Goal: Task Accomplishment & Management: Manage account settings

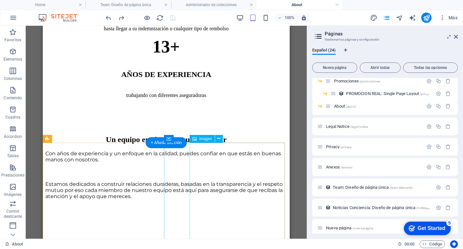
scroll to position [105, 0]
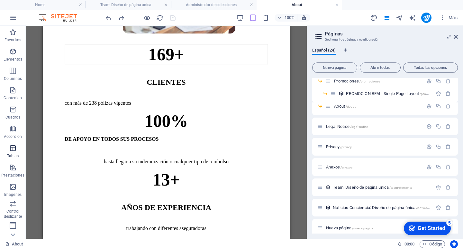
click at [0, 154] on span "Tablas" at bounding box center [13, 151] width 26 height 15
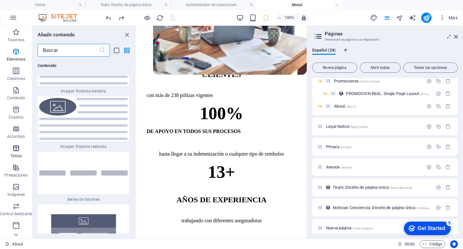
scroll to position [4020, 0]
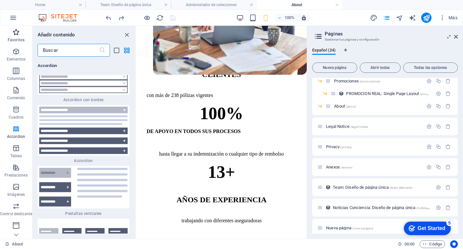
click at [20, 37] on span "Favoritos" at bounding box center [16, 35] width 32 height 15
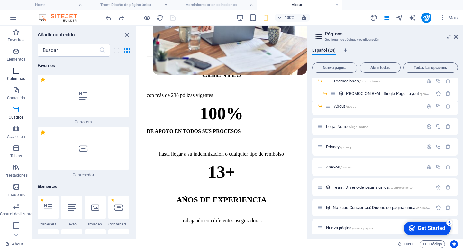
scroll to position [0, 0]
click at [19, 56] on span "Elementos" at bounding box center [16, 55] width 32 height 15
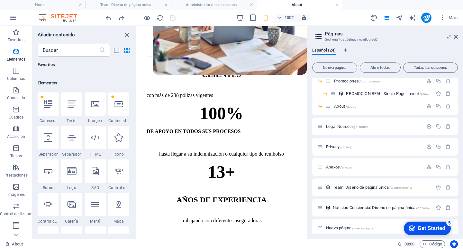
scroll to position [121, 0]
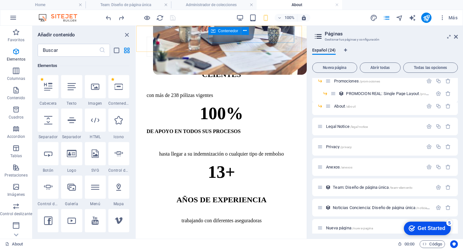
click at [245, 7] on div at bounding box center [222, 7] width 150 height 0
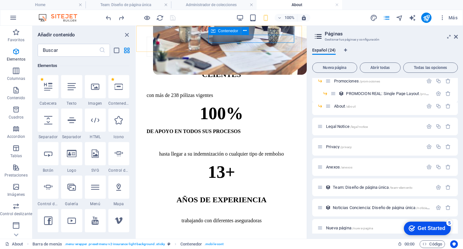
click at [238, 7] on div at bounding box center [222, 7] width 150 height 0
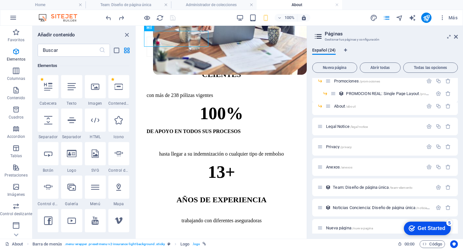
click at [213, 15] on div "100% Más" at bounding box center [282, 18] width 356 height 10
click at [232, 17] on div "100% Más" at bounding box center [282, 18] width 356 height 10
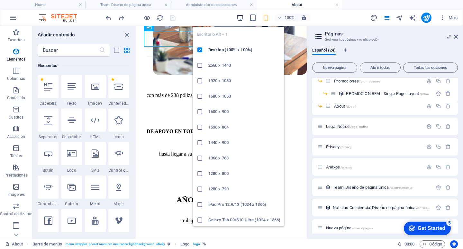
click at [238, 16] on icon "button" at bounding box center [239, 17] width 7 height 7
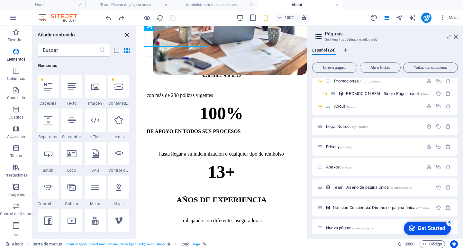
click at [127, 35] on icon "close panel" at bounding box center [126, 34] width 7 height 7
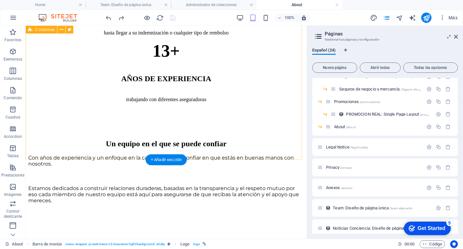
scroll to position [233, 0]
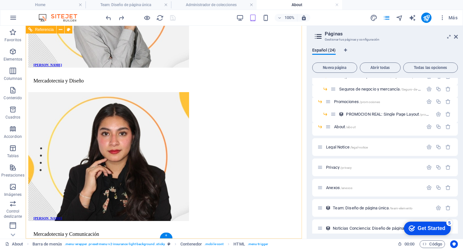
scroll to position [1595, 0]
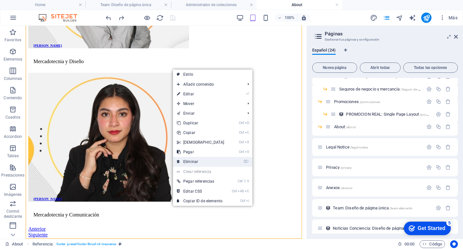
click at [195, 162] on link "⌦ Eliminar" at bounding box center [200, 162] width 55 height 10
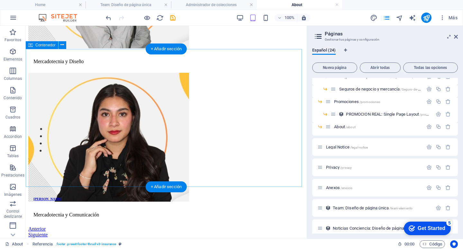
scroll to position [1342, 0]
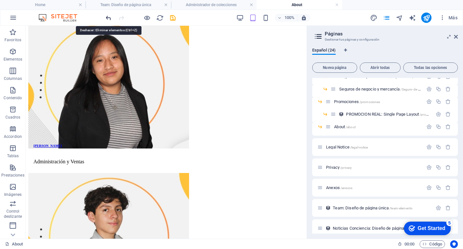
click at [110, 19] on icon "undo" at bounding box center [108, 17] width 7 height 7
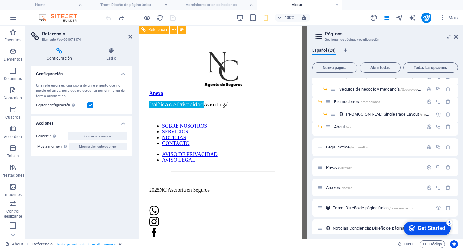
scroll to position [1991, 0]
click at [225, 123] on nav "SOBRE NOSOTROS SERVICIOS NOTICIAS CONTACTO" at bounding box center [222, 134] width 147 height 23
click at [228, 123] on nav "SOBRE NOSOTROS SERVICIOS NOTICIAS CONTACTO" at bounding box center [222, 134] width 147 height 23
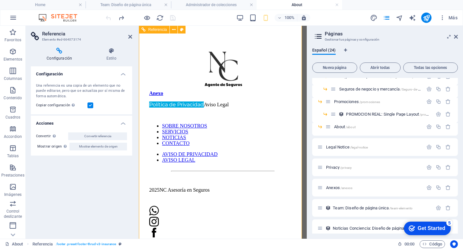
click at [228, 123] on nav "SOBRE NOSOTROS SERVICIOS NOTICIAS CONTACTO" at bounding box center [222, 134] width 147 height 23
click at [105, 49] on icon at bounding box center [111, 51] width 42 height 6
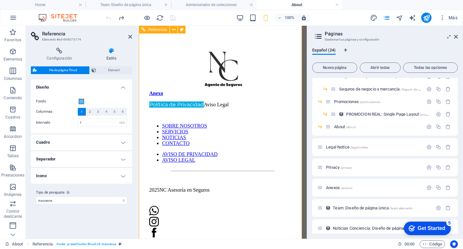
click at [232, 123] on nav "SOBRE NOSOTROS SERVICIOS NOTICIAS CONTACTO" at bounding box center [222, 134] width 147 height 23
click at [249, 123] on nav "SOBRE NOSOTROS SERVICIOS NOTICIAS CONTACTO" at bounding box center [222, 134] width 147 height 23
click at [64, 50] on icon at bounding box center [59, 51] width 57 height 6
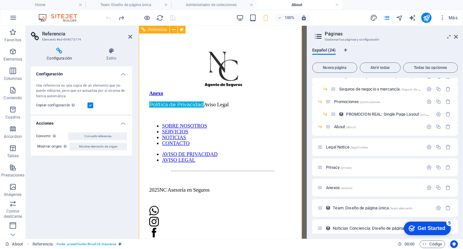
click at [155, 163] on nav "AVISO DE PRIVACIDAD AVISO LEGAL" at bounding box center [222, 157] width 147 height 12
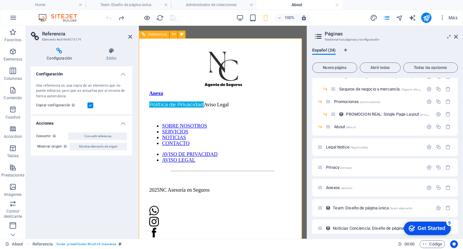
scroll to position [1959, 0]
click at [227, 123] on nav "SOBRE NOSOTROS SERVICIOS NOTICIAS CONTACTO" at bounding box center [222, 134] width 147 height 23
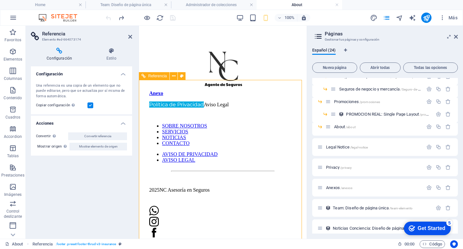
scroll to position [1991, 0]
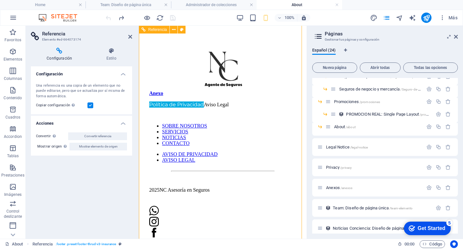
click at [241, 163] on nav "AVISO DE PRIVACIDAD AVISO LEGAL" at bounding box center [222, 157] width 147 height 12
click at [240, 163] on nav "AVISO DE PRIVACIDAD AVISO LEGAL" at bounding box center [222, 157] width 147 height 12
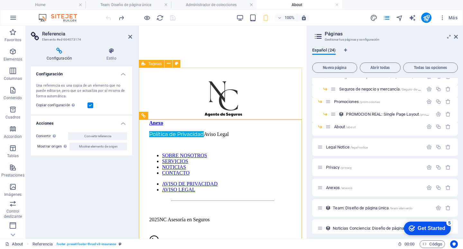
scroll to position [1862, 0]
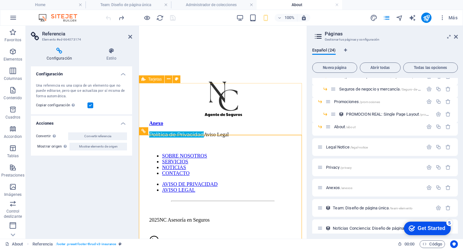
click at [180, 65] on div at bounding box center [222, 42] width 163 height 47
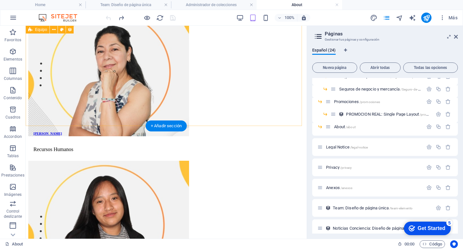
scroll to position [1262, 0]
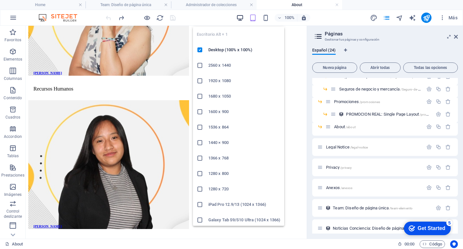
click at [241, 17] on icon "button" at bounding box center [239, 17] width 7 height 7
click at [240, 17] on icon "button" at bounding box center [239, 17] width 7 height 7
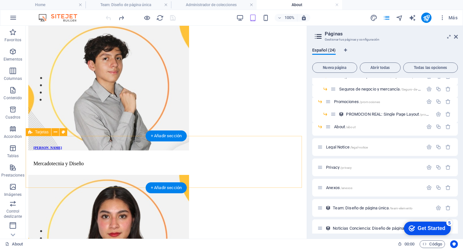
scroll to position [1519, 0]
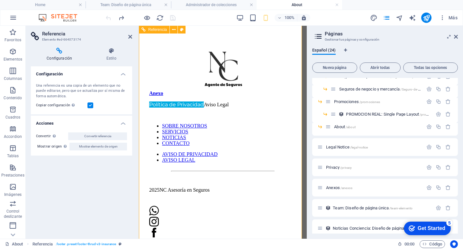
scroll to position [1991, 0]
click at [215, 123] on nav "SOBRE NOSOTROS SERVICIOS NOTICIAS CONTACTO" at bounding box center [222, 134] width 147 height 23
drag, startPoint x: 187, startPoint y: 102, endPoint x: 182, endPoint y: 98, distance: 6.6
click at [186, 123] on nav "SOBRE NOSOTROS SERVICIOS NOTICIAS CONTACTO" at bounding box center [222, 134] width 147 height 23
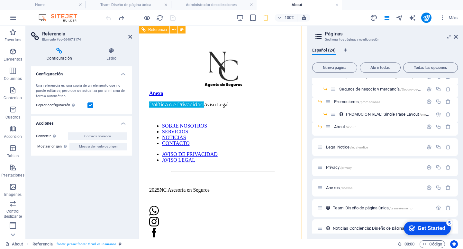
scroll to position [1894, 0]
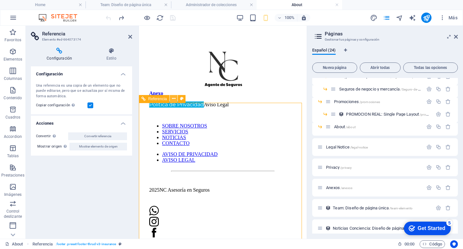
click at [171, 99] on button at bounding box center [174, 99] width 8 height 8
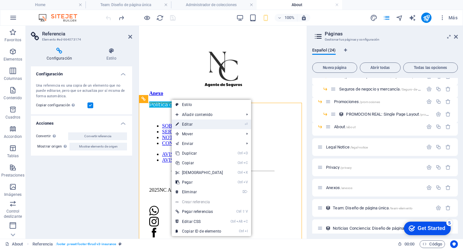
click at [204, 127] on link "⏎ Editar" at bounding box center [199, 124] width 55 height 10
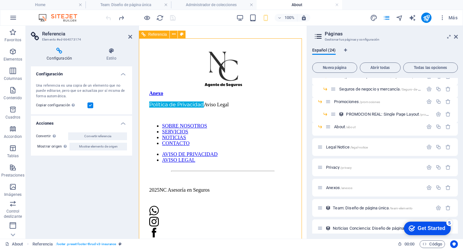
scroll to position [1959, 0]
click at [196, 146] on nav "SOBRE NOSOTROS SERVICIOS NOTICIAS CONTACTO" at bounding box center [222, 134] width 147 height 23
click at [340, 69] on span "Nueva página" at bounding box center [334, 68] width 39 height 4
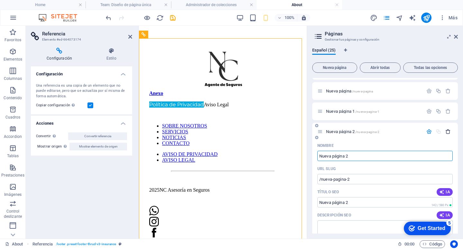
click at [445, 131] on icon "button" at bounding box center [447, 131] width 5 height 5
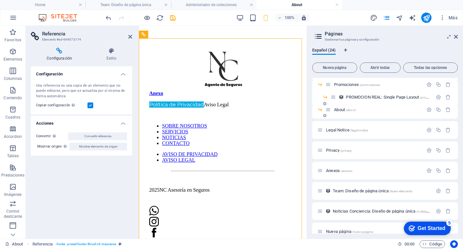
scroll to position [207, 0]
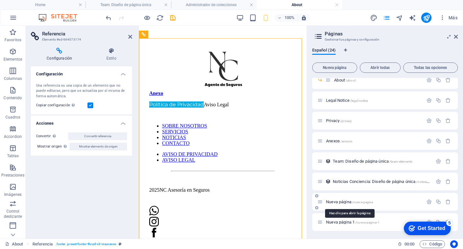
click at [373, 200] on span "/nueva-pagina" at bounding box center [362, 202] width 21 height 4
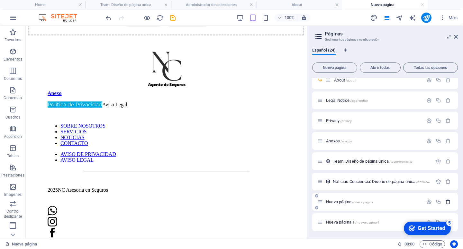
click at [447, 201] on icon "button" at bounding box center [447, 201] width 5 height 5
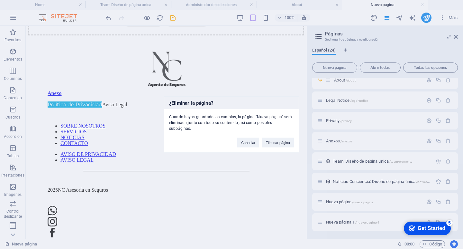
click at [278, 138] on button "Eliminar página" at bounding box center [278, 142] width 32 height 10
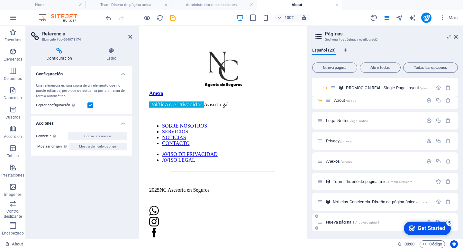
scroll to position [187, 0]
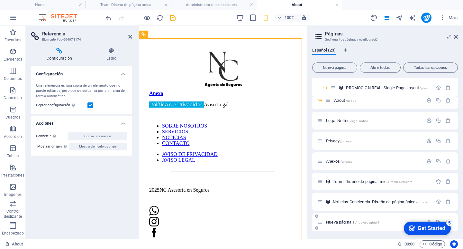
click at [330, 219] on div "Nueva página 1 /nueva-pagina-1" at bounding box center [370, 221] width 106 height 7
click at [335, 221] on span "Nueva página 1 /nueva-pagina-1" at bounding box center [352, 221] width 53 height 5
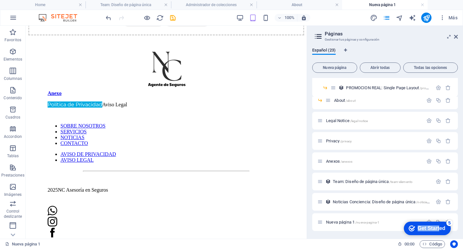
drag, startPoint x: 438, startPoint y: 227, endPoint x: 803, endPoint y: 456, distance: 430.4
click html "checkmark Get Started 5 First Steps in the Editor Let's guide you through the t…"
click at [432, 229] on div "Get Started" at bounding box center [432, 228] width 28 height 6
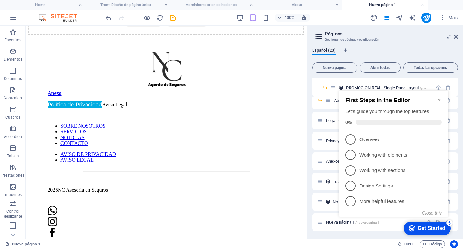
click at [432, 229] on div "Get Started" at bounding box center [432, 228] width 28 height 6
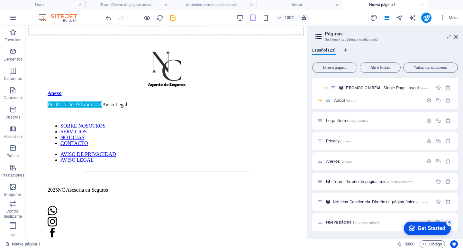
drag, startPoint x: 450, startPoint y: 228, endPoint x: 512, endPoint y: 324, distance: 114.4
click at [450, 228] on div "checkmark Get Started 5" at bounding box center [427, 228] width 47 height 14
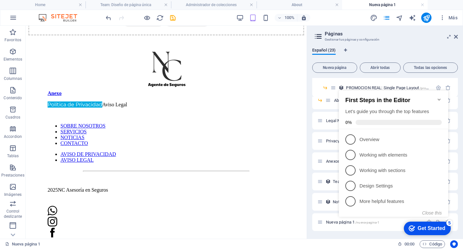
click div "checkmark Get Started 5 First Steps in the Editor Let's guide you through the t…"
drag, startPoint x: 387, startPoint y: 222, endPoint x: 430, endPoint y: 153, distance: 81.4
click at [430, 153] on p "Working with elements - incomplete" at bounding box center [397, 154] width 77 height 7
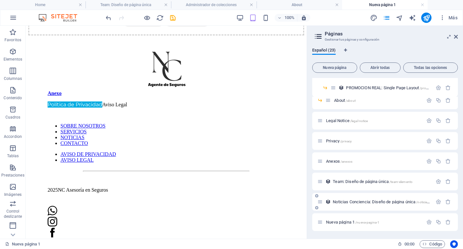
scroll to position [0, 0]
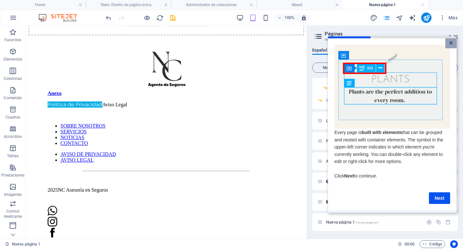
drag, startPoint x: 449, startPoint y: 43, endPoint x: 446, endPoint y: 45, distance: 4.0
click at [449, 43] on link "×" at bounding box center [450, 43] width 11 height 10
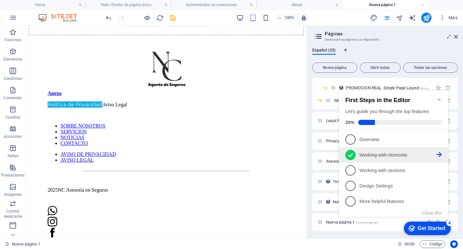
click at [350, 151] on icon at bounding box center [350, 155] width 5 height 10
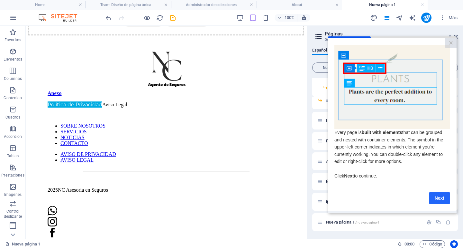
click at [443, 203] on link "Next" at bounding box center [439, 198] width 21 height 12
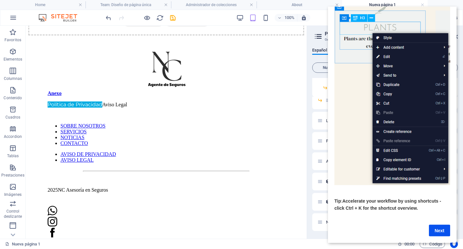
scroll to position [43, 0]
click at [436, 227] on link "Next" at bounding box center [439, 230] width 21 height 12
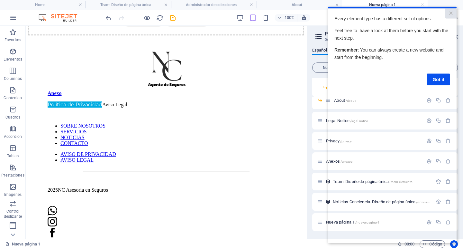
scroll to position [0, 0]
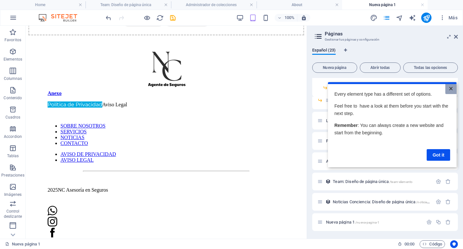
click at [451, 92] on link "×" at bounding box center [450, 89] width 11 height 10
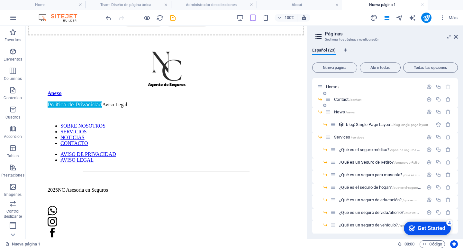
click at [344, 101] on span "Contact /contact" at bounding box center [347, 99] width 27 height 5
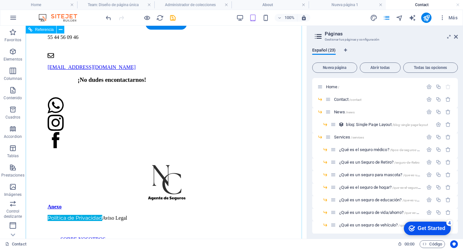
scroll to position [442, 0]
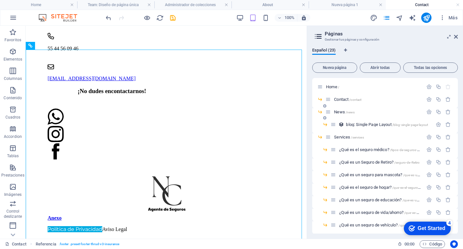
click at [345, 115] on div "News /news" at bounding box center [374, 111] width 98 height 7
click at [344, 111] on span "News /news" at bounding box center [344, 111] width 21 height 5
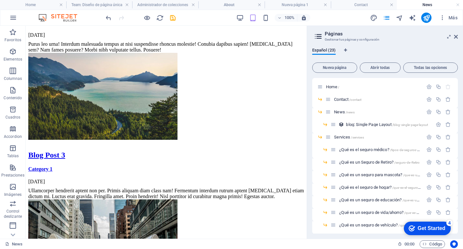
scroll to position [611, 0]
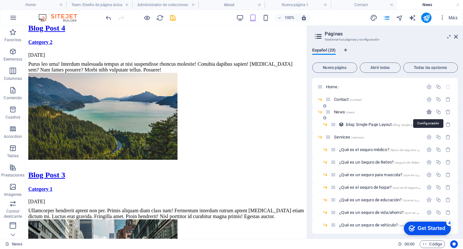
click at [430, 112] on icon "button" at bounding box center [428, 111] width 5 height 5
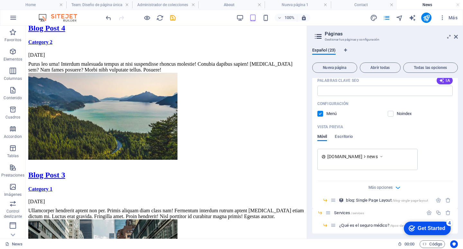
scroll to position [129, 0]
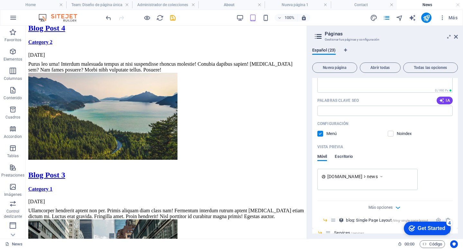
click at [346, 155] on span "Escritorio" at bounding box center [344, 156] width 18 height 9
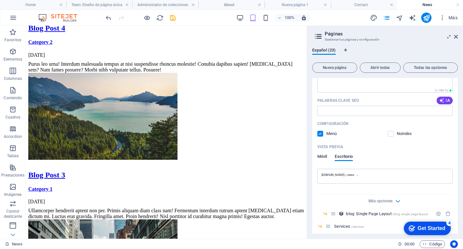
click at [326, 155] on span "Móvil" at bounding box center [322, 156] width 10 height 9
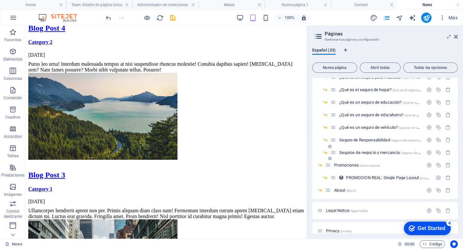
scroll to position [354, 0]
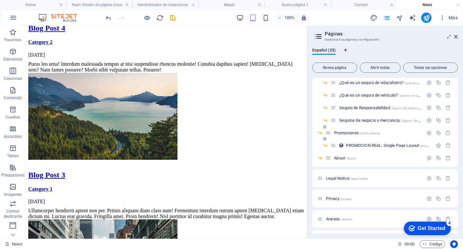
click at [365, 132] on span "/promociones" at bounding box center [369, 133] width 21 height 4
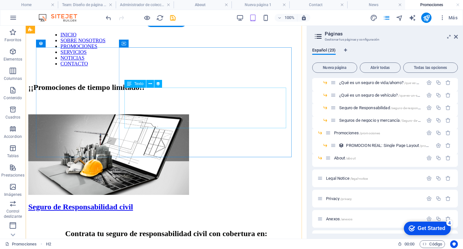
scroll to position [0, 0]
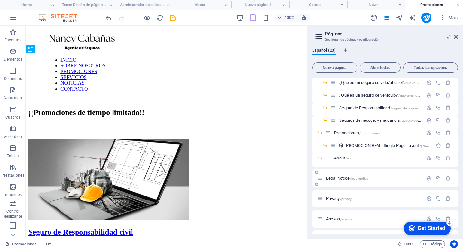
click at [360, 182] on div "Legal Notice /legal-notice" at bounding box center [385, 178] width 146 height 18
click at [348, 176] on span "Legal Notice /legal-notice" at bounding box center [347, 178] width 42 height 5
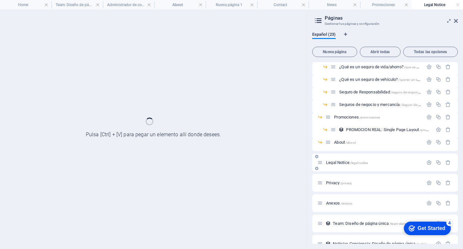
click at [348, 176] on div "Privacy /privacy" at bounding box center [385, 183] width 146 height 18
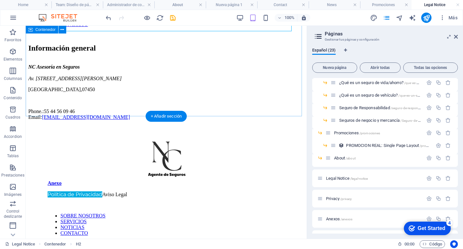
scroll to position [129, 0]
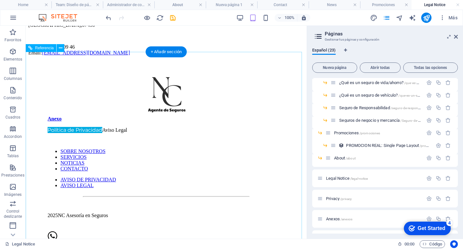
click at [187, 148] on nav "SOBRE NOSOTROS SERVICIOS NOTICIAS CONTACTO" at bounding box center [166, 159] width 237 height 23
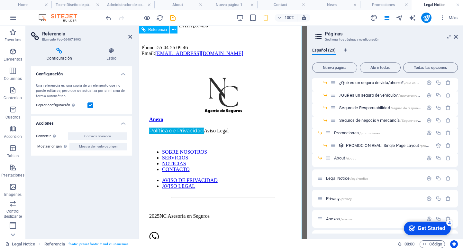
scroll to position [127, 0]
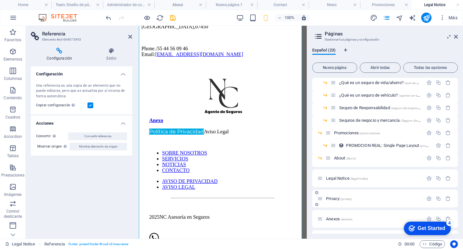
click at [342, 201] on div "Privacy /privacy" at bounding box center [370, 198] width 106 height 7
click at [337, 200] on span "Privacy /privacy" at bounding box center [339, 198] width 26 height 5
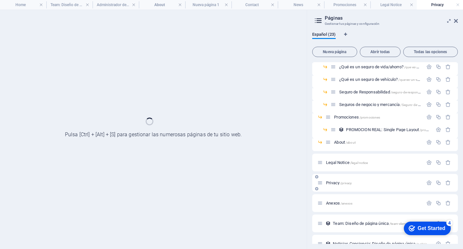
click at [337, 200] on div "Anexos /anexos" at bounding box center [370, 202] width 106 height 7
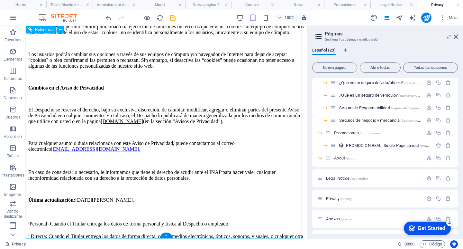
scroll to position [2257, 0]
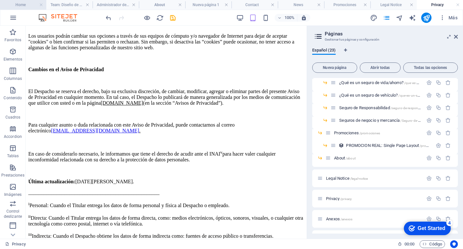
click at [20, 4] on h4 "Home" at bounding box center [23, 4] width 46 height 7
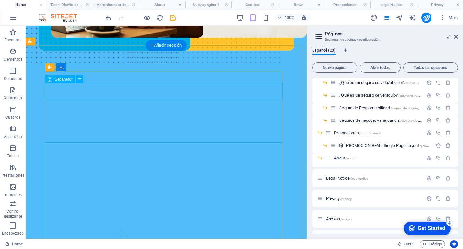
scroll to position [0, 0]
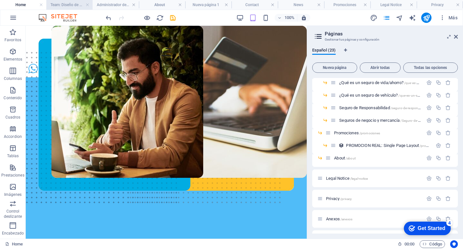
click at [67, 6] on h4 "Team: Diseño de página única" at bounding box center [69, 4] width 46 height 7
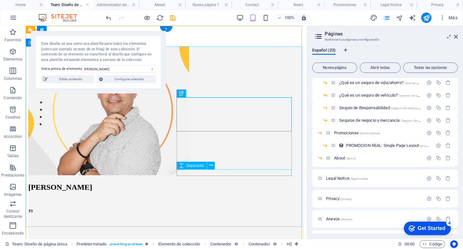
click at [263, 245] on div at bounding box center [166, 248] width 276 height 6
click at [237, 245] on div at bounding box center [166, 248] width 276 height 6
click at [203, 245] on div at bounding box center [166, 248] width 276 height 6
click at [210, 164] on icon at bounding box center [211, 165] width 4 height 7
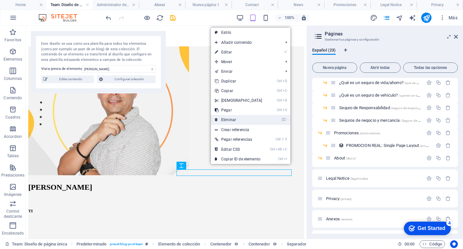
click at [237, 123] on link "⌦ Eliminar" at bounding box center [238, 120] width 55 height 10
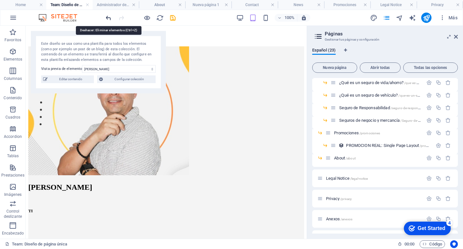
click at [107, 17] on icon "undo" at bounding box center [108, 17] width 7 height 7
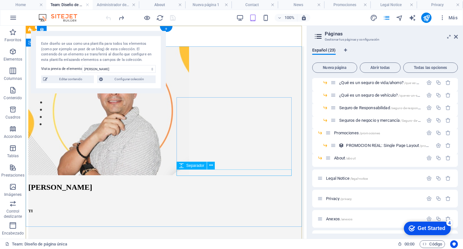
click at [195, 245] on div at bounding box center [166, 248] width 276 height 6
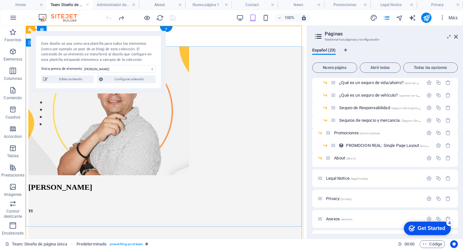
click at [157, 128] on div "Juan Carlos Jiménez TI" at bounding box center [166, 148] width 276 height 205
click at [133, 144] on figure at bounding box center [166, 111] width 276 height 130
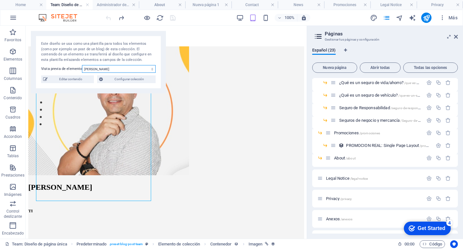
click at [151, 70] on select "Juan Carlos Jiménez Nancy Cabañas Blanca Govea Adriana García Ricardo Vega Sara…" at bounding box center [119, 69] width 74 height 8
select select "68af42e661ba4f11a508de0b"
click at [82, 65] on select "Juan Carlos Jiménez Nancy Cabañas Blanca Govea Adriana García Ricardo Vega Sara…" at bounding box center [119, 69] width 74 height 8
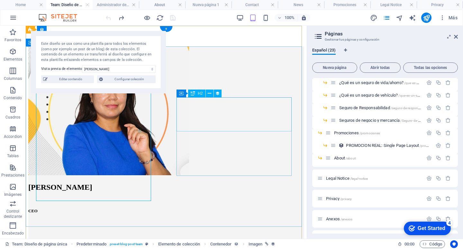
click at [198, 183] on div "[PERSON_NAME]" at bounding box center [166, 187] width 276 height 9
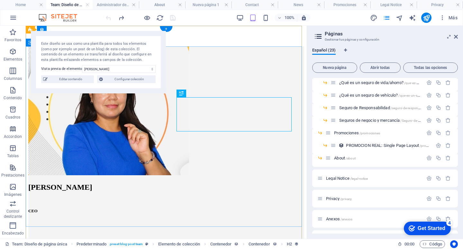
click at [197, 193] on div "Nancy Cabañas CEO" at bounding box center [166, 148] width 276 height 205
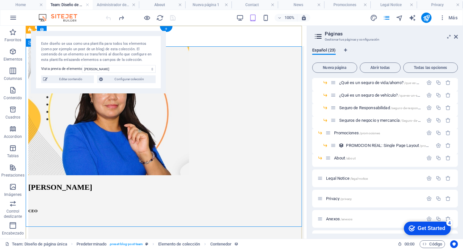
click at [242, 179] on div "Nancy Cabañas CEO" at bounding box center [166, 148] width 276 height 205
click at [216, 179] on div "Nancy Cabañas CEO" at bounding box center [166, 148] width 276 height 205
click at [200, 205] on div "Nancy Cabañas CEO" at bounding box center [166, 148] width 276 height 205
click at [187, 191] on div "Nancy Cabañas CEO" at bounding box center [166, 148] width 276 height 205
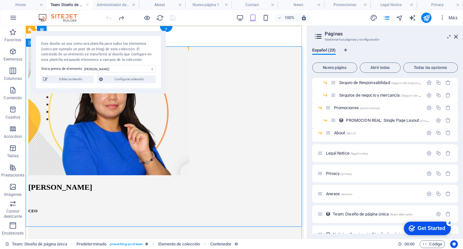
scroll to position [386, 0]
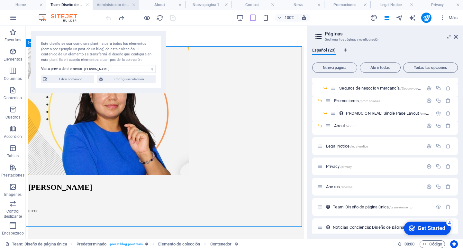
click at [113, 4] on h4 "Administrador de colecciones" at bounding box center [116, 4] width 46 height 7
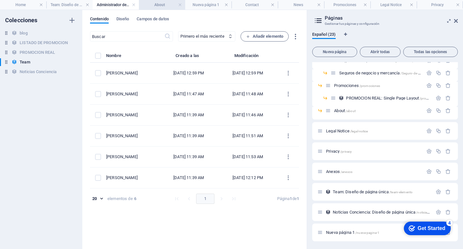
click at [154, 8] on li "About" at bounding box center [162, 5] width 46 height 10
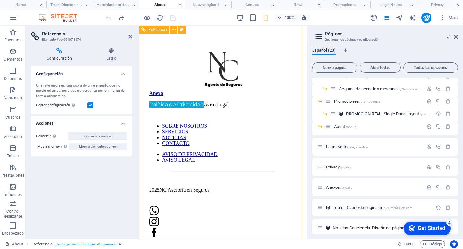
scroll to position [1818, 0]
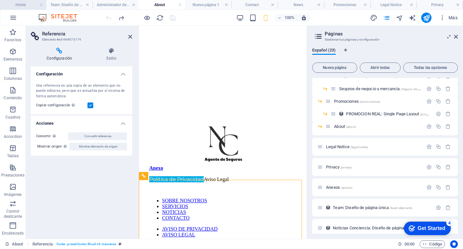
click at [30, 6] on h4 "Home" at bounding box center [23, 4] width 46 height 7
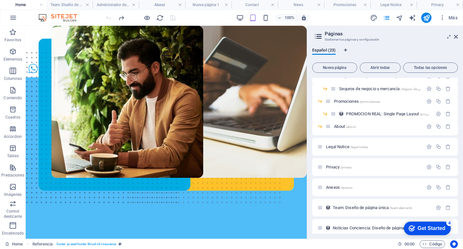
scroll to position [0, 0]
click at [171, 20] on div at bounding box center [140, 18] width 72 height 10
click at [170, 20] on div at bounding box center [140, 18] width 72 height 10
click at [77, 6] on h4 "Team: Diseño de página única" at bounding box center [69, 4] width 46 height 7
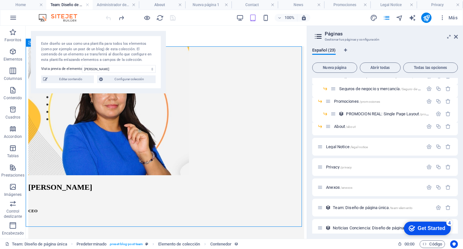
click at [175, 15] on div at bounding box center [140, 18] width 72 height 10
click at [383, 4] on h4 "Legal Notice" at bounding box center [393, 4] width 46 height 7
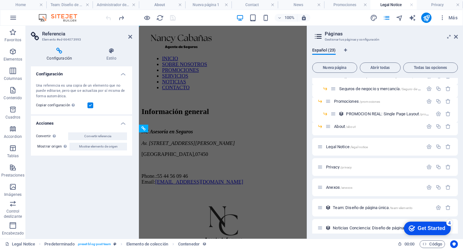
scroll to position [120, 0]
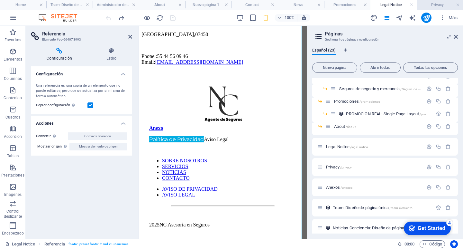
click at [438, 5] on h4 "Privacy" at bounding box center [440, 4] width 46 height 7
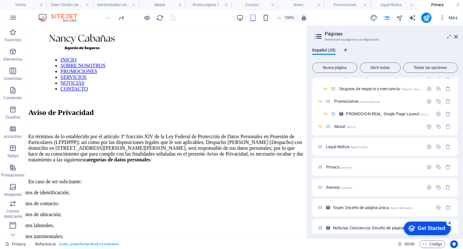
scroll to position [2257, 0]
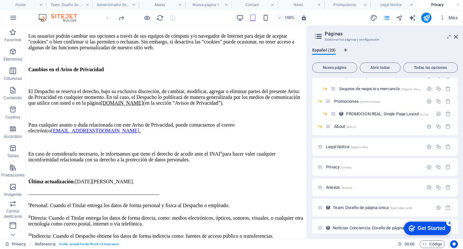
click at [460, 3] on h4 "Privacy" at bounding box center [440, 4] width 46 height 7
click at [457, 4] on link at bounding box center [458, 5] width 4 height 6
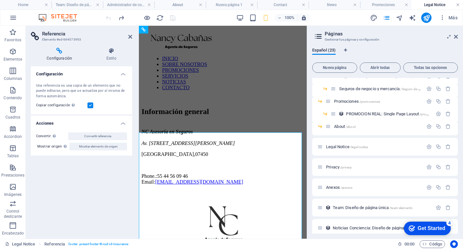
scroll to position [120, 0]
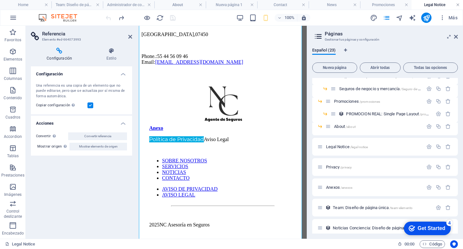
click at [457, 4] on link at bounding box center [458, 5] width 4 height 6
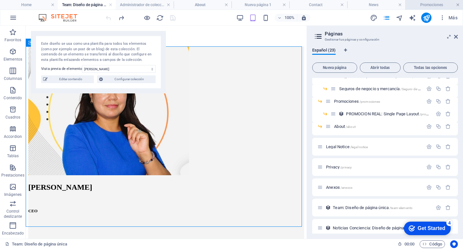
click at [459, 3] on link at bounding box center [458, 5] width 4 height 6
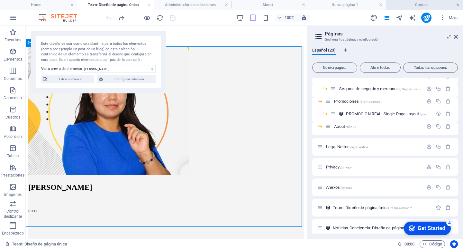
click at [458, 3] on link at bounding box center [458, 5] width 4 height 6
click at [423, 3] on link at bounding box center [423, 5] width 4 height 6
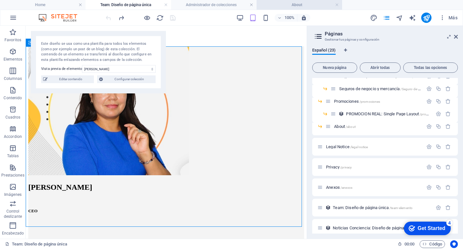
click at [335, 2] on h4 "About" at bounding box center [300, 4] width 86 height 7
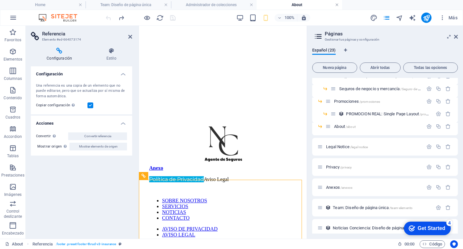
click at [336, 4] on link at bounding box center [337, 5] width 4 height 6
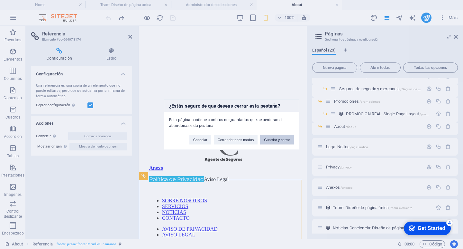
click at [272, 141] on button "Guardar y cerrar" at bounding box center [277, 139] width 34 height 10
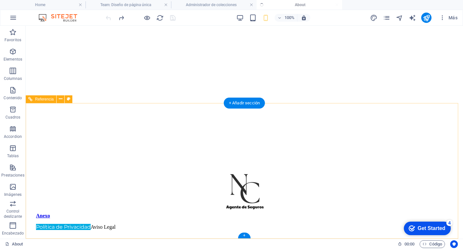
scroll to position [1137, 0]
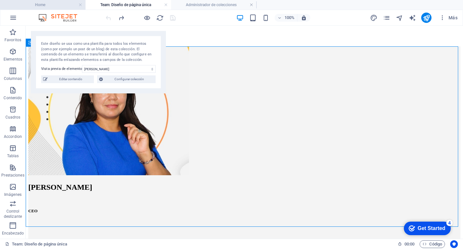
click at [56, 2] on h4 "Home" at bounding box center [43, 4] width 86 height 7
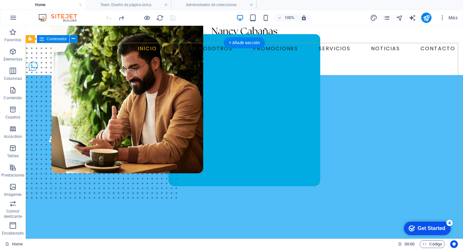
scroll to position [0, 0]
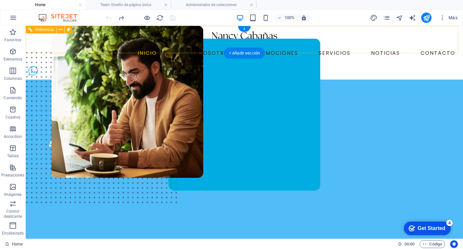
click at [208, 48] on nav "INICIO SOBRE NOSOTROS PROMOCIONES SERVICIOS NOTICIAS CONTACTO" at bounding box center [244, 53] width 427 height 10
click at [264, 48] on nav "INICIO SOBRE NOSOTROS PROMOCIONES SERVICIOS NOTICIAS CONTACTO" at bounding box center [244, 53] width 427 height 10
click at [273, 48] on nav "INICIO SOBRE NOSOTROS PROMOCIONES SERVICIOS NOTICIAS CONTACTO" at bounding box center [244, 53] width 427 height 10
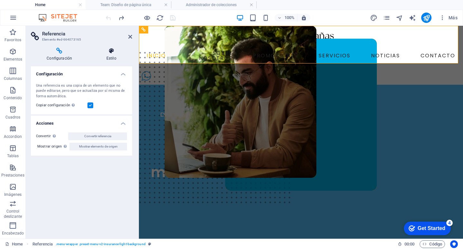
click at [108, 55] on h4 "Estilo" at bounding box center [111, 55] width 42 height 14
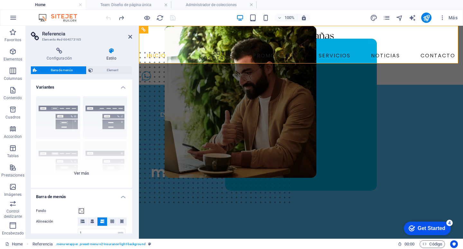
click at [119, 177] on div "Borde Centrado Predeterminado Fijo Loki Desencadenador Ancho XXL" at bounding box center [81, 139] width 101 height 96
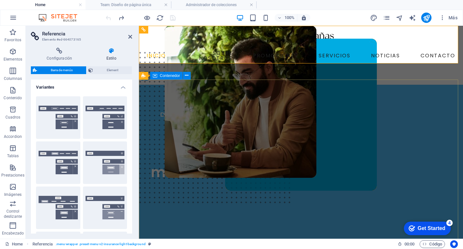
click at [243, 85] on div "DESPACHO CABAÑAS GOVEA AGENTE DE SEGUROS Asegurarte de la manera más Segura" at bounding box center [301, 243] width 324 height 317
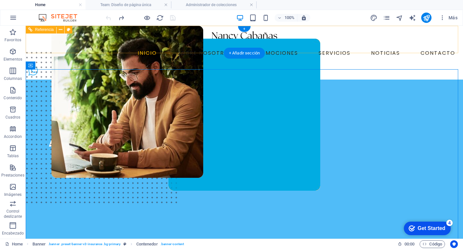
click at [258, 48] on nav "INICIO SOBRE NOSOTROS PROMOCIONES SERVICIOS NOTICIAS CONTACTO" at bounding box center [244, 53] width 427 height 10
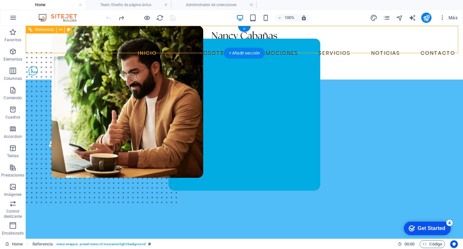
click at [266, 48] on nav "INICIO SOBRE NOSOTROS PROMOCIONES SERVICIOS NOTICIAS CONTACTO" at bounding box center [244, 53] width 427 height 10
select select "rem"
select select "preset-menu-v2-insurance-light-background"
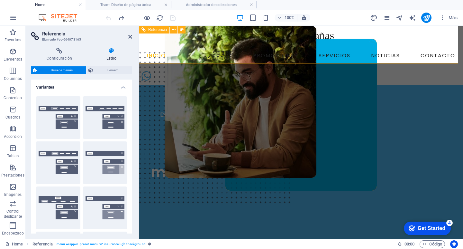
click at [284, 53] on nav "INICIO SOBRE NOSOTROS PROMOCIONES SERVICIOS NOTICIAS CONTACTO" at bounding box center [301, 55] width 314 height 15
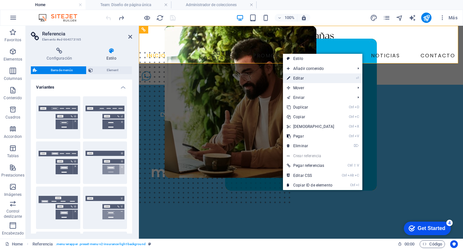
click at [303, 79] on link "⏎ Editar" at bounding box center [310, 78] width 55 height 10
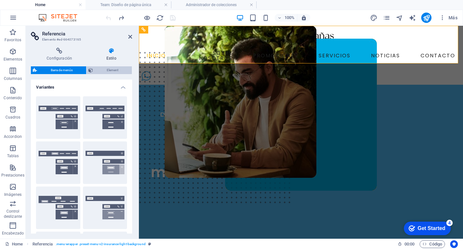
click at [120, 68] on span "Element" at bounding box center [112, 70] width 35 height 8
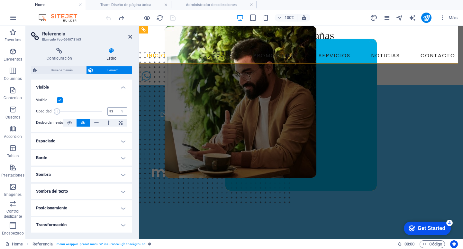
type input "100"
drag, startPoint x: 100, startPoint y: 112, endPoint x: 117, endPoint y: 123, distance: 19.9
click at [115, 119] on div "Visible Opacidad 100 % Desbordamiento" at bounding box center [81, 111] width 101 height 41
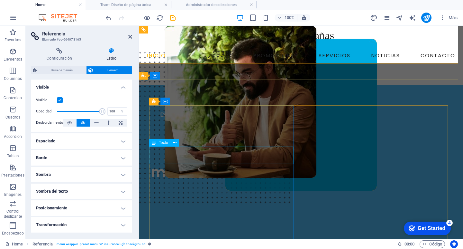
click at [195, 128] on div "DESPACHO CABAÑAS GOVEA AGENTE DE SEGUROS" at bounding box center [222, 118] width 147 height 17
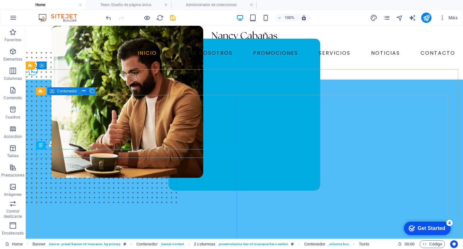
click at [204, 125] on div "DESPACHO CABAÑAS GOVEA AGENTE DE SEGUROS Asegurarte de la manera más Segura" at bounding box center [137, 141] width 203 height 72
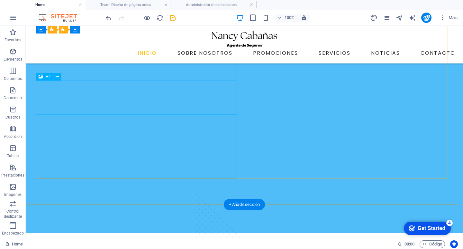
scroll to position [193, 0]
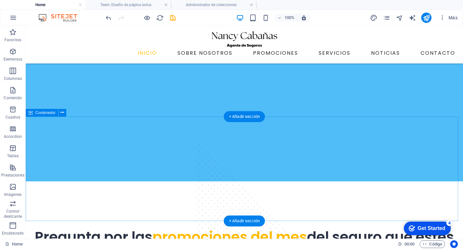
click at [222, 190] on div "Pregunta por las promociones del mes del seguro que estés buscando" at bounding box center [244, 233] width 437 height 87
click at [229, 190] on div "Pregunta por las promociones del mes del seguro que estés buscando" at bounding box center [244, 233] width 437 height 87
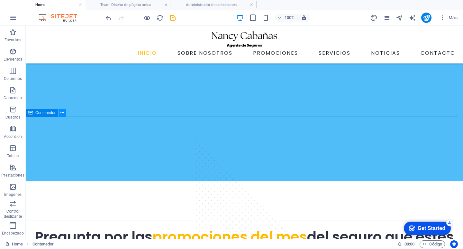
click at [64, 113] on button at bounding box center [63, 113] width 8 height 8
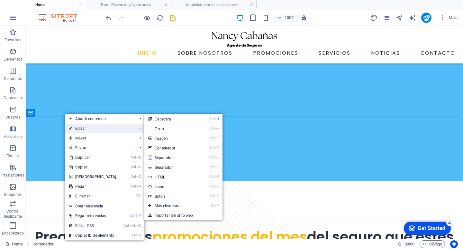
click at [77, 131] on link "⏎ Editar" at bounding box center [92, 128] width 55 height 10
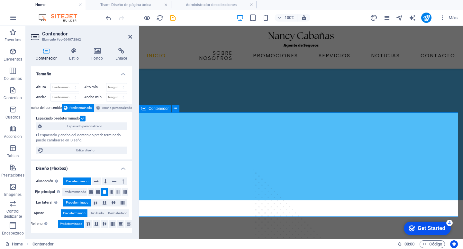
scroll to position [216, 0]
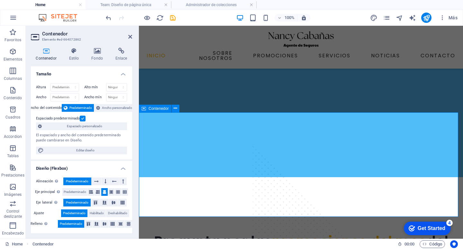
click at [262, 194] on div "Pregunta por las promociones del mes del seguro que estés buscando" at bounding box center [301, 237] width 324 height 87
click at [265, 194] on div "Pregunta por las promociones del mes del seguro que estés buscando" at bounding box center [301, 237] width 324 height 87
click at [96, 179] on icon at bounding box center [96, 181] width 5 height 8
click at [102, 180] on button at bounding box center [105, 181] width 7 height 8
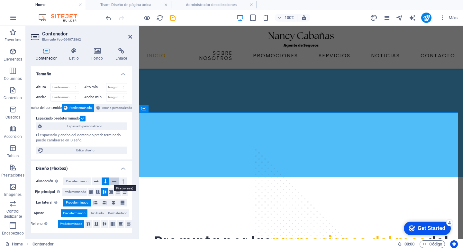
click at [117, 183] on button at bounding box center [114, 181] width 10 height 8
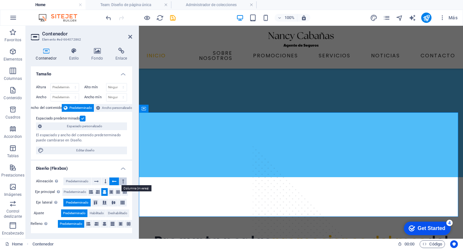
click at [122, 184] on icon at bounding box center [123, 181] width 2 height 8
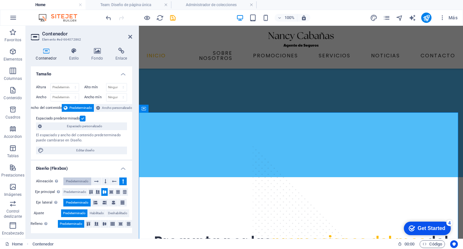
click at [89, 179] on button "Predeterminado" at bounding box center [77, 181] width 28 height 8
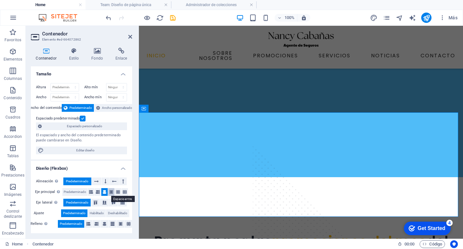
click at [113, 189] on button at bounding box center [111, 192] width 6 height 8
click at [116, 191] on icon at bounding box center [118, 192] width 4 height 8
click at [83, 190] on span "Predeterminado" at bounding box center [75, 192] width 23 height 8
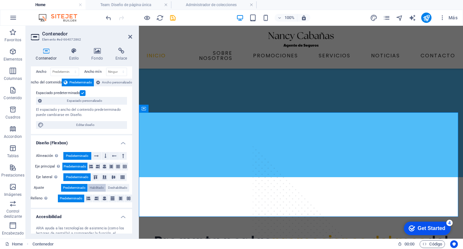
scroll to position [0, 0]
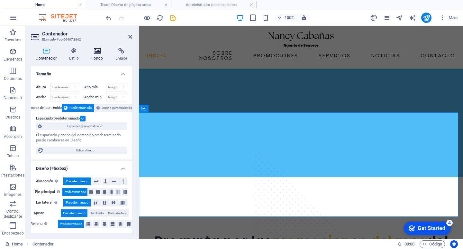
click at [97, 50] on icon at bounding box center [97, 51] width 22 height 6
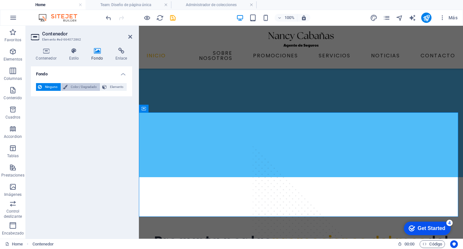
click at [86, 86] on span "Color / Degradado" at bounding box center [83, 87] width 29 height 8
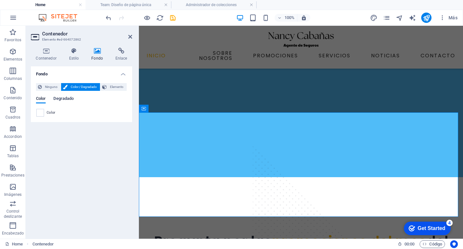
click at [64, 100] on span "Degradado" at bounding box center [63, 99] width 20 height 9
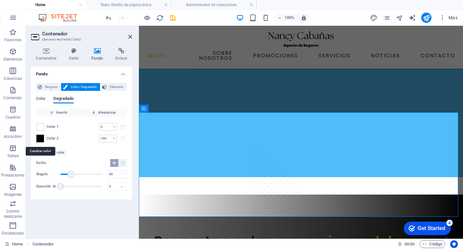
click at [38, 137] on span at bounding box center [40, 138] width 7 height 7
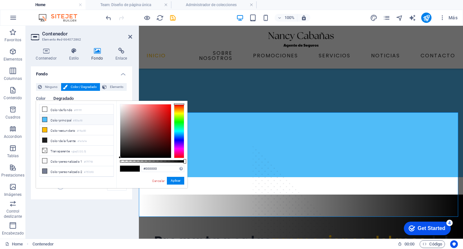
click at [57, 117] on li "Color principal #50bcf8" at bounding box center [77, 119] width 74 height 10
type input "#50bcf8"
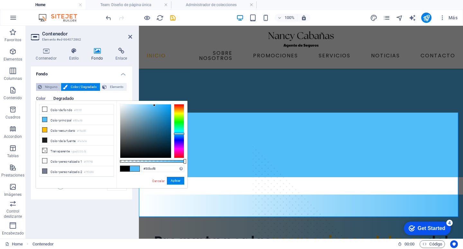
click at [47, 86] on span "Ninguno" at bounding box center [51, 87] width 15 height 8
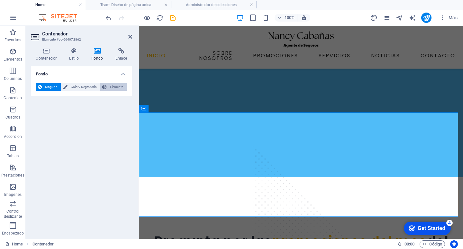
click at [111, 85] on span "Elemento" at bounding box center [117, 87] width 16 height 8
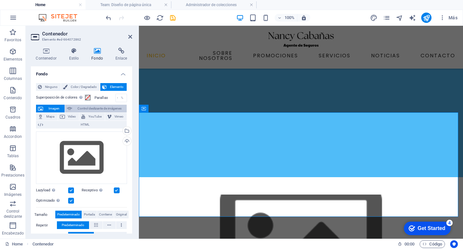
click at [106, 109] on span "Control deslizante de imágenes" at bounding box center [99, 108] width 51 height 8
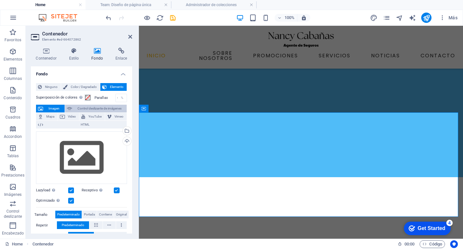
select select "ms"
select select "s"
select select "progressive"
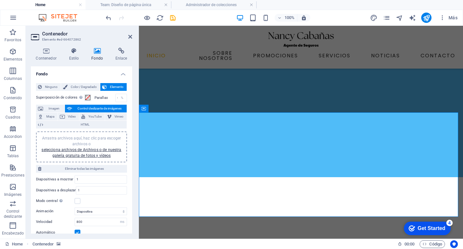
click at [89, 106] on span "Control deslizante de imágenes" at bounding box center [99, 108] width 51 height 8
click at [104, 124] on span "HTML" at bounding box center [85, 125] width 80 height 8
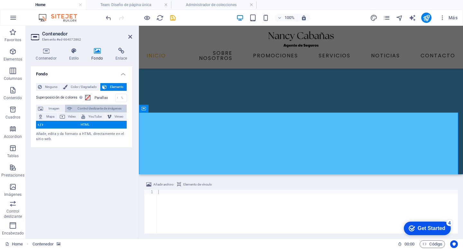
click at [102, 108] on span "Control deslizante de imágenes" at bounding box center [99, 108] width 51 height 8
select select "ms"
select select "s"
select select "progressive"
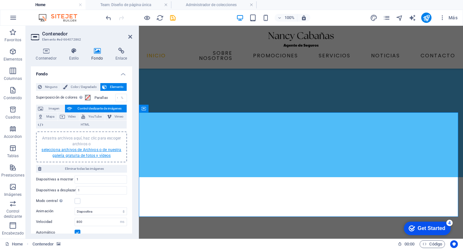
click at [92, 150] on link "selecciona archivos de Archivos o de nuestra galería gratuita de fotos y vídeos" at bounding box center [81, 152] width 80 height 10
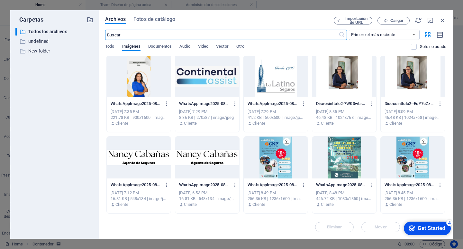
scroll to position [257, 0]
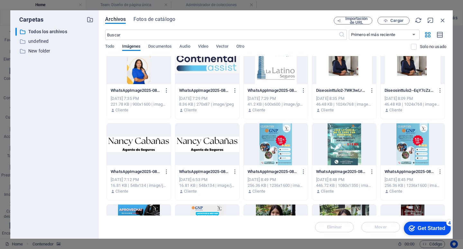
click at [210, 63] on div at bounding box center [207, 63] width 64 height 42
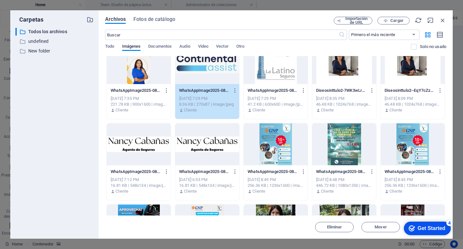
click at [198, 73] on div "1" at bounding box center [207, 63] width 64 height 42
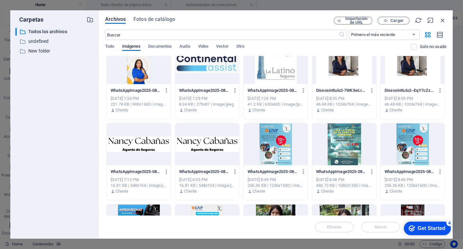
click at [198, 73] on div at bounding box center [207, 63] width 64 height 42
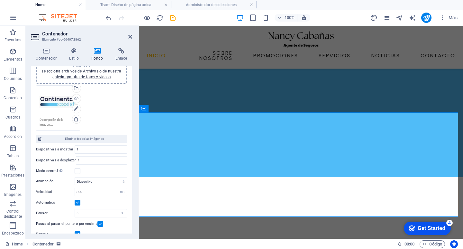
scroll to position [119, 0]
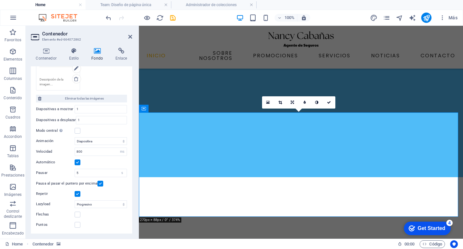
drag, startPoint x: 234, startPoint y: 135, endPoint x: 286, endPoint y: 135, distance: 52.1
click at [290, 194] on img "1/1" at bounding box center [298, 194] width 319 height 0
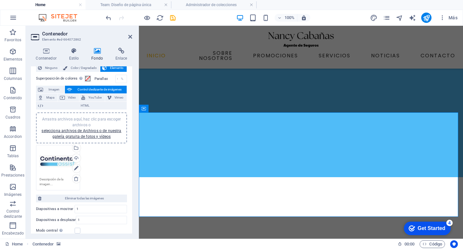
scroll to position [0, 0]
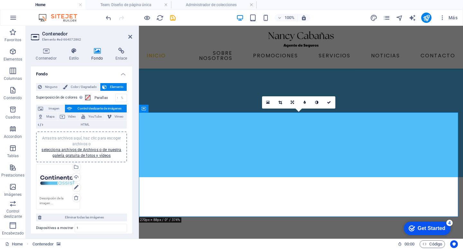
click at [190, 194] on img "1/1" at bounding box center [298, 194] width 319 height 0
click at [175, 109] on icon at bounding box center [176, 108] width 4 height 7
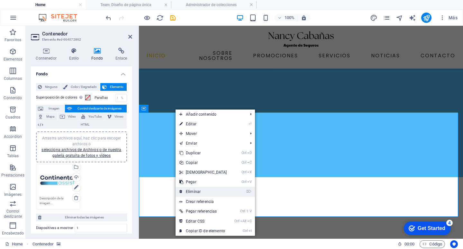
click at [194, 189] on link "⌦ Eliminar" at bounding box center [203, 191] width 55 height 10
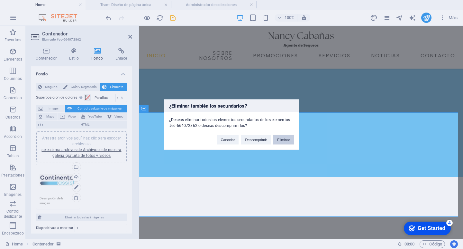
click at [280, 141] on button "Eliminar" at bounding box center [283, 139] width 21 height 10
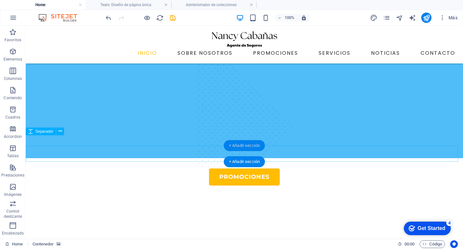
scroll to position [193, 0]
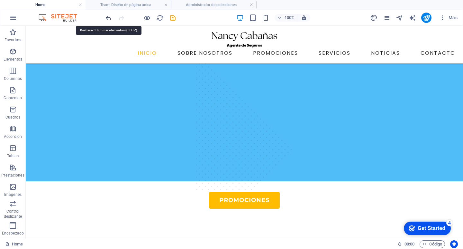
click at [108, 19] on icon "undo" at bounding box center [108, 17] width 7 height 7
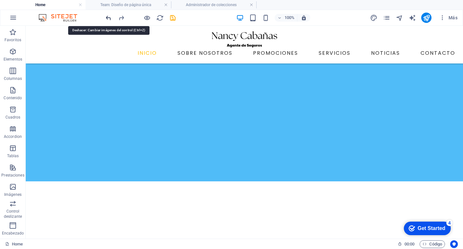
click at [108, 19] on icon "undo" at bounding box center [108, 17] width 7 height 7
click at [108, 18] on icon "undo" at bounding box center [108, 17] width 7 height 7
click at [107, 18] on icon "undo" at bounding box center [108, 17] width 7 height 7
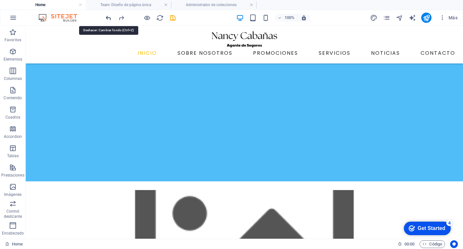
click at [107, 18] on icon "undo" at bounding box center [108, 17] width 7 height 7
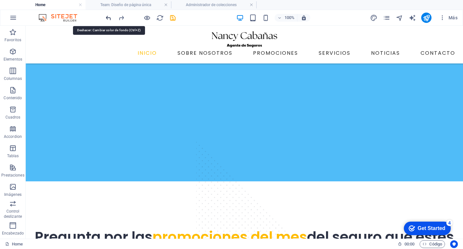
click at [107, 18] on icon "undo" at bounding box center [108, 17] width 7 height 7
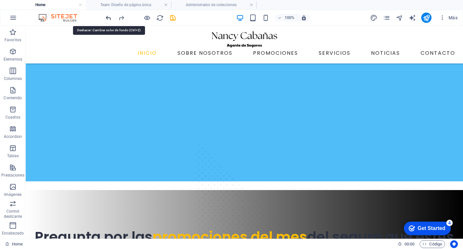
click at [107, 18] on icon "undo" at bounding box center [108, 17] width 7 height 7
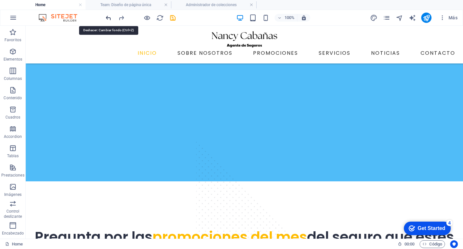
click at [107, 18] on icon "undo" at bounding box center [108, 17] width 7 height 7
click at [106, 16] on icon "undo" at bounding box center [108, 17] width 7 height 7
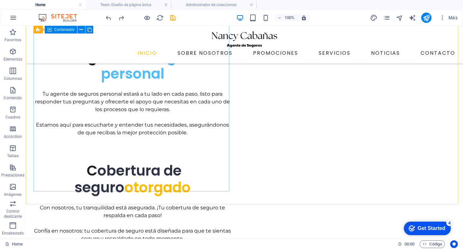
scroll to position [707, 0]
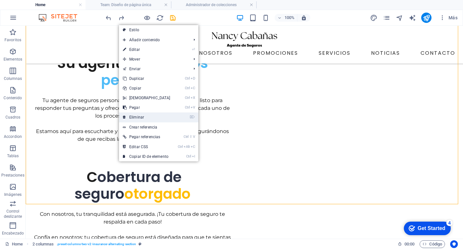
click at [134, 119] on link "⌦ Eliminar" at bounding box center [146, 117] width 55 height 10
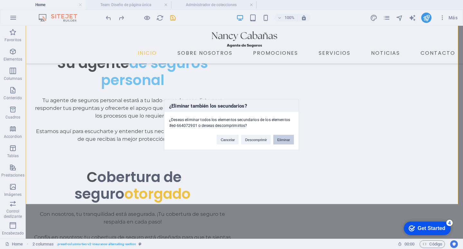
drag, startPoint x: 287, startPoint y: 139, endPoint x: 261, endPoint y: 114, distance: 36.6
click at [287, 139] on button "Eliminar" at bounding box center [283, 139] width 21 height 10
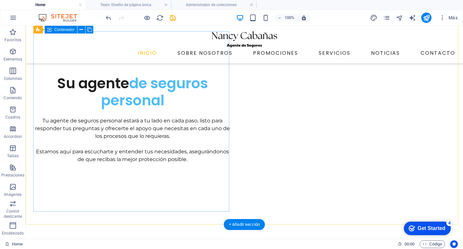
scroll to position [630, 0]
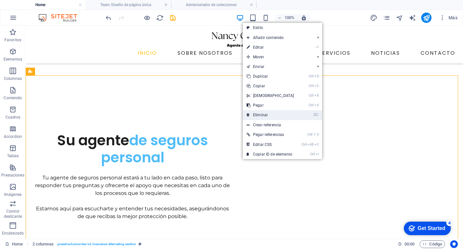
click at [268, 112] on link "⌦ Eliminar" at bounding box center [270, 115] width 55 height 10
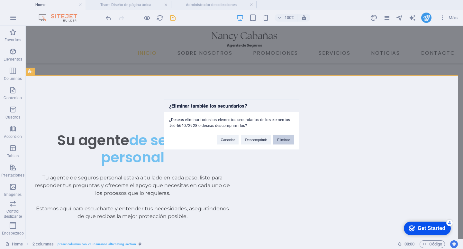
click at [286, 139] on button "Eliminar" at bounding box center [283, 139] width 21 height 10
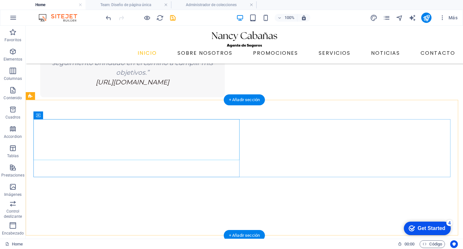
scroll to position [1350, 0]
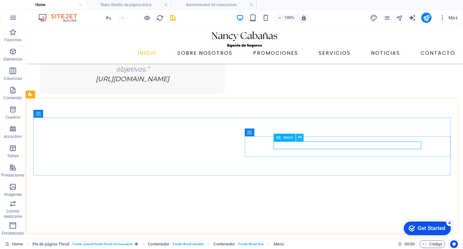
click at [299, 137] on icon at bounding box center [300, 137] width 4 height 7
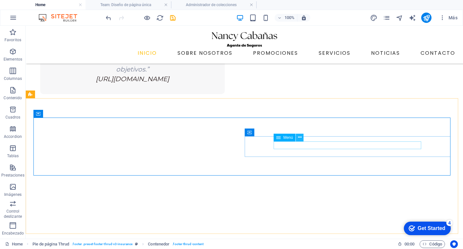
click at [301, 139] on icon at bounding box center [300, 137] width 4 height 7
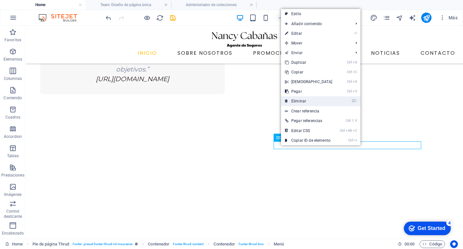
click at [306, 99] on link "⌦ Eliminar" at bounding box center [308, 101] width 55 height 10
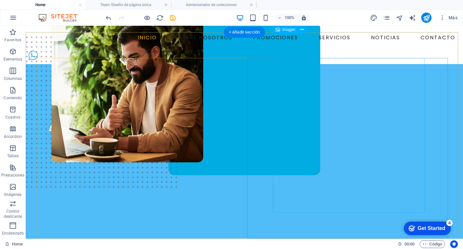
scroll to position [0, 0]
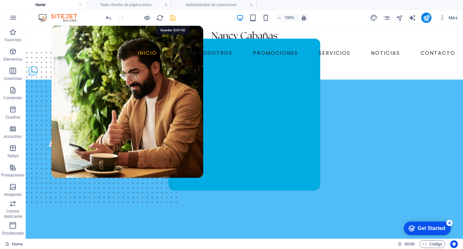
click at [175, 18] on icon "save" at bounding box center [172, 17] width 7 height 7
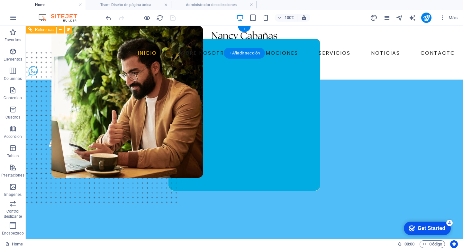
click at [208, 48] on nav "INICIO SOBRE NOSOTROS PROMOCIONES SERVICIOS NOTICIAS CONTACTO" at bounding box center [244, 53] width 427 height 10
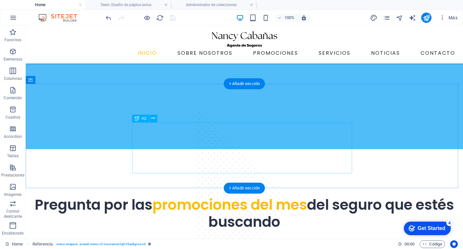
scroll to position [386, 0]
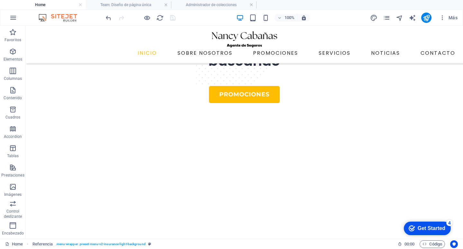
click at [165, 5] on link at bounding box center [166, 5] width 4 height 6
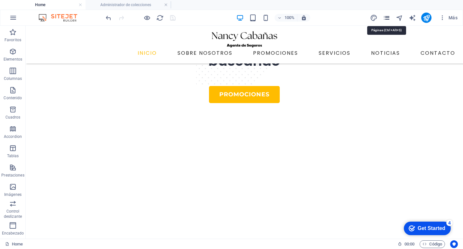
click at [389, 18] on icon "pages" at bounding box center [386, 17] width 7 height 7
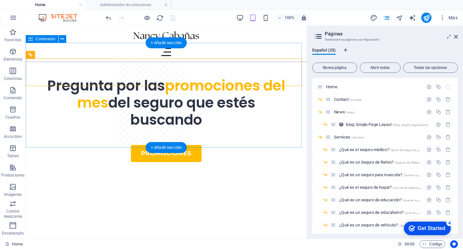
scroll to position [322, 0]
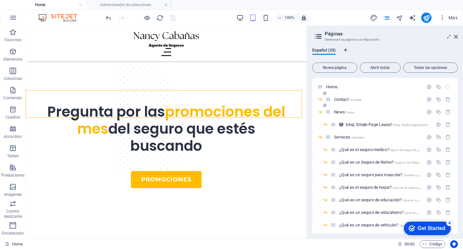
click at [348, 100] on span "Contact /contact" at bounding box center [347, 99] width 27 height 5
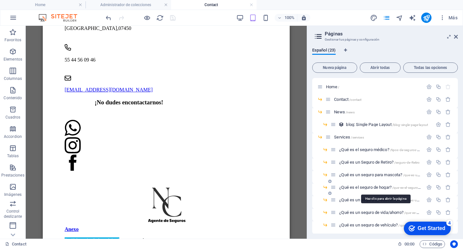
scroll to position [470, 0]
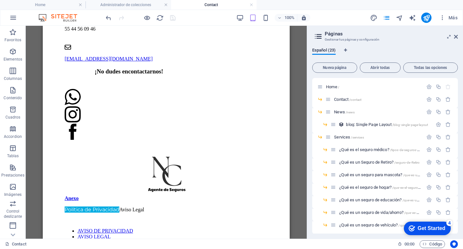
drag, startPoint x: 0, startPoint y: 77, endPoint x: 29, endPoint y: 103, distance: 38.9
click at [2, 116] on div "Favoritos Elementos Columnas Contenido Cuadros Accordion Tablas Prestaciones Im…" at bounding box center [13, 170] width 26 height 289
click at [340, 110] on span "News /news" at bounding box center [344, 111] width 21 height 5
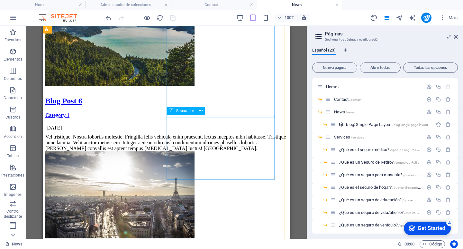
scroll to position [257, 0]
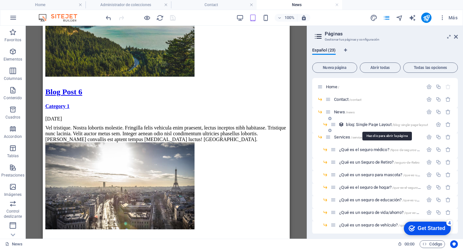
click at [356, 123] on span "blog: Single Page Layout /blog-single-page-layout" at bounding box center [387, 124] width 82 height 5
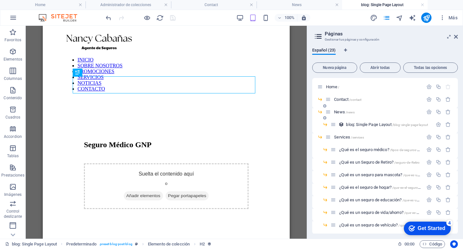
scroll to position [0, 0]
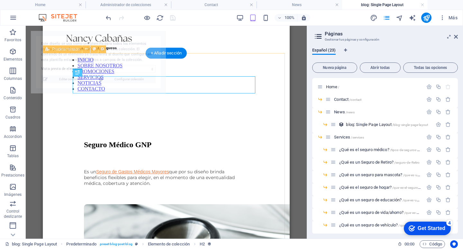
select select "67fd4f2abc2c8c08db5f2b63"
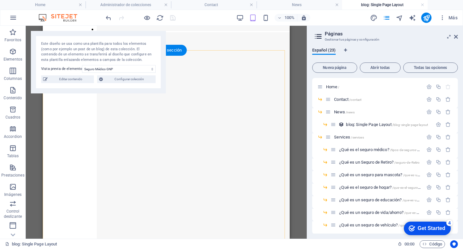
scroll to position [868, 0]
click at [340, 136] on span "Services /services" at bounding box center [349, 136] width 30 height 5
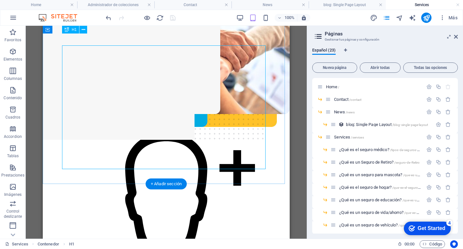
scroll to position [0, 0]
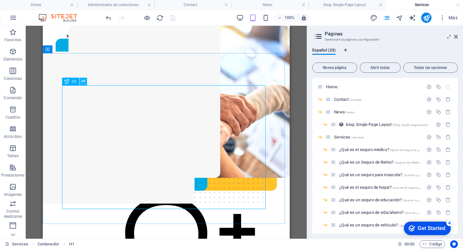
click at [86, 79] on button at bounding box center [83, 81] width 8 height 8
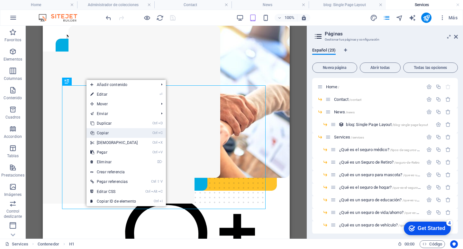
click at [100, 134] on link "Ctrl C Copiar" at bounding box center [113, 133] width 55 height 10
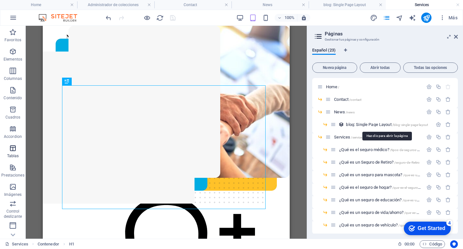
click at [0, 154] on span "Tablas" at bounding box center [13, 151] width 26 height 15
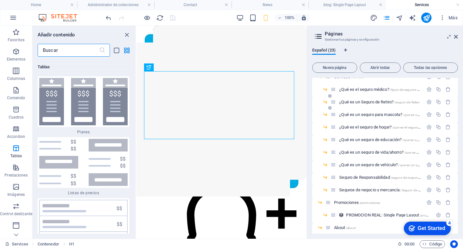
scroll to position [64, 0]
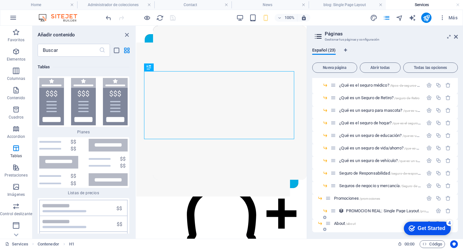
click at [350, 222] on span "/about" at bounding box center [351, 224] width 10 height 4
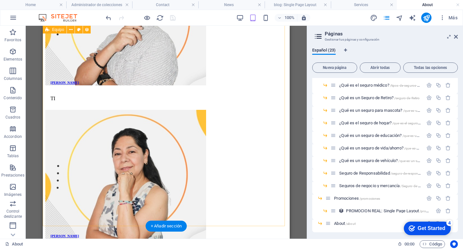
scroll to position [1254, 0]
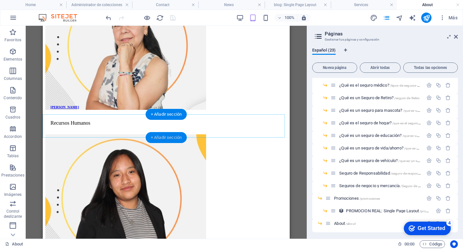
drag, startPoint x: 166, startPoint y: 136, endPoint x: 30, endPoint y: 110, distance: 139.1
click at [166, 136] on div "+ Añadir sección" at bounding box center [166, 137] width 41 height 11
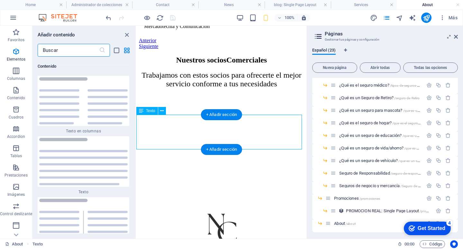
scroll to position [2181, 0]
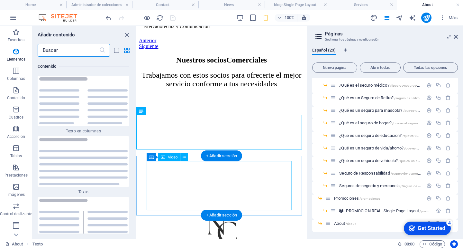
click at [181, 150] on figure at bounding box center [221, 125] width 165 height 51
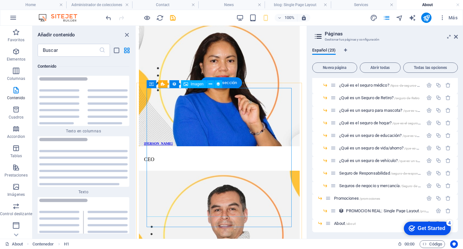
scroll to position [831, 0]
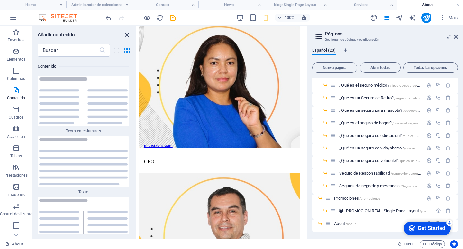
click at [127, 32] on icon "close panel" at bounding box center [126, 34] width 7 height 7
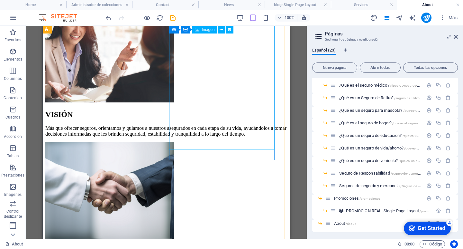
scroll to position [639, 0]
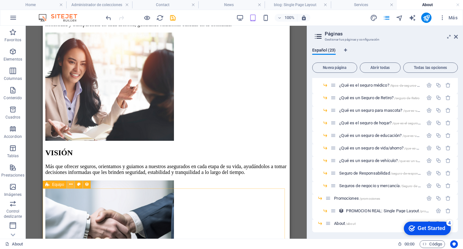
click at [70, 185] on icon at bounding box center [71, 184] width 4 height 7
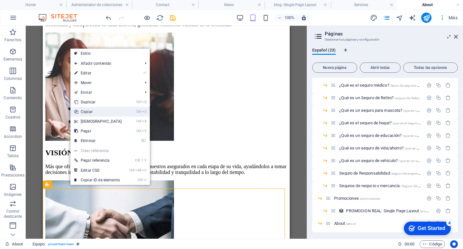
click at [104, 110] on link "Ctrl C Copiar" at bounding box center [97, 112] width 55 height 10
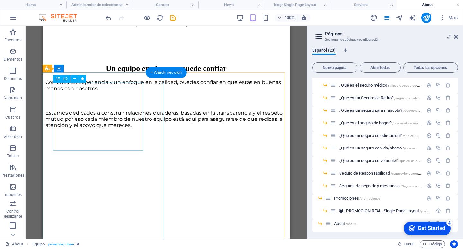
scroll to position [350, 0]
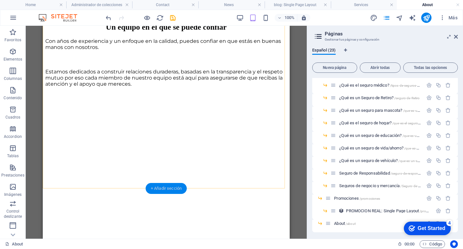
click at [177, 186] on div "+ Añadir sección" at bounding box center [166, 188] width 41 height 11
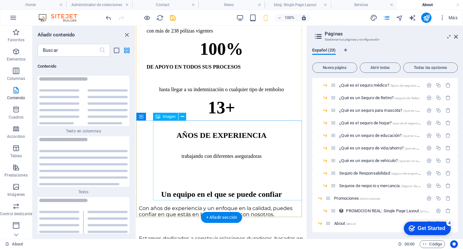
scroll to position [156, 0]
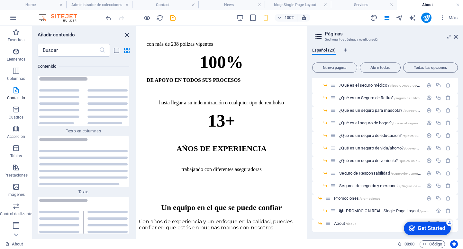
click at [126, 36] on icon "close panel" at bounding box center [126, 34] width 7 height 7
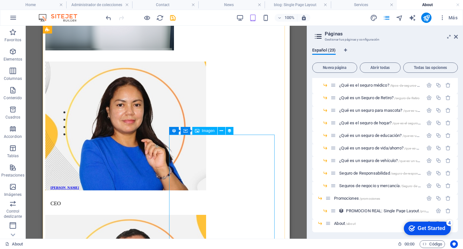
scroll to position [855, 0]
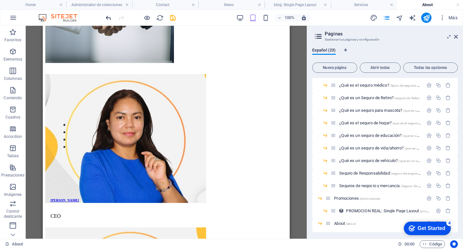
click at [110, 17] on icon "undo" at bounding box center [108, 17] width 7 height 7
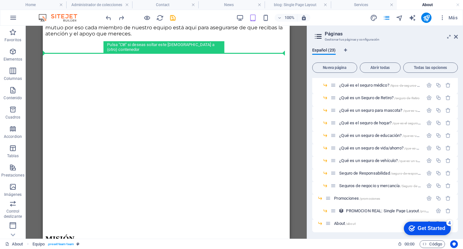
scroll to position [395, 0]
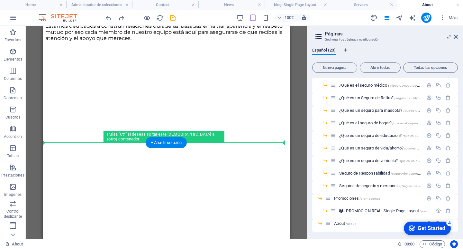
drag, startPoint x: 103, startPoint y: 182, endPoint x: 128, endPoint y: 150, distance: 40.0
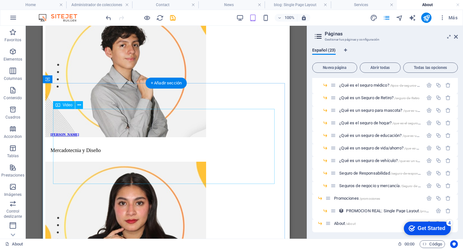
scroll to position [1360, 0]
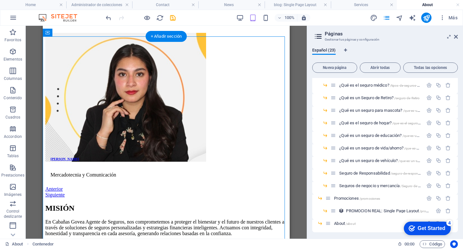
drag, startPoint x: 175, startPoint y: 176, endPoint x: 183, endPoint y: 67, distance: 109.9
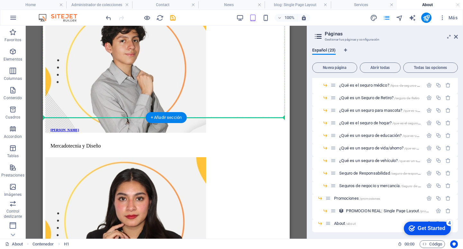
scroll to position [1234, 0]
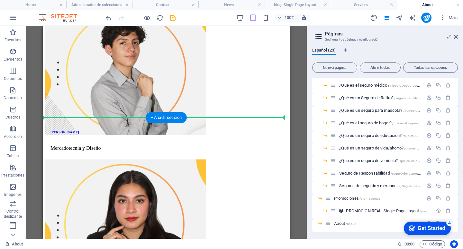
drag, startPoint x: 168, startPoint y: 156, endPoint x: 172, endPoint y: 103, distance: 53.2
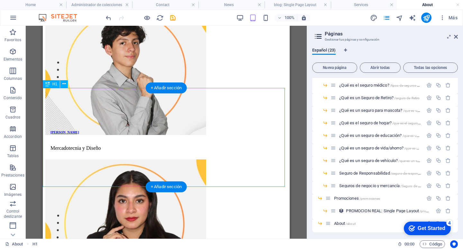
scroll to position [1330, 0]
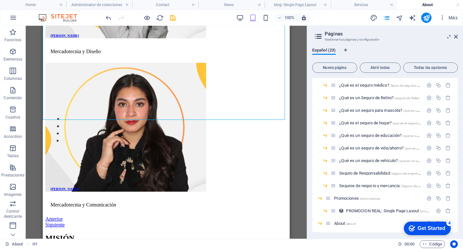
click at [431, 3] on h4 "About" at bounding box center [430, 4] width 66 height 7
click at [371, 5] on h4 "Services" at bounding box center [364, 4] width 66 height 7
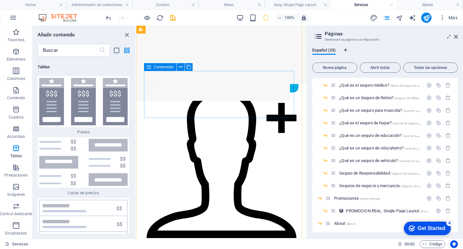
scroll to position [64, 0]
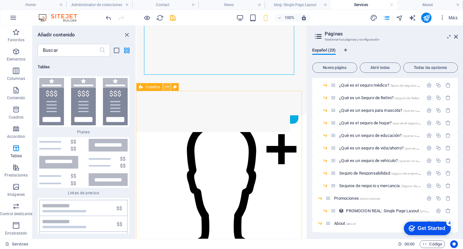
click at [168, 86] on icon at bounding box center [167, 87] width 4 height 7
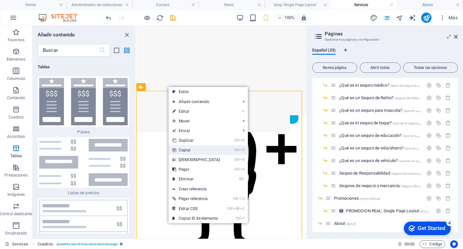
drag, startPoint x: 190, startPoint y: 152, endPoint x: 54, endPoint y: 125, distance: 138.8
click at [190, 152] on link "Ctrl C Copiar" at bounding box center [195, 150] width 55 height 10
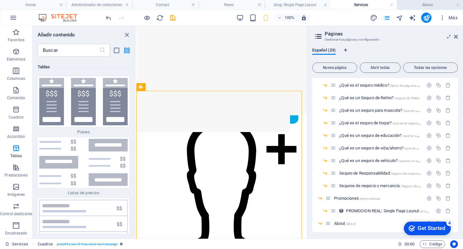
click at [421, 3] on h4 "About" at bounding box center [430, 4] width 66 height 7
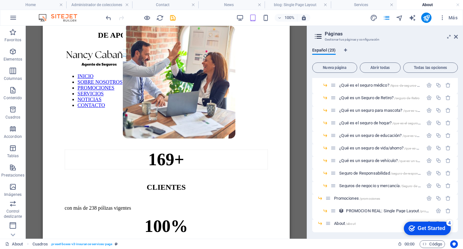
scroll to position [0, 0]
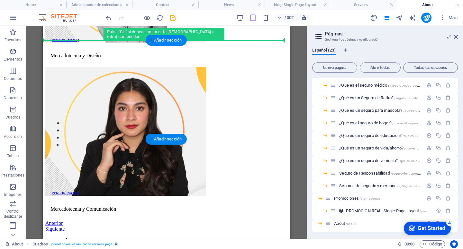
scroll to position [1310, 0]
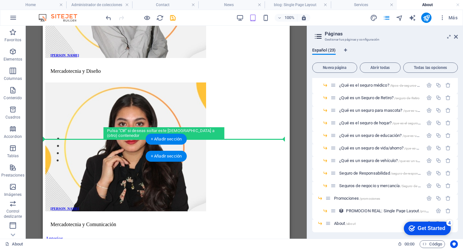
drag, startPoint x: 73, startPoint y: 135, endPoint x: 93, endPoint y: 141, distance: 20.6
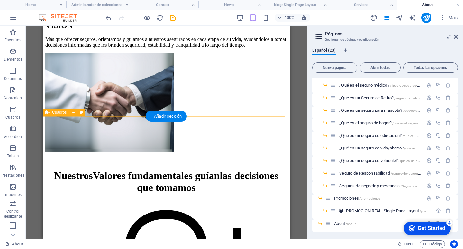
scroll to position [1696, 0]
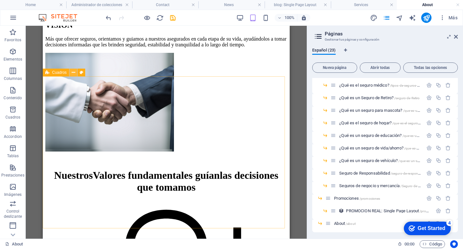
click at [75, 71] on button at bounding box center [73, 72] width 8 height 8
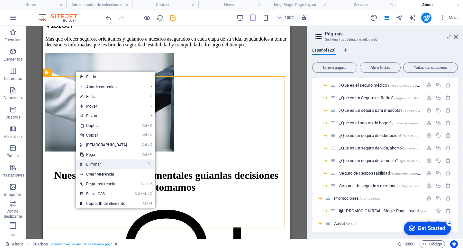
click at [100, 163] on link "⌦ Eliminar" at bounding box center [103, 164] width 55 height 10
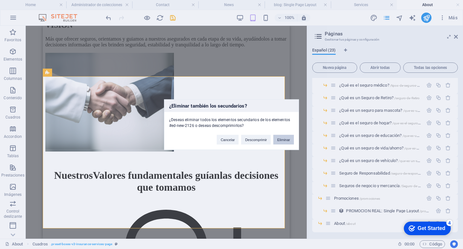
drag, startPoint x: 285, startPoint y: 140, endPoint x: 242, endPoint y: 114, distance: 50.5
click at [285, 140] on button "Eliminar" at bounding box center [283, 139] width 21 height 10
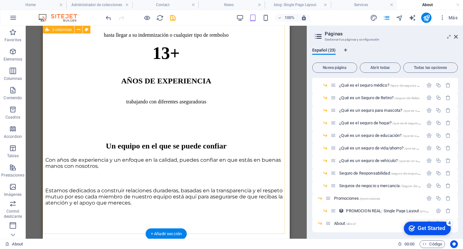
scroll to position [288, 0]
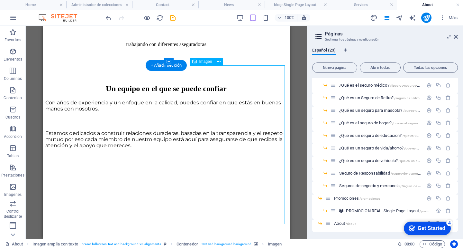
select select "%"
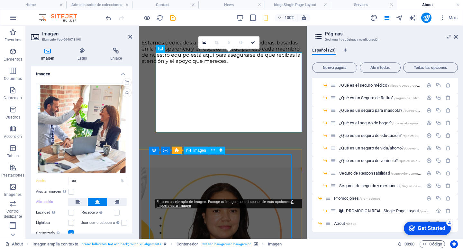
scroll to position [385, 0]
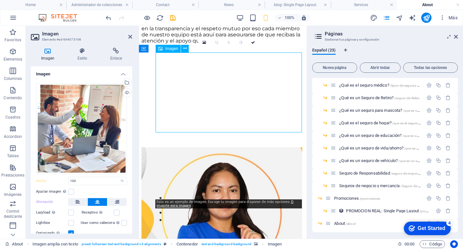
drag, startPoint x: 240, startPoint y: 107, endPoint x: 240, endPoint y: 99, distance: 8.0
drag, startPoint x: 240, startPoint y: 102, endPoint x: 240, endPoint y: 96, distance: 6.4
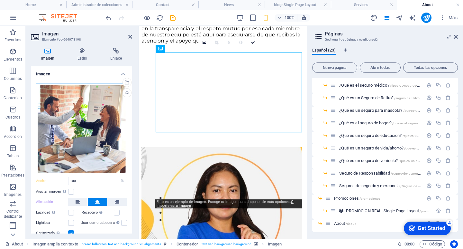
drag, startPoint x: 61, startPoint y: 137, endPoint x: 66, endPoint y: 121, distance: 16.7
click at [66, 121] on div "Arrastra archivos aquí, haz clic para escoger archivos o selecciona archivos de…" at bounding box center [81, 128] width 91 height 91
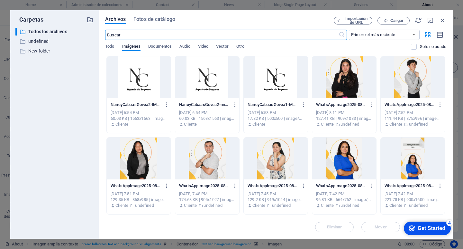
scroll to position [797, 0]
click at [444, 20] on icon "button" at bounding box center [442, 20] width 7 height 7
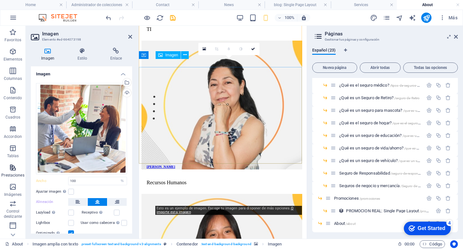
scroll to position [378, 0]
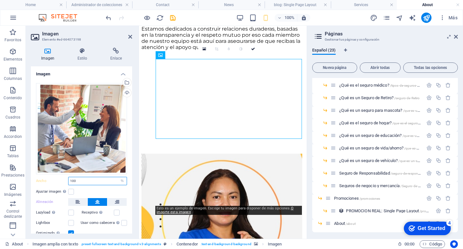
click at [79, 178] on input "100" at bounding box center [97, 181] width 58 height 8
click at [92, 180] on input "100" at bounding box center [97, 181] width 58 height 8
type input "100"
click at [307, 186] on aside "Páginas Gestionar tus páginas y configuración Español (23) Nueva página Abrir t…" at bounding box center [385, 132] width 156 height 213
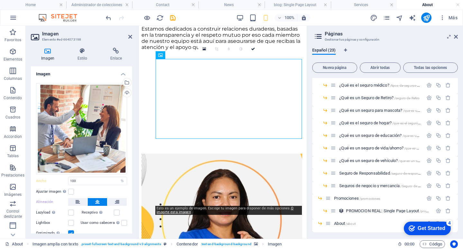
click at [131, 33] on h2 "Imagen" at bounding box center [87, 34] width 90 height 6
click at [130, 35] on icon at bounding box center [130, 36] width 4 height 5
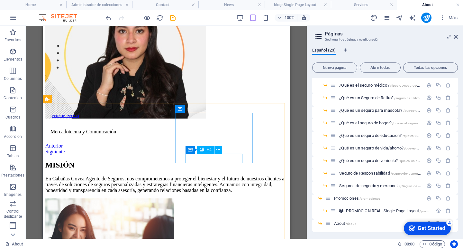
scroll to position [1337, 0]
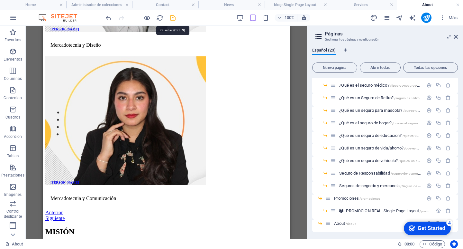
click at [175, 19] on icon "save" at bounding box center [172, 17] width 7 height 7
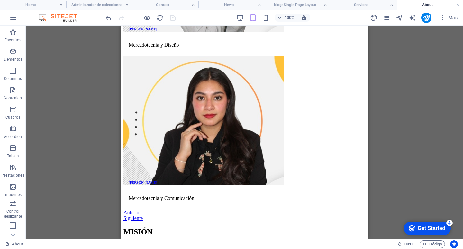
click at [439, 10] on div "100% Más" at bounding box center [231, 17] width 462 height 15
click at [0, 146] on span "Tablas" at bounding box center [13, 151] width 26 height 15
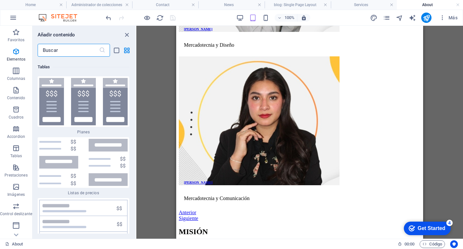
scroll to position [4352, 0]
click at [156, 7] on h4 "Contact" at bounding box center [165, 4] width 66 height 7
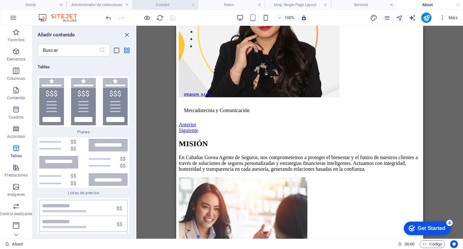
scroll to position [0, 0]
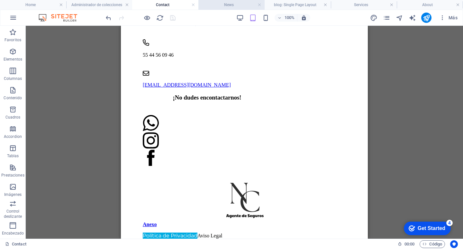
click at [227, 7] on h4 "News" at bounding box center [231, 4] width 66 height 7
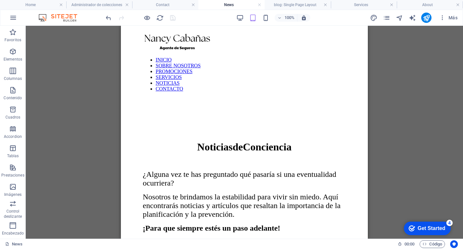
scroll to position [257, 0]
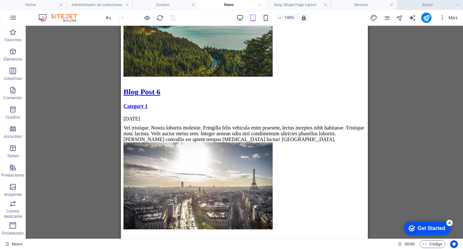
drag, startPoint x: 423, startPoint y: 7, endPoint x: 76, endPoint y: 59, distance: 351.2
click at [423, 7] on h4 "About" at bounding box center [430, 4] width 66 height 7
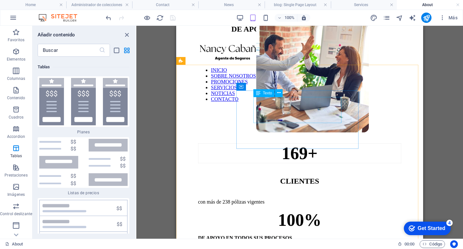
scroll to position [0, 0]
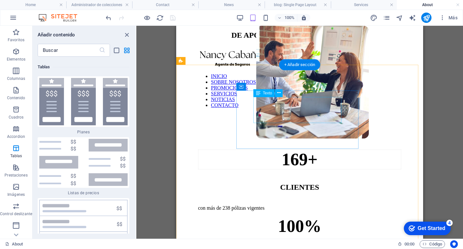
click at [339, 149] on div "169+" at bounding box center [299, 159] width 203 height 20
click at [340, 149] on div "169+" at bounding box center [299, 159] width 203 height 20
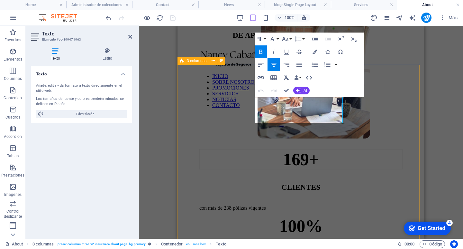
click at [194, 132] on div "169+ CLIENTES con más de 238 pólizas vigentes 100% DE APOYO EN TODOS SUS PROCES…" at bounding box center [301, 242] width 242 height 248
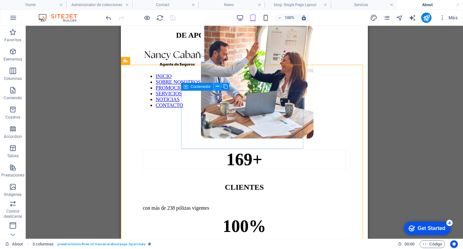
click at [218, 87] on icon at bounding box center [218, 86] width 4 height 7
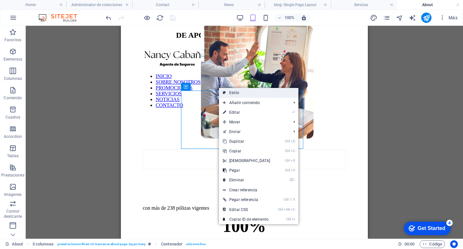
drag, startPoint x: 42, startPoint y: 68, endPoint x: 228, endPoint y: 91, distance: 188.0
click at [228, 91] on link "Estilo" at bounding box center [258, 93] width 79 height 10
select select "px"
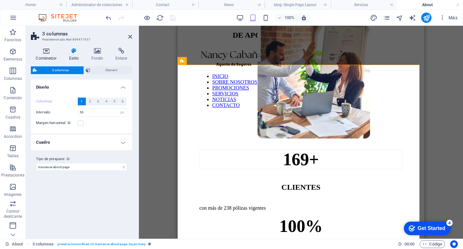
click at [45, 56] on h4 "Contenedor" at bounding box center [47, 55] width 33 height 14
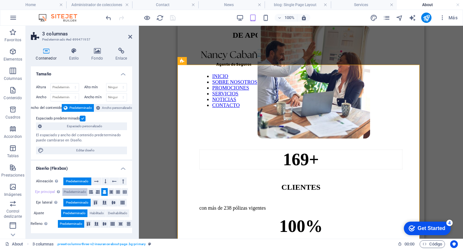
click at [70, 190] on span "Predeterminado" at bounding box center [75, 192] width 23 height 8
click at [103, 191] on icon at bounding box center [105, 192] width 4 height 8
click at [97, 54] on icon at bounding box center [97, 51] width 22 height 6
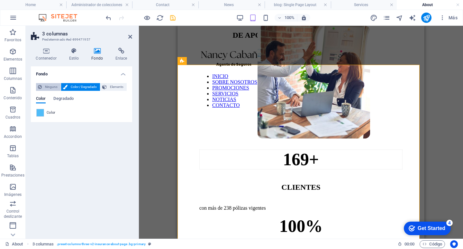
click at [46, 87] on span "Ninguno" at bounding box center [51, 87] width 15 height 8
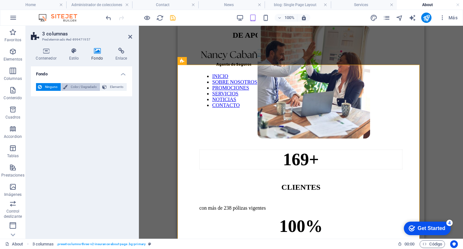
click at [79, 86] on span "Color / Degradado" at bounding box center [83, 87] width 29 height 8
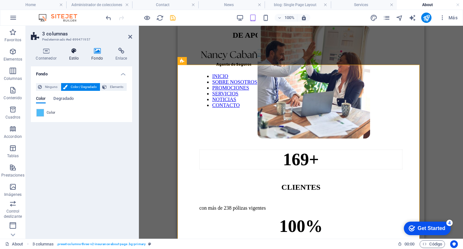
click at [73, 53] on icon at bounding box center [74, 51] width 20 height 6
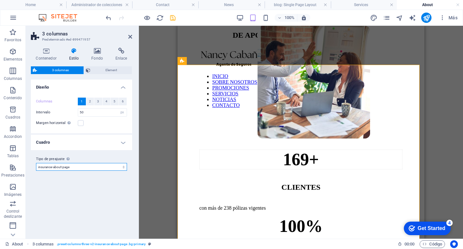
click at [67, 168] on select "insurance insurance-about-page Añadir tipo de preajuste" at bounding box center [81, 167] width 91 height 8
select select "preset-columns-three-v2-insurance"
click at [36, 163] on select "insurance insurance-about-page Añadir tipo de preajuste" at bounding box center [81, 167] width 91 height 8
click at [63, 164] on select "insurance insurance-about-page Añadir tipo de preajuste" at bounding box center [81, 167] width 91 height 8
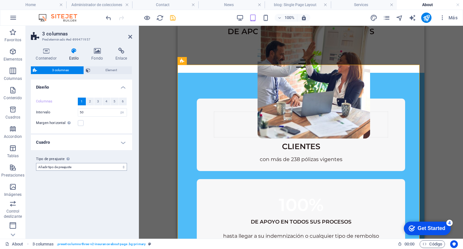
click at [36, 163] on select "insurance insurance-about-page Añadir tipo de preajuste" at bounding box center [81, 167] width 91 height 8
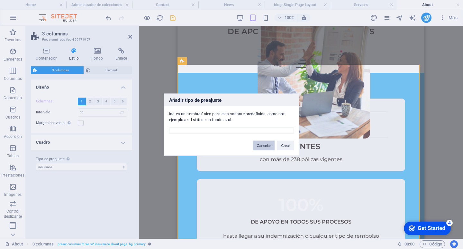
click at [265, 143] on button "Cancelar" at bounding box center [264, 145] width 22 height 10
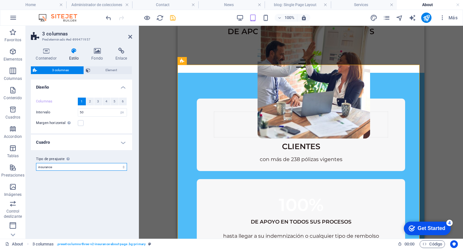
click at [120, 167] on select "insurance insurance-about-page Añadir tipo de preajuste" at bounding box center [81, 167] width 91 height 8
select select "preset-columns-three-v2-insurance-about-page"
click at [36, 163] on select "insurance insurance-about-page Añadir tipo de preajuste" at bounding box center [81, 167] width 91 height 8
type input "20"
type input "000"
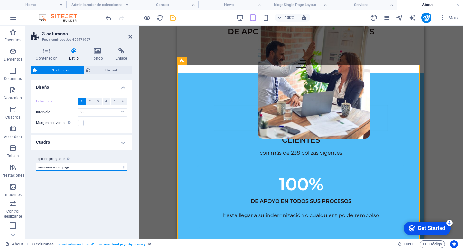
select select "preset-columns-three-v2-insurance-about-page"
click at [122, 140] on h4 "Cuadro" at bounding box center [81, 141] width 101 height 15
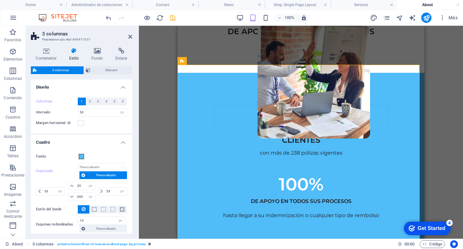
scroll to position [32, 0]
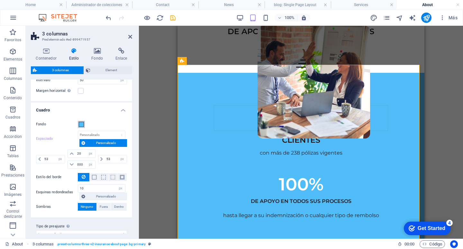
click at [81, 123] on span at bounding box center [81, 124] width 5 height 5
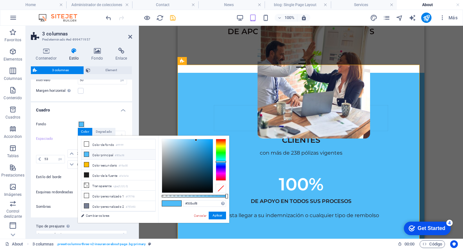
click at [156, 119] on div "Arrastra aquí para reemplazar el contenido existente. Si quieres crear un eleme…" at bounding box center [301, 132] width 324 height 213
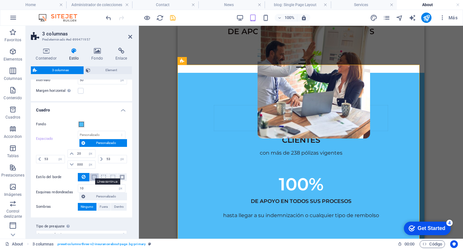
click at [92, 175] on span at bounding box center [94, 177] width 5 height 5
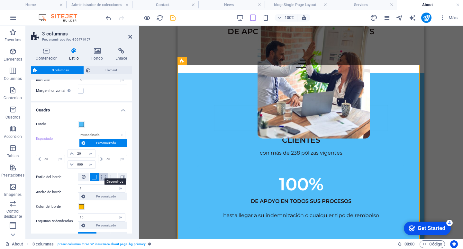
click at [103, 175] on span at bounding box center [103, 177] width 5 height 5
click at [82, 174] on button at bounding box center [84, 177] width 12 height 8
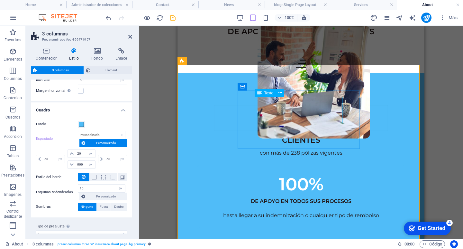
click at [260, 117] on div "169+" at bounding box center [301, 118] width 174 height 26
click at [273, 87] on icon at bounding box center [274, 86] width 4 height 7
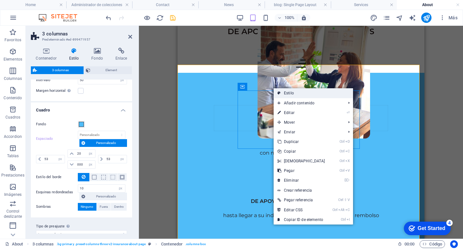
click at [296, 92] on link "Estilo" at bounding box center [313, 93] width 79 height 10
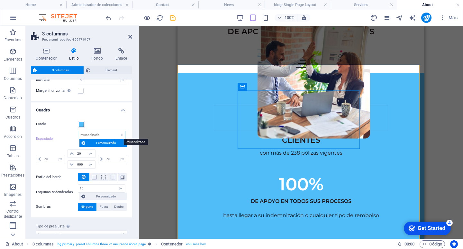
click at [121, 132] on select "px rem % vw vh Personalizado" at bounding box center [101, 135] width 47 height 8
click at [90, 203] on span "Ninguno" at bounding box center [87, 207] width 13 height 8
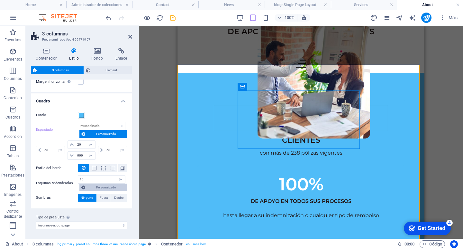
scroll to position [41, 0]
click at [418, 141] on div "169+ CLIENTES con más de 238 pólizas vigentes 100% DE APOYO EN TODOS SUS PROCES…" at bounding box center [300, 192] width 247 height 238
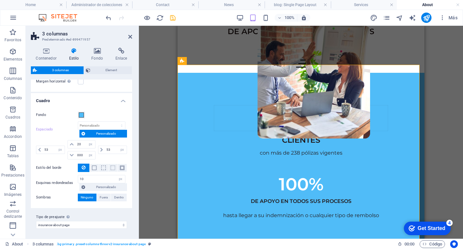
click at [128, 34] on h2 "3 columnas" at bounding box center [87, 34] width 90 height 6
drag, startPoint x: 129, startPoint y: 36, endPoint x: 8, endPoint y: 11, distance: 123.3
click at [129, 36] on icon at bounding box center [130, 36] width 4 height 5
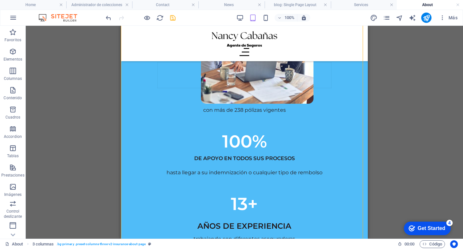
scroll to position [32, 0]
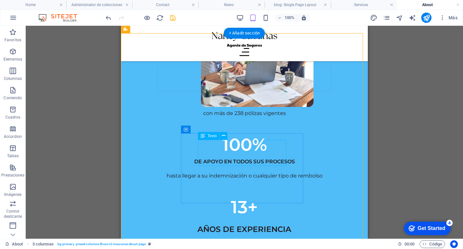
click at [239, 153] on div "100%" at bounding box center [244, 144] width 174 height 26
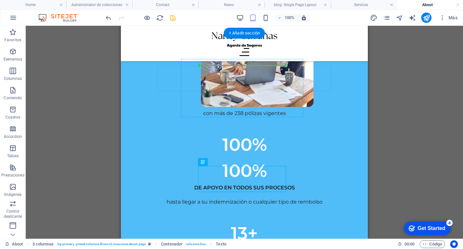
drag, startPoint x: 225, startPoint y: 177, endPoint x: 224, endPoint y: 74, distance: 103.5
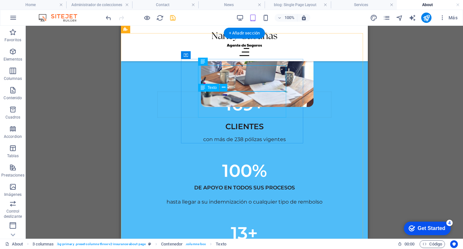
click at [229, 102] on div "169+" at bounding box center [244, 104] width 174 height 26
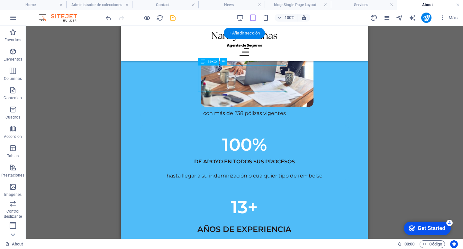
click at [241, 77] on div "100%" at bounding box center [244, 78] width 174 height 26
click at [241, 76] on div "100%" at bounding box center [244, 78] width 174 height 26
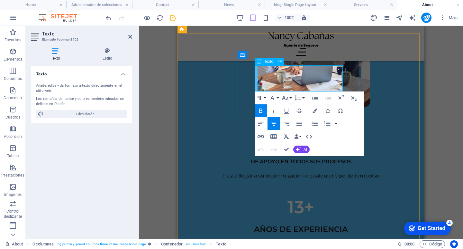
click at [318, 77] on strong "100%" at bounding box center [301, 78] width 45 height 21
click at [377, 184] on div "169+ CLIENTES con más de 238 pólizas vigentes 100% DE APOYO EN TODOS SUS PROCES…" at bounding box center [300, 152] width 247 height 238
click at [373, 182] on div "169+ CLIENTES con más de 238 pólizas vigentes 100% DE APOYO EN TODOS SUS PROCES…" at bounding box center [300, 152] width 247 height 238
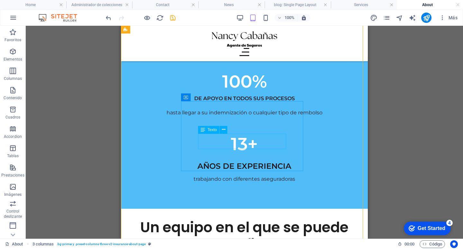
scroll to position [96, 0]
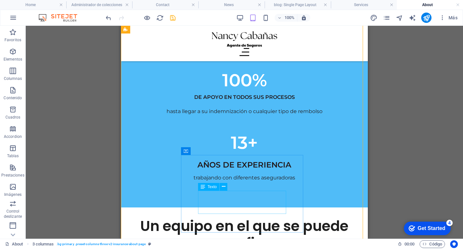
click at [253, 170] on div "AÑOS DE EXPERIENCIA" at bounding box center [244, 165] width 174 height 12
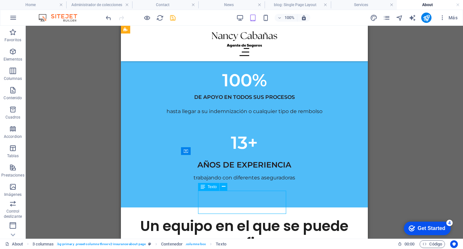
click at [254, 170] on div "AÑOS DE EXPERIENCIA" at bounding box center [244, 165] width 174 height 12
click at [256, 170] on div "AÑOS DE EXPERIENCIA" at bounding box center [244, 165] width 174 height 12
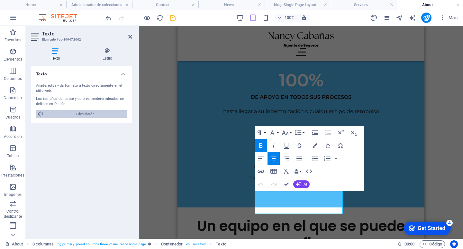
click at [114, 113] on span "Editar diseño" at bounding box center [85, 114] width 79 height 8
select select "px"
select select "400"
select select "px"
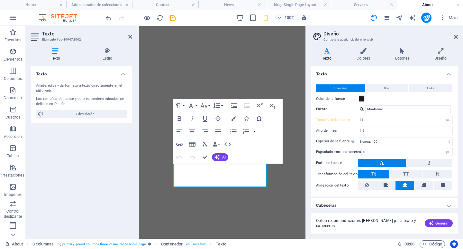
select select "px"
select select "400"
select select "px"
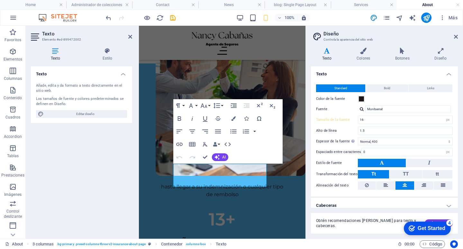
scroll to position [96, 0]
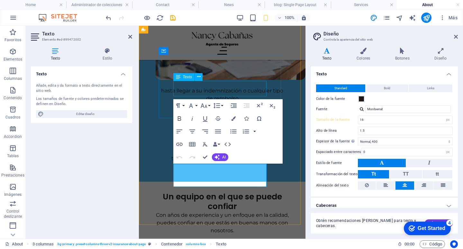
click at [235, 80] on div "DE APOYO EN TODOS SUS PROCESOS" at bounding box center [222, 77] width 122 height 8
click at [305, 84] on div "169+ CLIENTES con más de 238 pólizas vigentes 100% DE APOYO EN TODOS SUS PROCES…" at bounding box center [222, 75] width 167 height 214
select select "px"
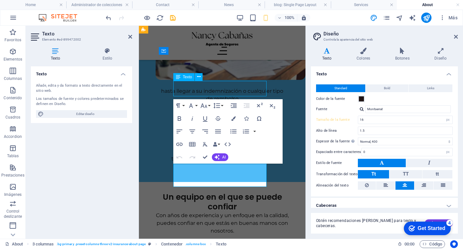
select select "px"
select select "preset-columns-three-v2-insurance-about-page"
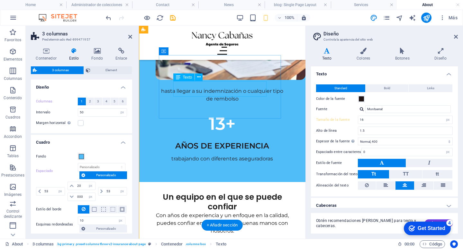
click at [235, 81] on div "DE APOYO EN TODOS SUS PROCESOS" at bounding box center [222, 77] width 122 height 8
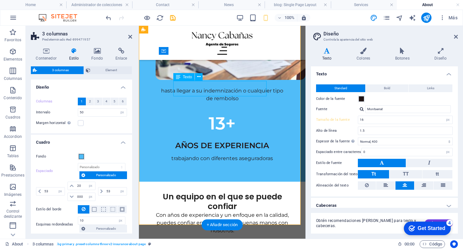
type input "45"
type input "0"
type input "45"
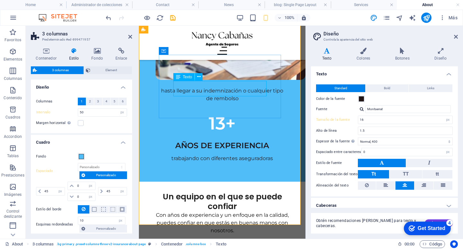
click at [220, 80] on div "DE APOYO EN TODOS SUS PROCESOS" at bounding box center [222, 77] width 122 height 8
click at [298, 93] on div "100% DE APOYO EN TODOS SUS PROCESOS hasta llegar a su indemnización o cualquier…" at bounding box center [222, 75] width 151 height 56
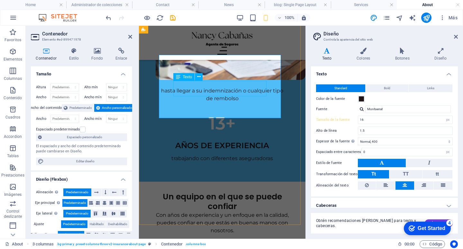
click at [232, 80] on div "DE APOYO EN TODOS SUS PROCESOS" at bounding box center [222, 77] width 122 height 8
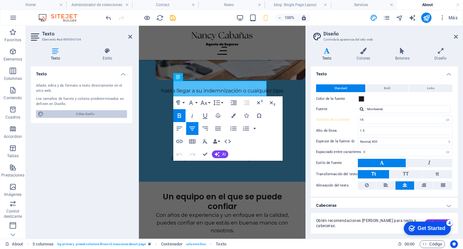
click at [59, 116] on span "Editar diseño" at bounding box center [85, 114] width 79 height 8
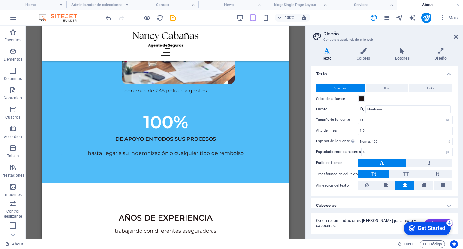
scroll to position [15, 0]
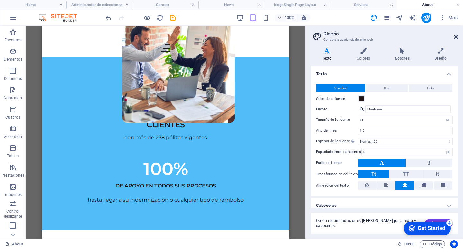
click at [458, 36] on icon at bounding box center [456, 36] width 4 height 5
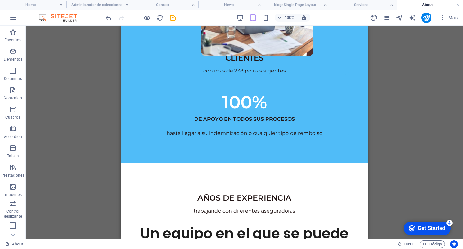
scroll to position [0, 0]
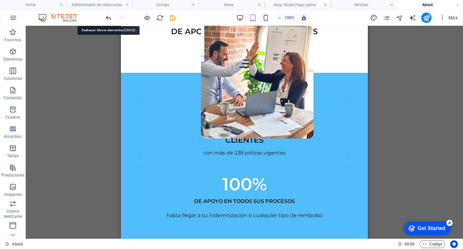
click at [108, 16] on icon "undo" at bounding box center [108, 17] width 7 height 7
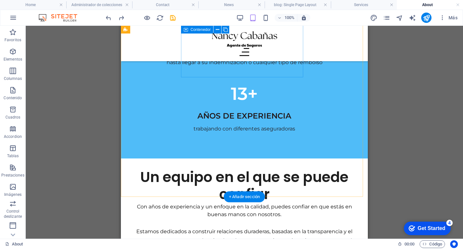
scroll to position [157, 0]
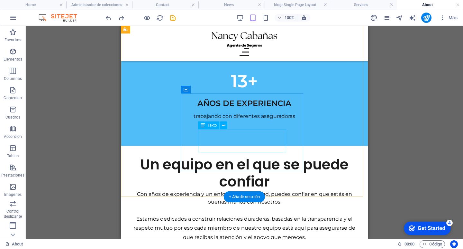
click at [249, 109] on div "AÑOS DE EXPERIENCIA" at bounding box center [244, 103] width 174 height 12
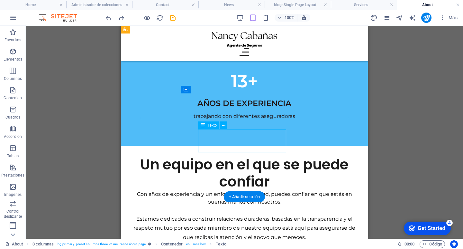
click at [249, 109] on div "AÑOS DE EXPERIENCIA" at bounding box center [244, 103] width 174 height 12
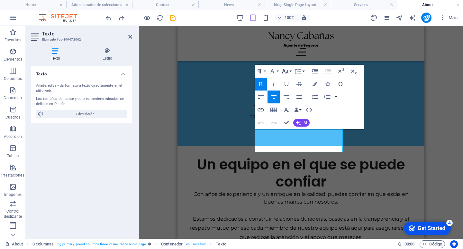
click at [287, 70] on icon "button" at bounding box center [285, 71] width 7 height 5
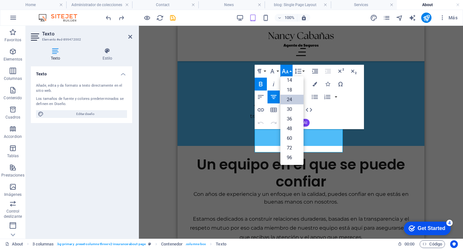
scroll to position [52, 0]
click at [288, 69] on icon "button" at bounding box center [285, 71] width 8 height 8
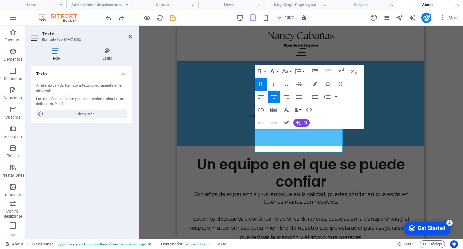
click at [273, 71] on icon "button" at bounding box center [272, 71] width 4 height 5
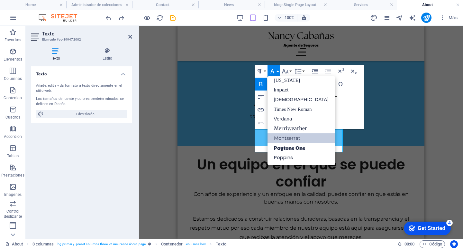
scroll to position [13, 0]
click at [274, 69] on icon "button" at bounding box center [272, 71] width 8 height 8
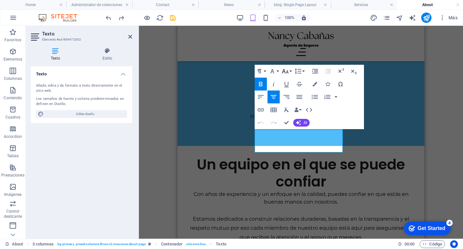
click at [290, 69] on button "Font Size" at bounding box center [286, 71] width 12 height 13
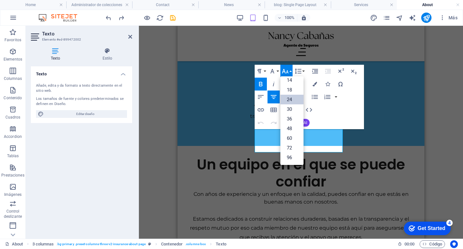
scroll to position [52, 0]
click at [289, 69] on icon "button" at bounding box center [285, 71] width 8 height 8
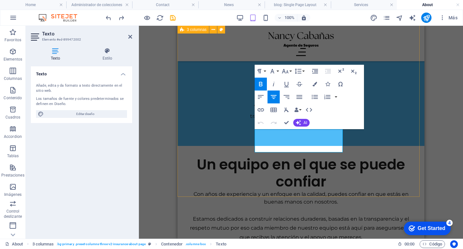
click at [380, 91] on div "169+ CLIENTES con más de 238 pólizas vigentes 100% DE APOYO EN TODOS SUS PROCES…" at bounding box center [300, 26] width 247 height 238
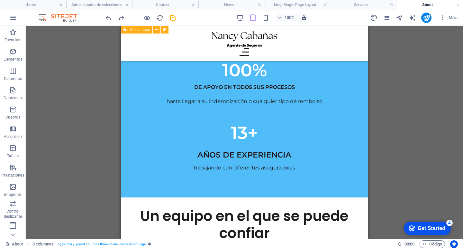
scroll to position [93, 0]
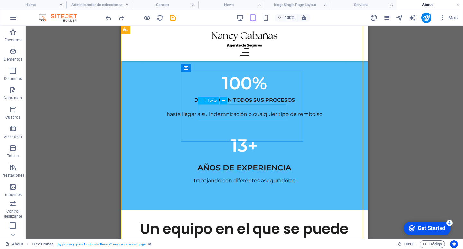
click at [259, 104] on div "DE APOYO EN TODOS SUS PROCESOS" at bounding box center [244, 100] width 174 height 8
click at [258, 104] on div "DE APOYO EN TODOS SUS PROCESOS" at bounding box center [244, 100] width 174 height 8
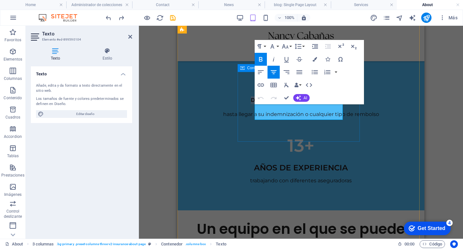
drag, startPoint x: 266, startPoint y: 108, endPoint x: 346, endPoint y: 113, distance: 80.5
click at [348, 115] on div "100% DE APOYO EN TODOS SUS PROCESOS hasta llegar a su indemnización o cualquier…" at bounding box center [301, 91] width 208 height 54
click at [276, 48] on button "Font Family" at bounding box center [274, 46] width 12 height 13
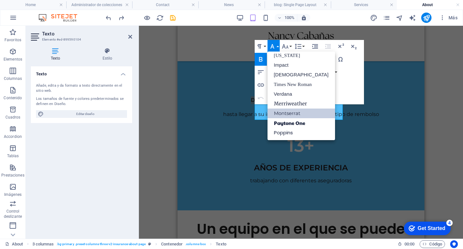
scroll to position [13, 0]
click at [285, 46] on icon "button" at bounding box center [285, 46] width 8 height 8
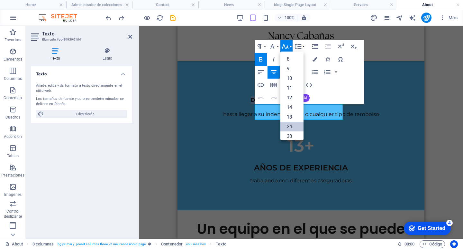
click at [292, 127] on link "24" at bounding box center [291, 127] width 23 height 10
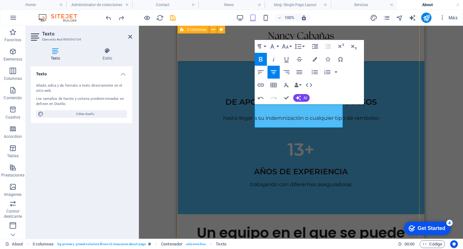
click at [382, 129] on div "169+ CLIENTES con más de 238 pólizas vigentes 100% DE APOYO EN TODOS SUS PROCES…" at bounding box center [300, 93] width 247 height 242
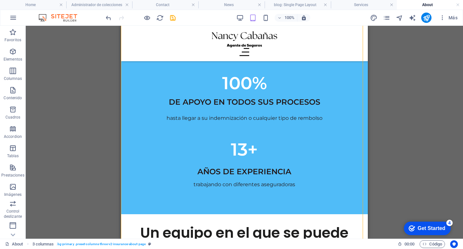
click at [382, 129] on div "Imagen amplia con texto H2 Imagen amplia con texto Imagen amplia con texto Cont…" at bounding box center [244, 132] width 437 height 213
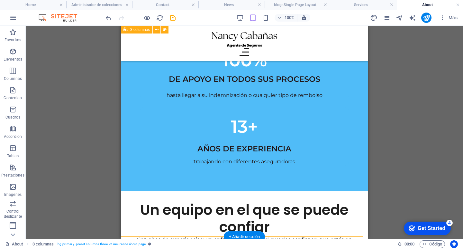
scroll to position [125, 0]
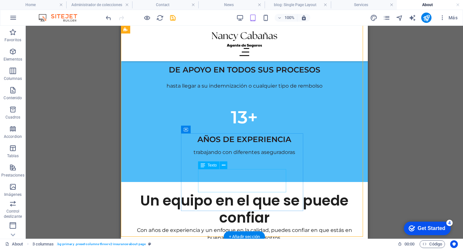
click at [247, 145] on div "AÑOS DE EXPERIENCIA" at bounding box center [244, 139] width 174 height 12
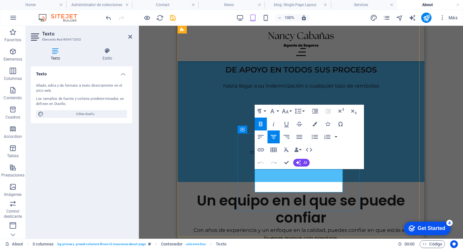
drag, startPoint x: 275, startPoint y: 178, endPoint x: 321, endPoint y: 177, distance: 45.4
click at [327, 145] on p "AÑOS DE EXPERIENCIA" at bounding box center [301, 139] width 174 height 12
click at [270, 109] on icon "button" at bounding box center [272, 111] width 8 height 8
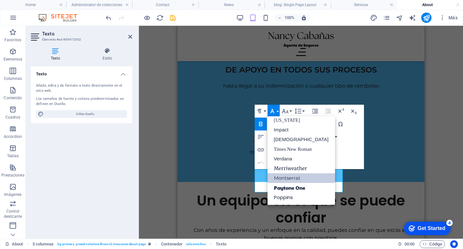
scroll to position [13, 0]
click at [382, 116] on div "169+ CLIENTES con más de 238 pólizas vigentes 100% DE APOYO EN TODOS SUS PROCES…" at bounding box center [300, 61] width 247 height 242
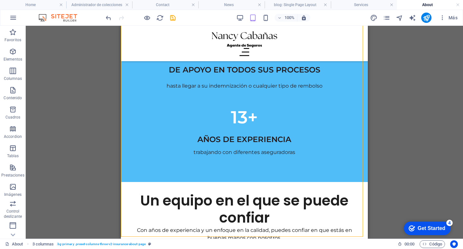
drag, startPoint x: 202, startPoint y: 90, endPoint x: 213, endPoint y: 90, distance: 10.6
click at [380, 116] on div "Imagen amplia con texto H2 Imagen amplia con texto Imagen amplia con texto Cont…" at bounding box center [244, 132] width 437 height 213
click at [250, 76] on div "DE APOYO EN TODOS SUS PROCESOS" at bounding box center [244, 70] width 174 height 12
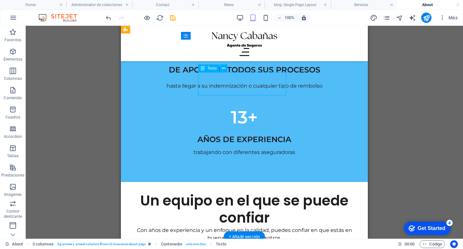
click at [250, 76] on div "DE APOYO EN TODOS SUS PROCESOS" at bounding box center [244, 70] width 174 height 12
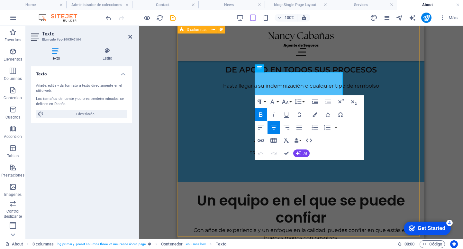
click at [363, 83] on div "169+ CLIENTES con más de 238 pólizas vigentes 100% DE APOYO EN TODOS SUS PROCES…" at bounding box center [300, 61] width 247 height 242
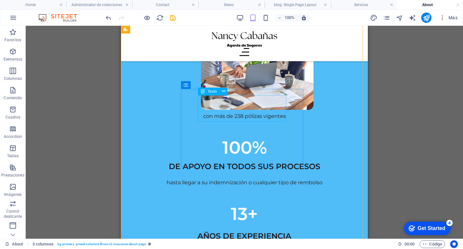
scroll to position [93, 0]
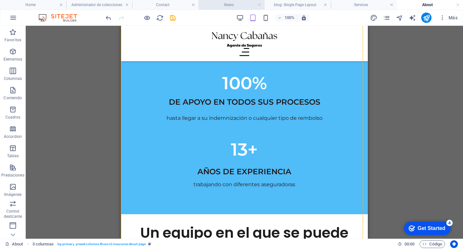
click at [223, 3] on h4 "News" at bounding box center [231, 4] width 66 height 7
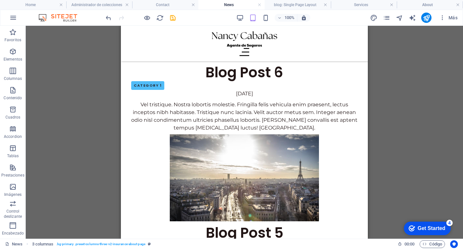
scroll to position [0, 0]
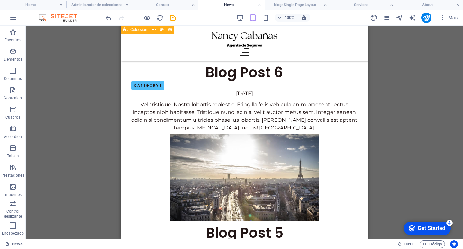
drag, startPoint x: 584, startPoint y: 131, endPoint x: 121, endPoint y: 93, distance: 464.3
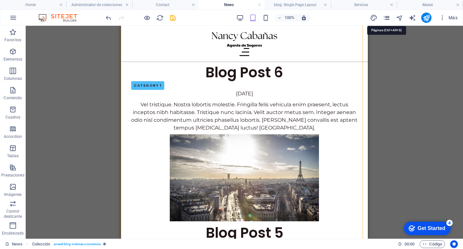
click at [388, 19] on icon "pages" at bounding box center [386, 17] width 7 height 7
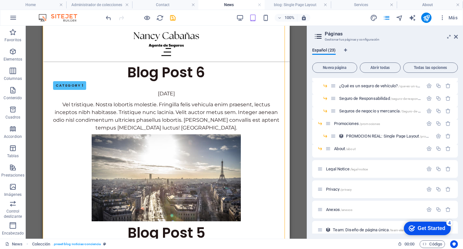
scroll to position [187, 0]
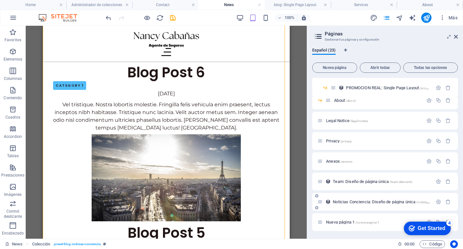
click at [357, 199] on span "Noticias Conciencia: Diseño de página única /noticias-conciencia-elemento" at bounding box center [396, 201] width 127 height 5
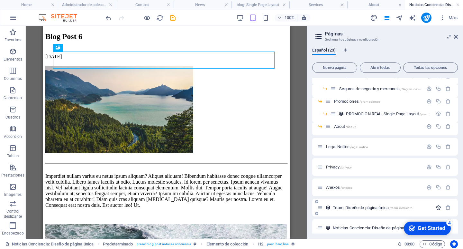
scroll to position [0, 0]
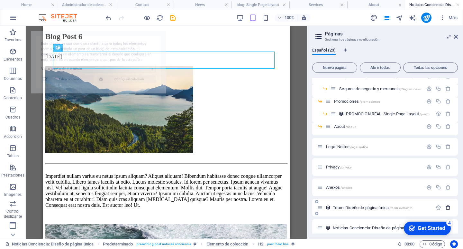
select select "68b1f48d839e6ab22f0a1de2"
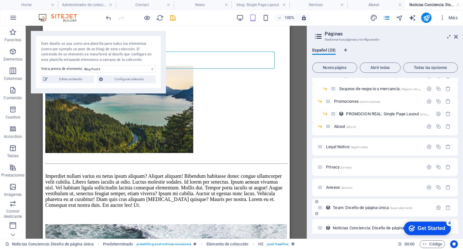
scroll to position [187, 0]
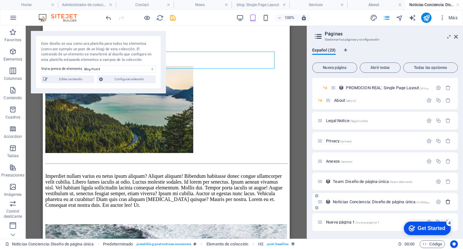
click at [446, 202] on icon "button" at bounding box center [447, 201] width 5 height 5
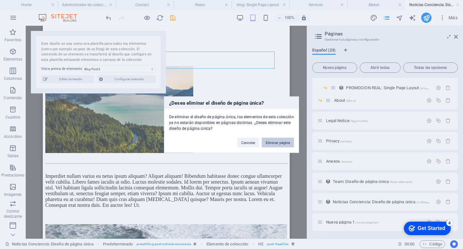
click at [277, 143] on button "Eliminar página" at bounding box center [278, 142] width 32 height 10
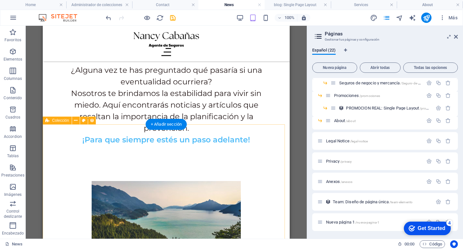
scroll to position [0, 0]
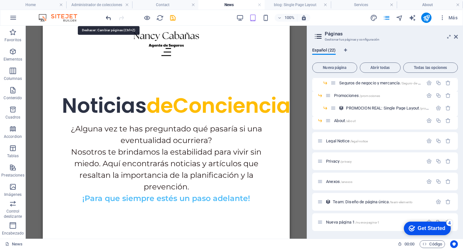
click at [110, 17] on icon "undo" at bounding box center [108, 17] width 7 height 7
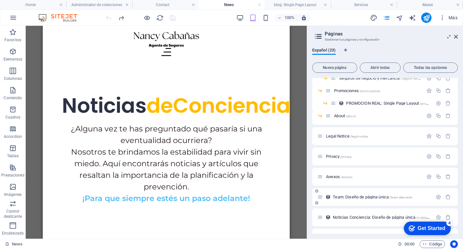
click at [344, 197] on span "Team: Diseño de página única /team-elemento" at bounding box center [373, 196] width 80 height 5
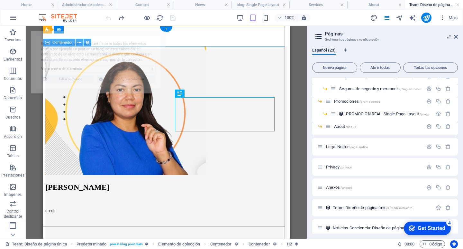
select select "68b73e7fb1bd4b67fb04ab7a"
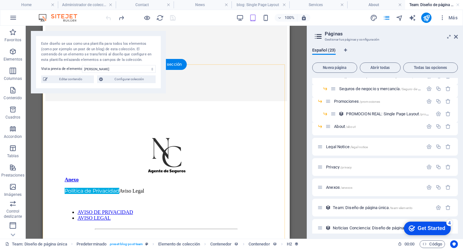
scroll to position [190, 0]
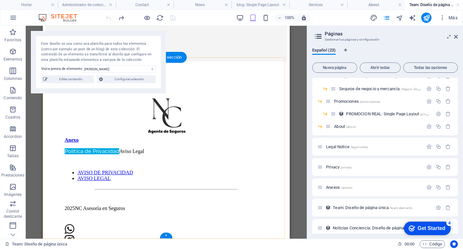
click at [188, 246] on figure at bounding box center [166, 251] width 203 height 11
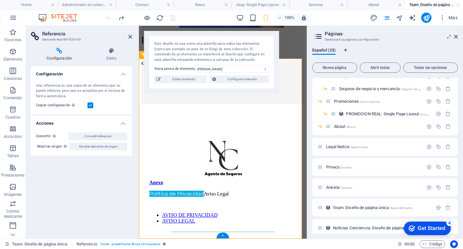
click at [189, 78] on span "Editar contenido" at bounding box center [184, 79] width 42 height 8
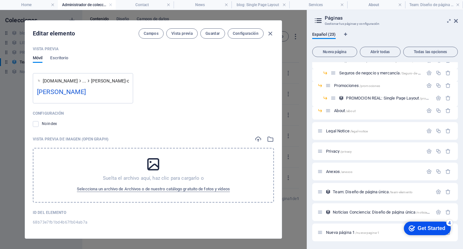
scroll to position [370, 0]
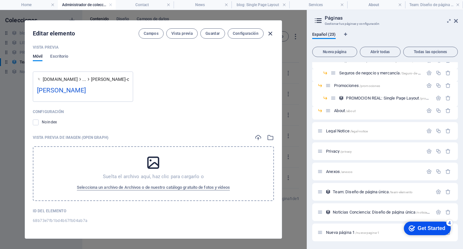
click at [270, 32] on icon "button" at bounding box center [270, 33] width 7 height 7
type input "[PERSON_NAME]-copy"
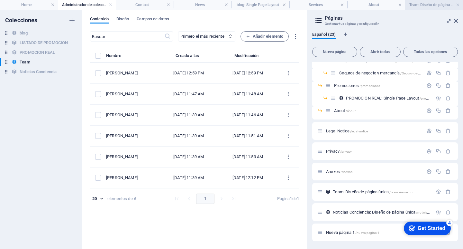
click at [427, 5] on h4 "Team: Diseño de página única" at bounding box center [434, 4] width 58 height 7
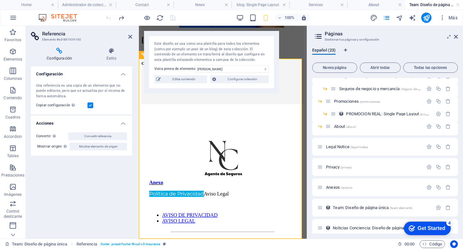
click at [185, 231] on div at bounding box center [222, 231] width 147 height 1
drag, startPoint x: 185, startPoint y: 182, endPoint x: 189, endPoint y: 207, distance: 25.5
click at [189, 207] on div "Anexo Política de Privacidad Aviso Legal AVISO DE PRIVACIDAD AVISO LEGAL 2025 N…" at bounding box center [222, 207] width 163 height 166
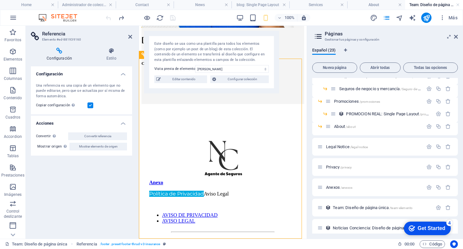
drag, startPoint x: 189, startPoint y: 207, endPoint x: 203, endPoint y: 204, distance: 14.4
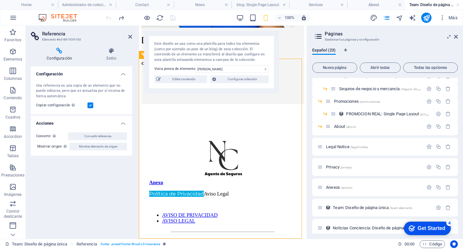
click at [143, 15] on icon "button" at bounding box center [146, 17] width 7 height 7
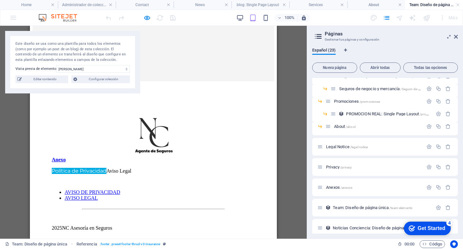
scroll to position [182, 0]
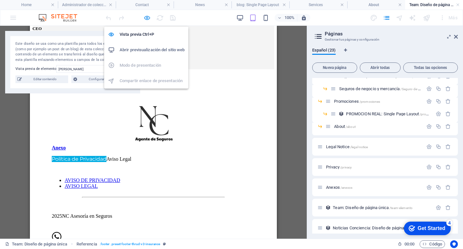
click at [148, 21] on icon "button" at bounding box center [146, 17] width 7 height 7
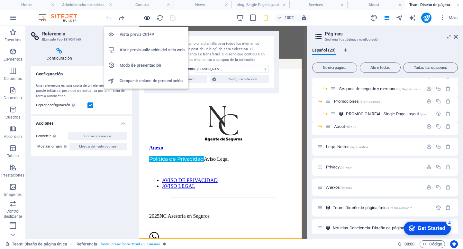
scroll to position [147, 0]
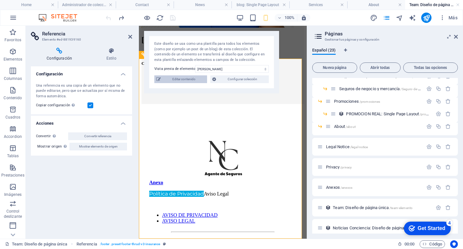
click at [195, 80] on span "Editar contenido" at bounding box center [184, 79] width 42 height 8
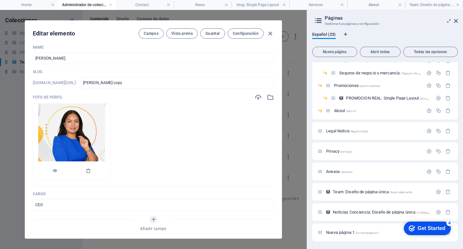
scroll to position [0, 0]
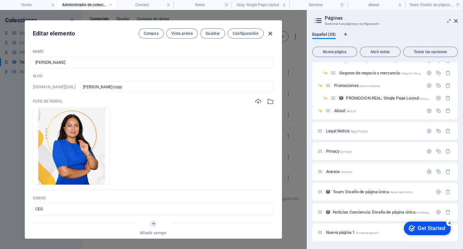
click at [269, 33] on icon "button" at bounding box center [270, 33] width 7 height 7
type input "nancy-cabanas-copy"
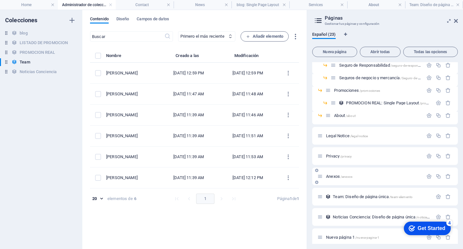
scroll to position [161, 0]
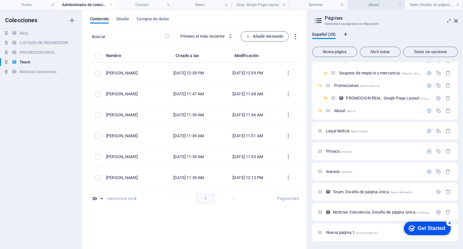
click at [371, 5] on h4 "About" at bounding box center [376, 4] width 58 height 7
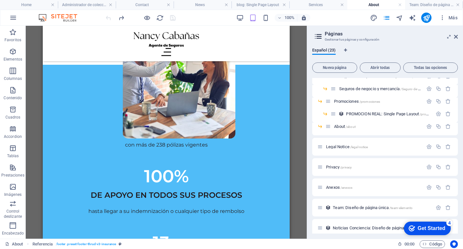
click at [371, 5] on h4 "About" at bounding box center [376, 4] width 58 height 7
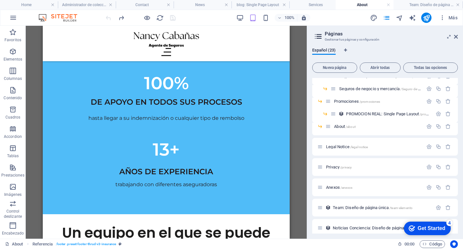
drag, startPoint x: 371, startPoint y: 5, endPoint x: 312, endPoint y: 90, distance: 104.0
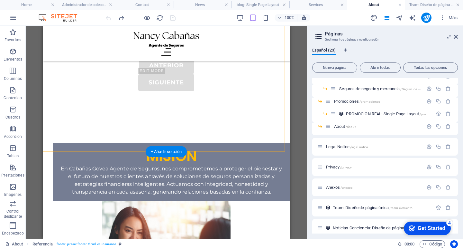
scroll to position [1499, 0]
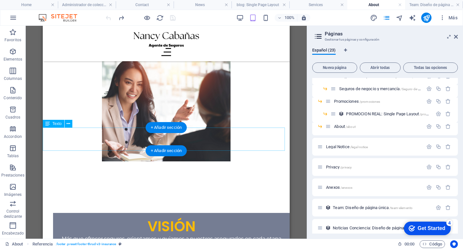
drag, startPoint x: 203, startPoint y: 150, endPoint x: 195, endPoint y: 86, distance: 63.8
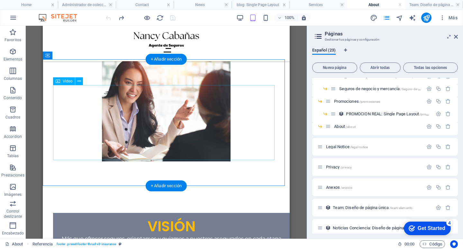
scroll to position [1775, 0]
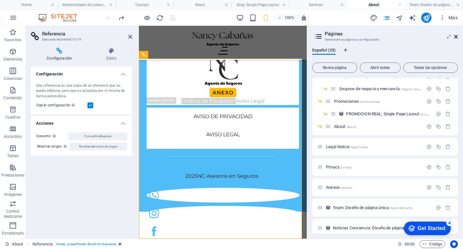
click at [455, 36] on icon at bounding box center [456, 36] width 4 height 5
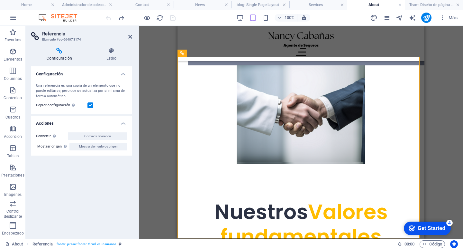
scroll to position [1775, 0]
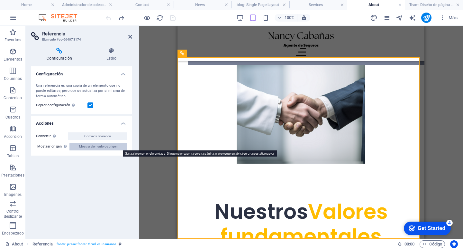
click at [113, 146] on span "Mostrar elemento de origen" at bounding box center [98, 146] width 39 height 8
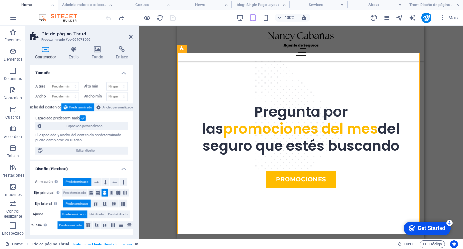
scroll to position [1789, 0]
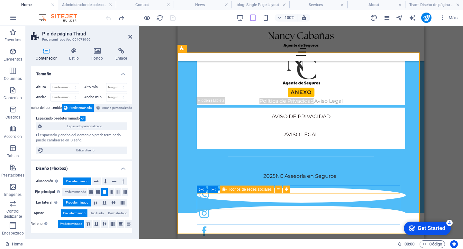
click at [339, 198] on div at bounding box center [301, 195] width 208 height 16
select select "px"
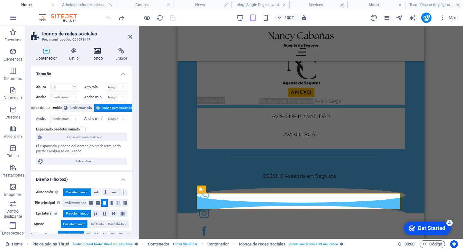
click at [93, 57] on h4 "Fondo" at bounding box center [98, 55] width 24 height 14
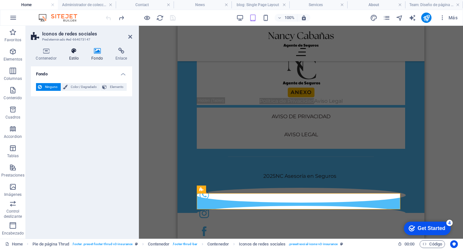
click at [76, 60] on h4 "Estilo" at bounding box center [75, 55] width 23 height 14
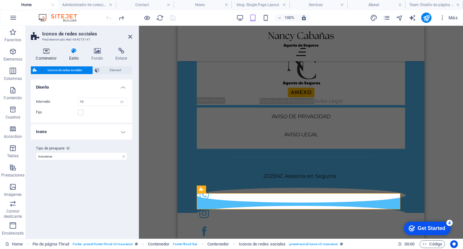
click at [43, 53] on icon at bounding box center [46, 51] width 31 height 6
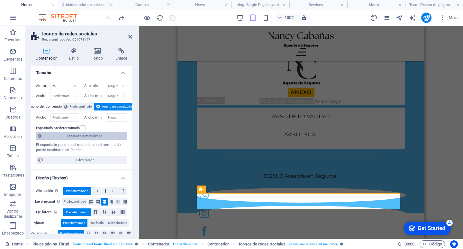
scroll to position [0, 0]
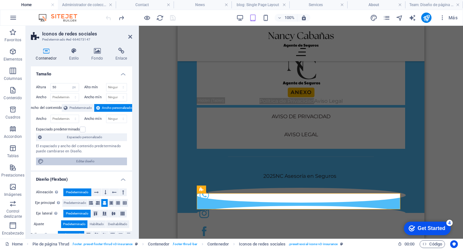
click at [76, 163] on span "Editar diseño" at bounding box center [85, 161] width 79 height 8
select select "px"
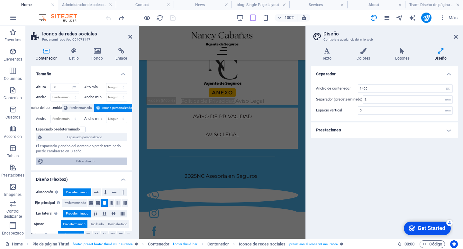
scroll to position [1498, 0]
type input "1"
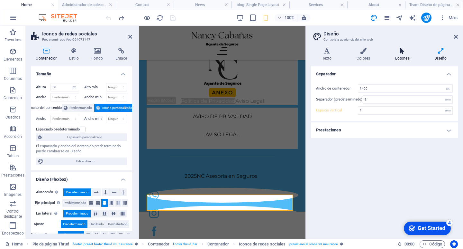
click at [408, 54] on h4 "Botones" at bounding box center [404, 55] width 40 height 14
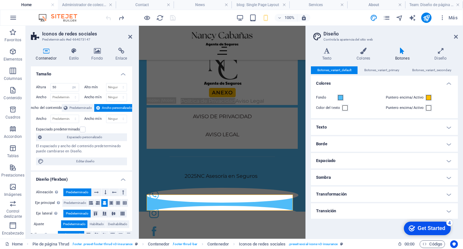
click at [455, 38] on icon at bounding box center [456, 36] width 4 height 5
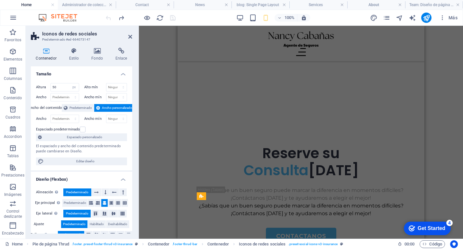
scroll to position [1789, 0]
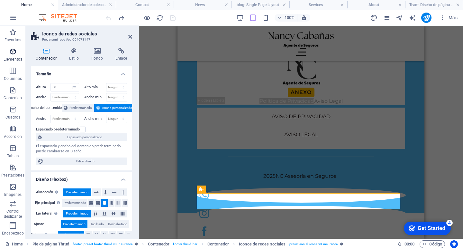
click at [9, 54] on icon "button" at bounding box center [13, 52] width 8 height 8
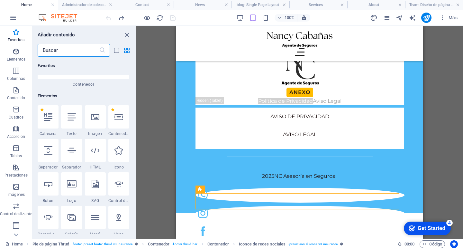
scroll to position [89, 0]
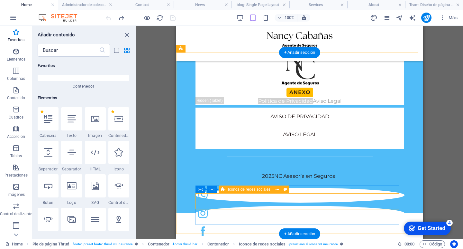
click at [382, 194] on div at bounding box center [299, 195] width 208 height 16
click at [279, 202] on figure at bounding box center [299, 194] width 209 height 15
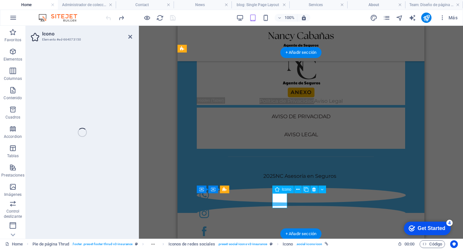
select select "xMidYMid"
select select "px"
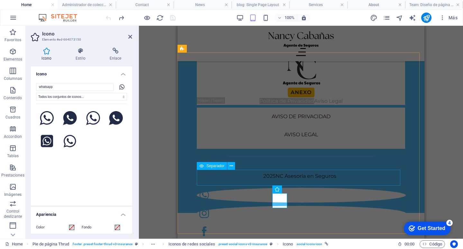
click at [239, 164] on div at bounding box center [301, 157] width 208 height 16
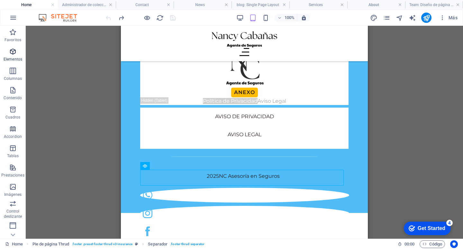
click at [10, 54] on icon "button" at bounding box center [13, 52] width 8 height 8
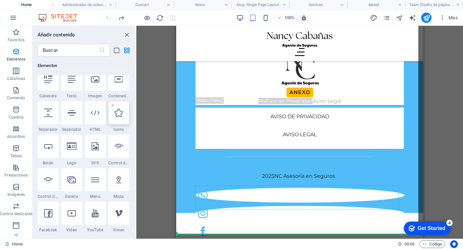
scroll to position [1789, 0]
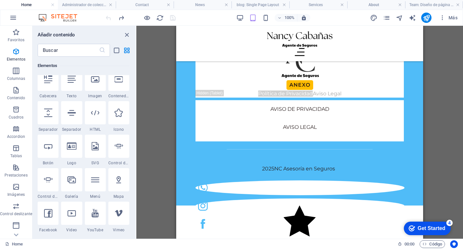
select select "xMidYMid"
select select "px"
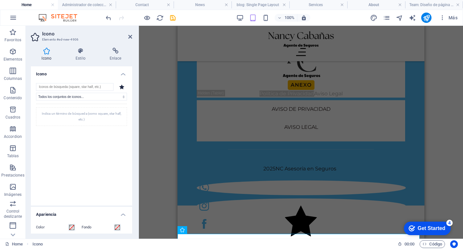
click at [159, 183] on div "H2 Banner Banner Contenedor 2 columnas 2 columnas Contenedor Referencia Iconos …" at bounding box center [301, 132] width 324 height 213
click at [131, 40] on header "Icono Elemento #ed-new-4906" at bounding box center [81, 34] width 101 height 17
click at [129, 36] on icon at bounding box center [130, 36] width 4 height 5
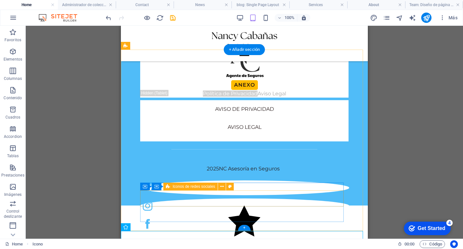
scroll to position [1820, 0]
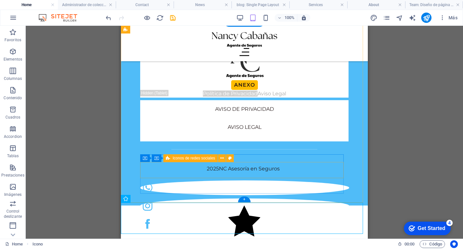
click at [195, 180] on div at bounding box center [244, 188] width 208 height 16
click at [196, 180] on div at bounding box center [244, 188] width 208 height 16
select select "px"
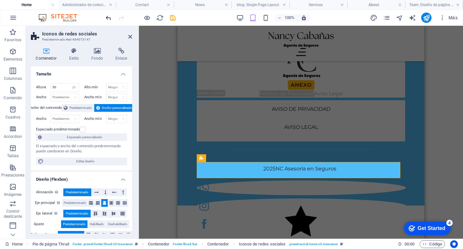
drag, startPoint x: 108, startPoint y: 13, endPoint x: 108, endPoint y: 18, distance: 5.1
click at [108, 15] on div at bounding box center [140, 18] width 72 height 10
click at [107, 18] on icon "undo" at bounding box center [108, 17] width 7 height 7
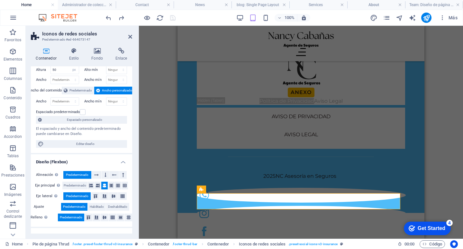
scroll to position [0, 0]
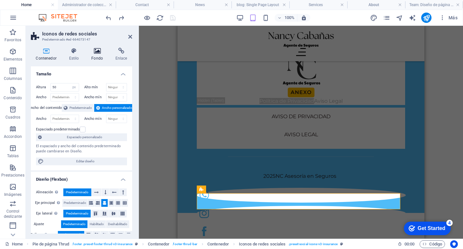
click at [95, 52] on icon at bounding box center [97, 51] width 22 height 6
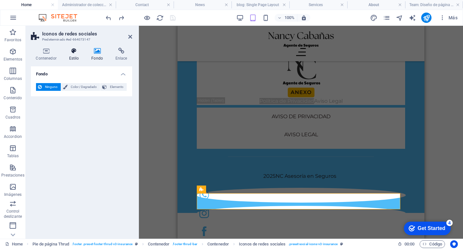
click at [73, 56] on h4 "Estilo" at bounding box center [75, 55] width 23 height 14
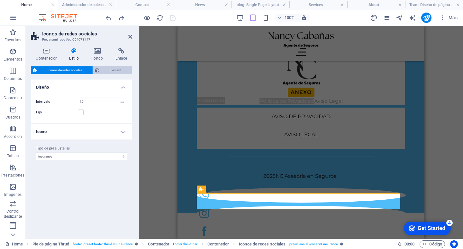
click at [113, 70] on span "Element" at bounding box center [115, 70] width 29 height 8
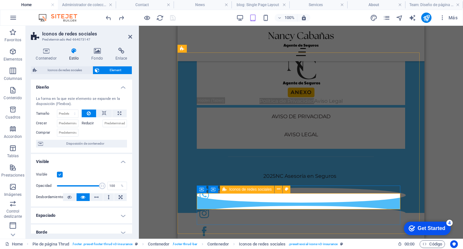
click at [261, 204] on div at bounding box center [301, 195] width 208 height 16
click at [277, 191] on icon at bounding box center [279, 189] width 4 height 7
click at [228, 201] on div at bounding box center [301, 195] width 208 height 16
click at [128, 35] on icon at bounding box center [130, 36] width 4 height 5
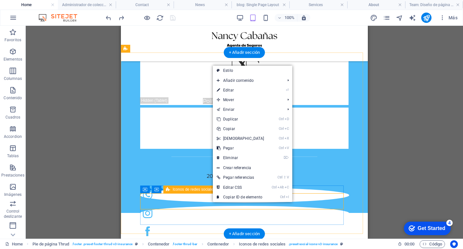
click at [209, 199] on div at bounding box center [244, 195] width 208 height 16
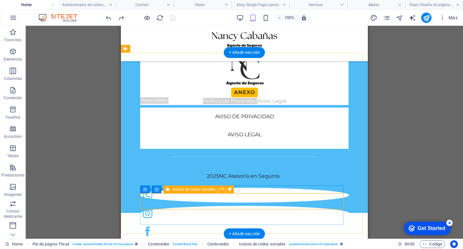
click at [209, 199] on div at bounding box center [244, 195] width 208 height 16
click at [152, 199] on div at bounding box center [244, 195] width 208 height 16
select select "px"
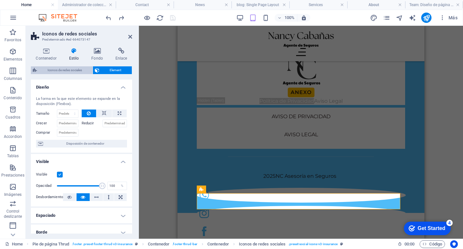
click at [76, 73] on span "Iconos de redes sociales" at bounding box center [65, 70] width 52 height 8
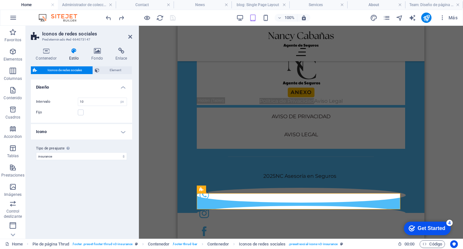
click at [95, 130] on h4 "Icono" at bounding box center [81, 131] width 101 height 15
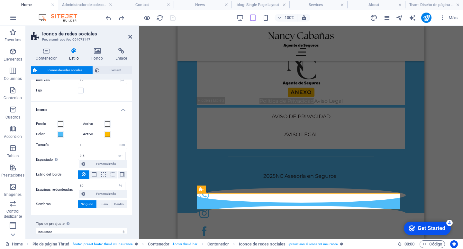
scroll to position [29, 0]
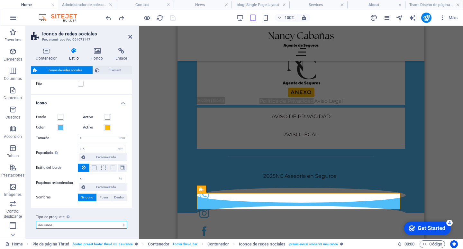
click at [84, 222] on select "insurance Añadir tipo de preajuste" at bounding box center [81, 225] width 91 height 8
click at [84, 225] on select "insurance Añadir tipo de preajuste" at bounding box center [81, 225] width 91 height 8
click at [92, 222] on select "insurance Añadir tipo de preajuste" at bounding box center [81, 225] width 91 height 8
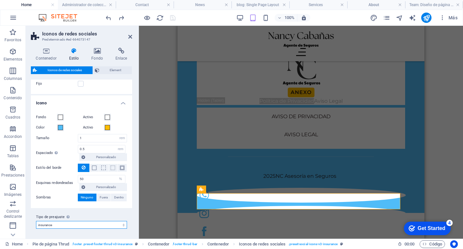
scroll to position [0, 0]
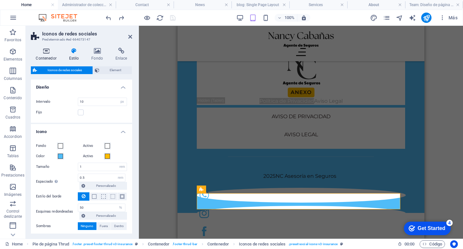
click at [52, 58] on h4 "Contenedor" at bounding box center [47, 55] width 33 height 14
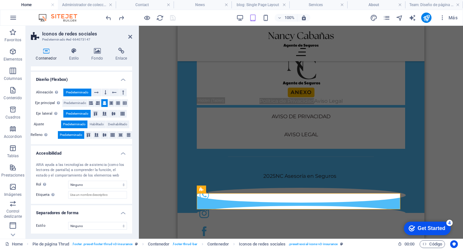
scroll to position [101, 0]
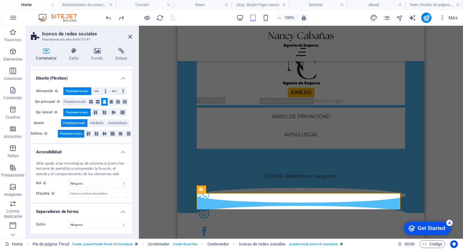
click at [128, 36] on h2 "Iconos de redes sociales" at bounding box center [87, 34] width 90 height 6
click at [280, 202] on figure at bounding box center [301, 194] width 209 height 15
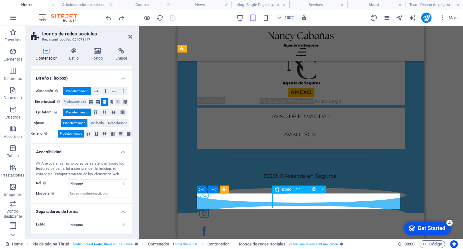
click at [280, 202] on figure at bounding box center [301, 194] width 209 height 15
select select "xMidYMid"
select select "px"
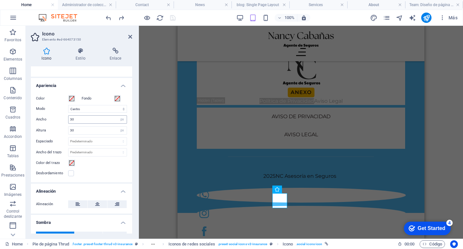
scroll to position [170, 0]
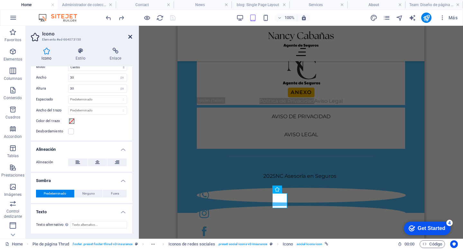
click at [130, 36] on icon at bounding box center [130, 36] width 4 height 5
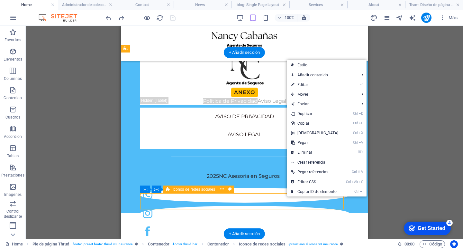
click at [282, 200] on div at bounding box center [244, 195] width 208 height 16
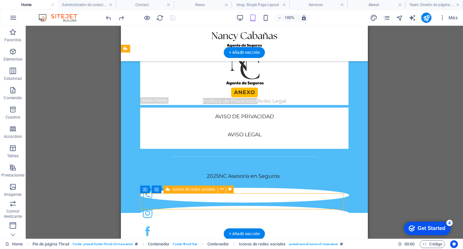
click at [282, 200] on div at bounding box center [244, 195] width 208 height 16
select select "px"
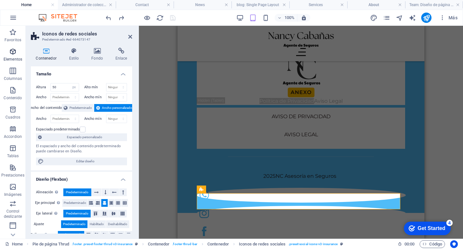
click at [8, 51] on span "Elementos" at bounding box center [13, 55] width 26 height 15
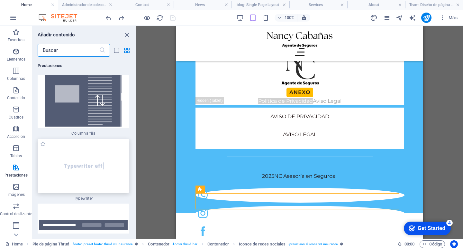
scroll to position [4976, 0]
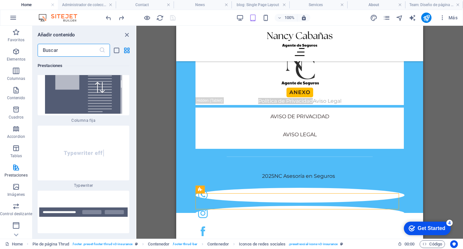
click at [66, 52] on input "text" at bounding box center [68, 50] width 61 height 13
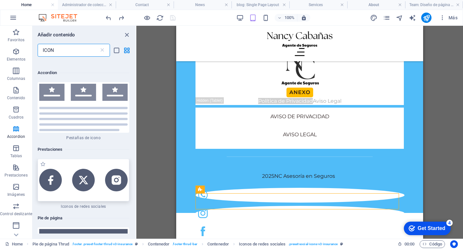
scroll to position [450, 0]
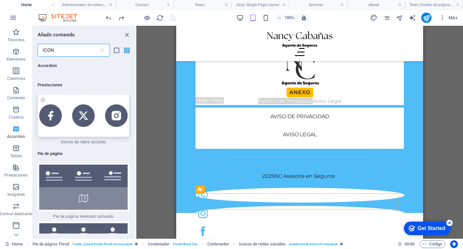
type input "ICON"
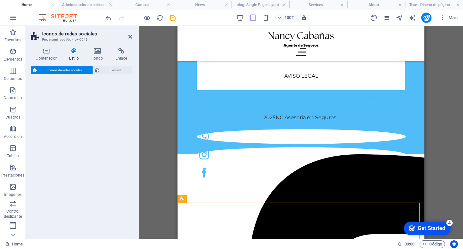
select select "rem"
select select "preset-social-icons-v3-default"
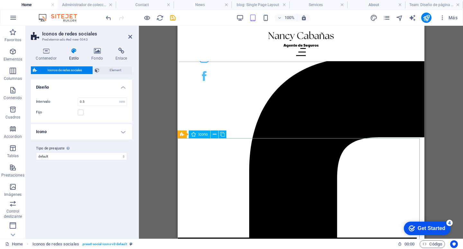
scroll to position [1884, 0]
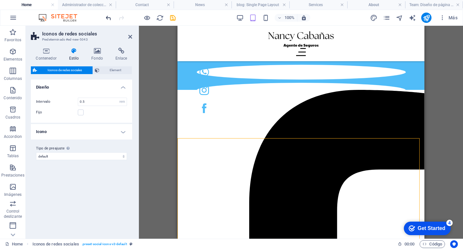
click at [106, 17] on icon "undo" at bounding box center [108, 17] width 7 height 7
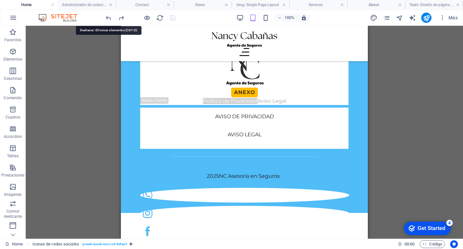
scroll to position [1789, 0]
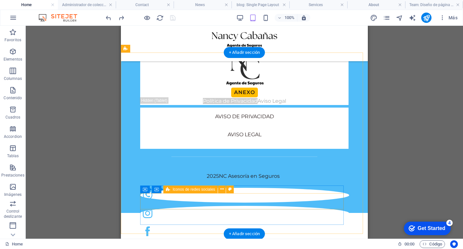
click at [212, 197] on div at bounding box center [244, 195] width 208 height 16
select select "px"
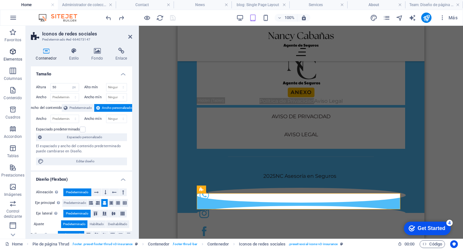
click at [9, 56] on span "Elementos" at bounding box center [13, 55] width 26 height 15
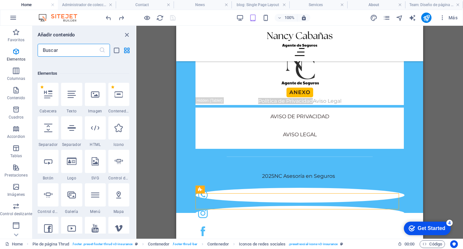
scroll to position [121, 0]
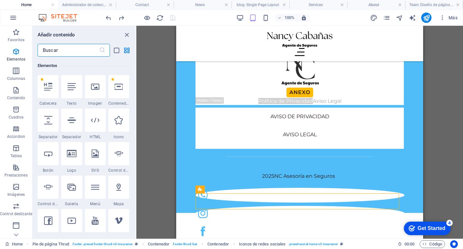
click at [75, 52] on input "text" at bounding box center [68, 50] width 61 height 13
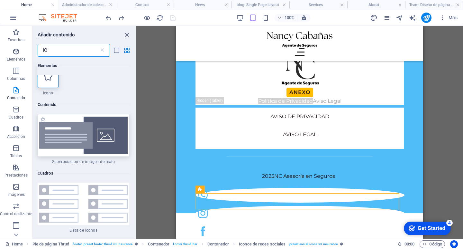
scroll to position [0, 0]
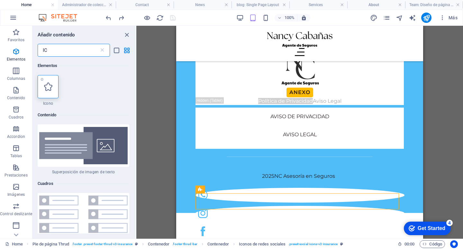
type input "IC"
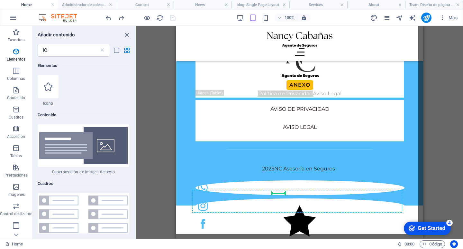
select select "xMidYMid"
select select "px"
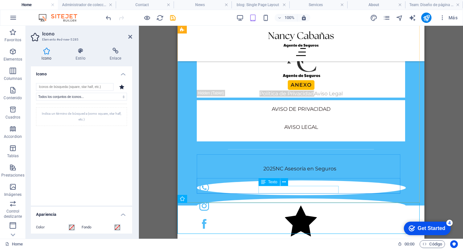
scroll to position [1820, 0]
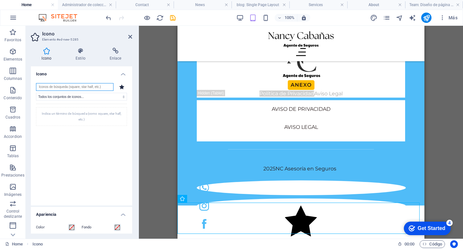
click at [101, 85] on input "search" at bounding box center [74, 87] width 77 height 8
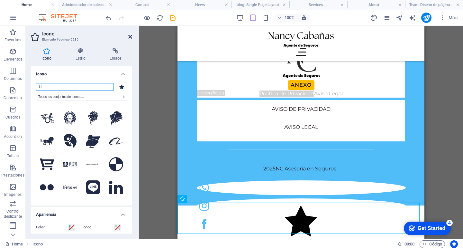
type input "LI"
click at [129, 35] on icon at bounding box center [130, 36] width 4 height 5
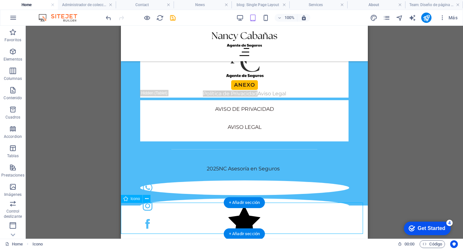
click at [243, 216] on figure at bounding box center [244, 221] width 247 height 33
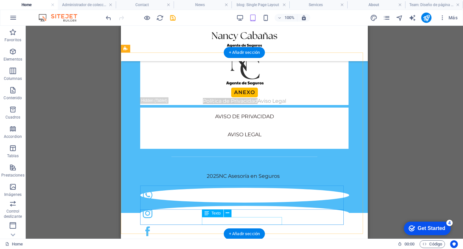
scroll to position [1789, 0]
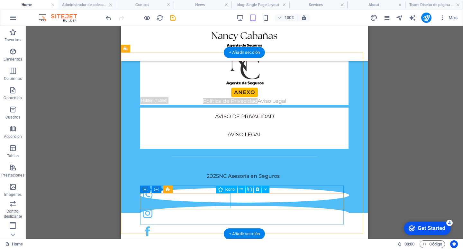
click at [216, 202] on figure at bounding box center [244, 194] width 209 height 15
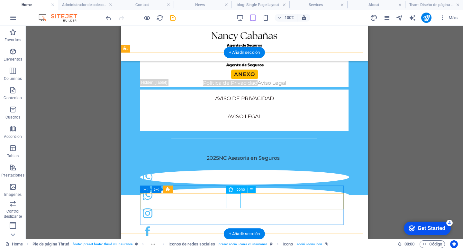
click at [232, 201] on figure at bounding box center [244, 194] width 209 height 15
click at [232, 202] on figure at bounding box center [244, 194] width 209 height 15
click at [233, 199] on figure at bounding box center [244, 194] width 209 height 15
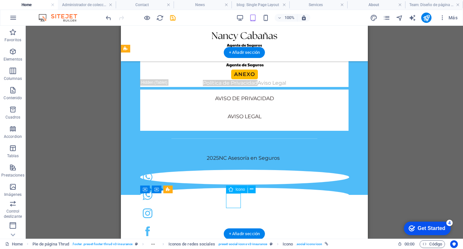
click at [233, 199] on figure at bounding box center [244, 194] width 209 height 15
click at [177, 186] on div at bounding box center [244, 177] width 208 height 16
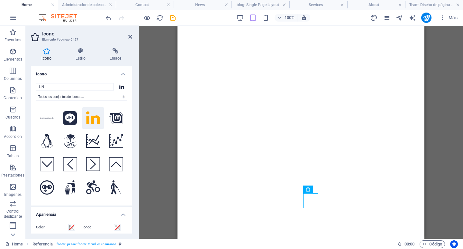
select select "xMidYMid"
select select "px"
drag, startPoint x: 0, startPoint y: 0, endPoint x: 140, endPoint y: 134, distance: 193.8
click at [143, 141] on div "H2 Banner Banner Contenedor 2 columnas 2 columnas Contenedor Referencia Iconos …" at bounding box center [301, 132] width 324 height 213
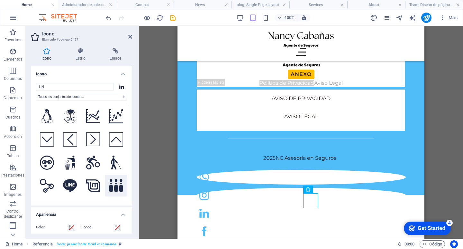
scroll to position [32, 0]
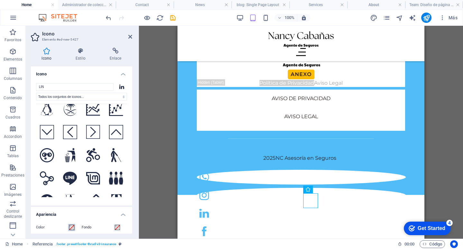
click at [72, 227] on span at bounding box center [71, 226] width 5 height 5
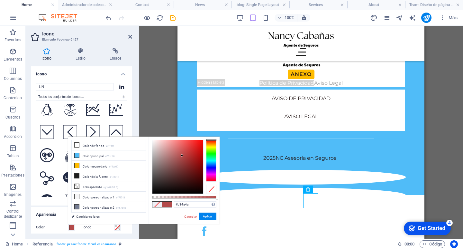
drag, startPoint x: 180, startPoint y: 156, endPoint x: 186, endPoint y: 157, distance: 5.2
click at [186, 157] on div at bounding box center [177, 166] width 51 height 53
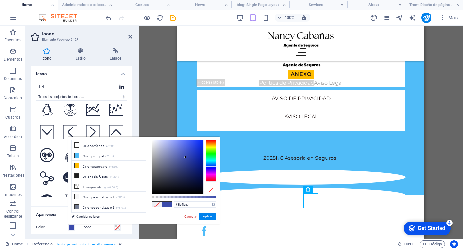
drag, startPoint x: 210, startPoint y: 169, endPoint x: 209, endPoint y: 166, distance: 3.2
click at [209, 166] on div at bounding box center [211, 161] width 10 height 42
click at [209, 135] on body "NC Asesoría en Seguros Home Administrador de colecciones Contact News blog: Sin…" at bounding box center [231, 124] width 463 height 249
drag, startPoint x: 198, startPoint y: 140, endPoint x: 192, endPoint y: 144, distance: 7.7
click at [192, 144] on div at bounding box center [177, 166] width 51 height 53
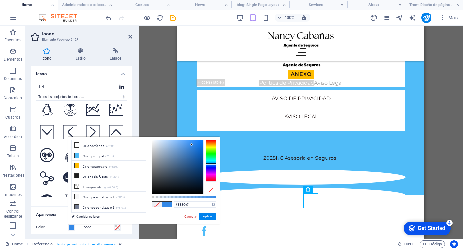
type input "#3388e7"
click at [215, 164] on div at bounding box center [211, 161] width 10 height 42
click at [333, 223] on figure at bounding box center [303, 230] width 212 height 15
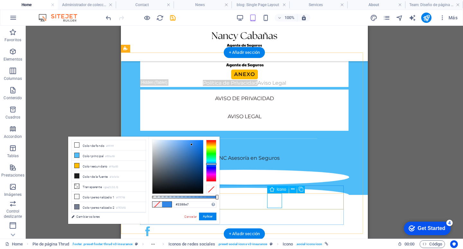
click at [277, 223] on figure at bounding box center [246, 230] width 212 height 15
click at [278, 223] on figure at bounding box center [246, 230] width 212 height 15
select select "xMidYMid"
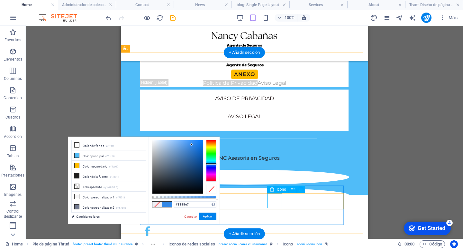
select select "px"
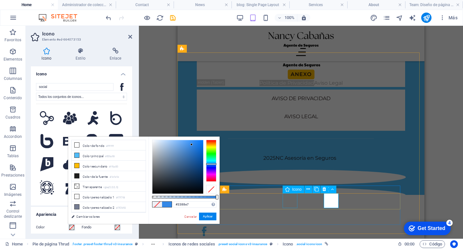
click at [292, 201] on figure at bounding box center [301, 194] width 209 height 15
click at [293, 201] on figure at bounding box center [301, 194] width 209 height 15
select select "xMidYMid"
select select "px"
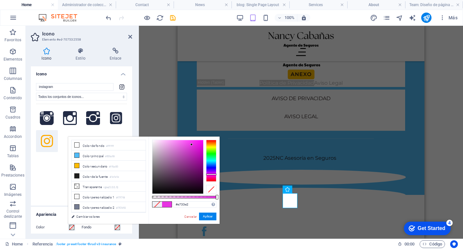
type input "#b133e7"
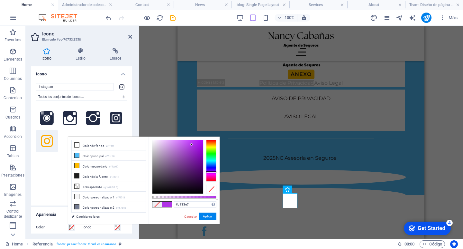
drag, startPoint x: 214, startPoint y: 164, endPoint x: 215, endPoint y: 172, distance: 7.5
click at [215, 172] on div at bounding box center [211, 172] width 10 height 2
click at [130, 72] on h4 "Icono" at bounding box center [81, 72] width 101 height 12
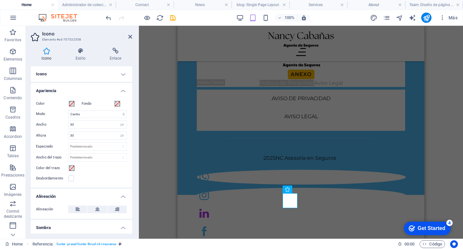
click at [154, 72] on div "H2 Banner Banner Contenedor 2 columnas 2 columnas Contenedor Referencia Iconos …" at bounding box center [301, 132] width 324 height 213
click at [110, 19] on icon "undo" at bounding box center [108, 17] width 7 height 7
click at [165, 185] on div "H2 Banner Banner Contenedor 2 columnas 2 columnas Contenedor Referencia Iconos …" at bounding box center [301, 132] width 324 height 213
click at [130, 37] on icon at bounding box center [130, 36] width 4 height 5
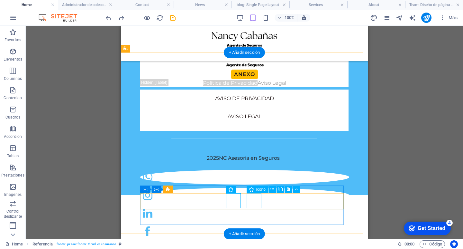
click at [251, 205] on figure at bounding box center [244, 212] width 209 height 15
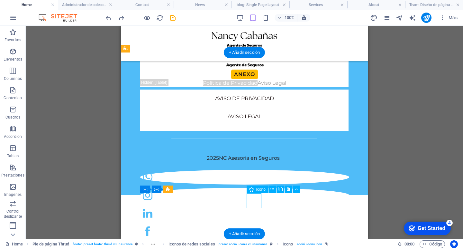
click at [251, 205] on figure at bounding box center [244, 212] width 209 height 15
select select "xMidYMid"
select select "px"
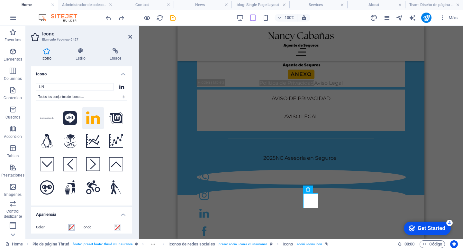
click at [73, 227] on span at bounding box center [71, 226] width 5 height 5
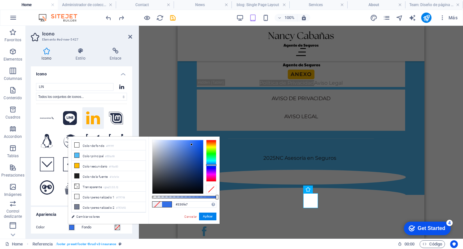
type input "#3377e7"
click at [213, 164] on div at bounding box center [211, 161] width 10 height 42
click at [209, 215] on button "Aplicar" at bounding box center [207, 216] width 17 height 8
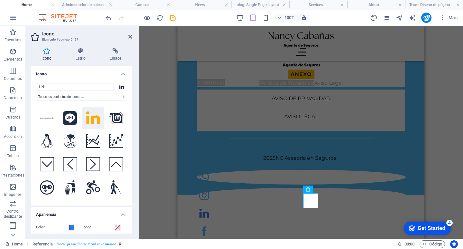
click at [433, 175] on div "H2 Banner Banner Contenedor 2 columnas 2 columnas Contenedor Referencia Iconos …" at bounding box center [301, 132] width 324 height 213
click at [292, 200] on figure at bounding box center [301, 194] width 209 height 15
select select "xMidYMid"
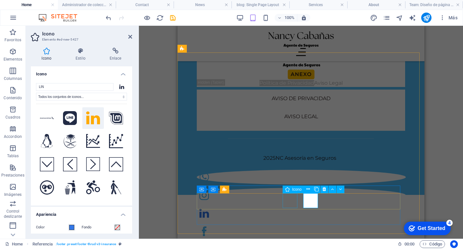
select select "px"
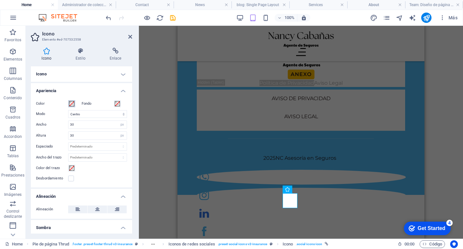
click at [73, 104] on span at bounding box center [71, 103] width 5 height 5
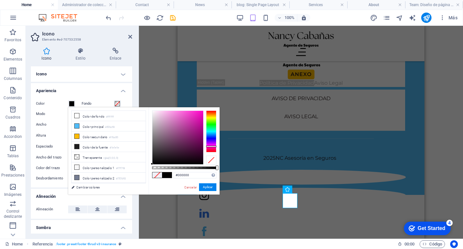
drag, startPoint x: 209, startPoint y: 135, endPoint x: 210, endPoint y: 146, distance: 10.6
click at [210, 146] on div at bounding box center [211, 131] width 10 height 42
drag, startPoint x: 175, startPoint y: 123, endPoint x: 195, endPoint y: 114, distance: 22.1
click at [195, 114] on div at bounding box center [177, 137] width 51 height 53
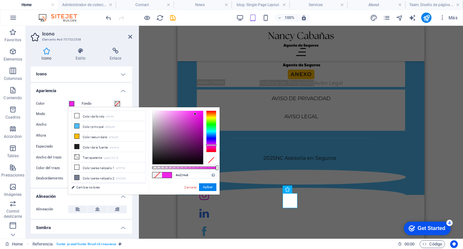
click at [210, 145] on div at bounding box center [211, 145] width 10 height 2
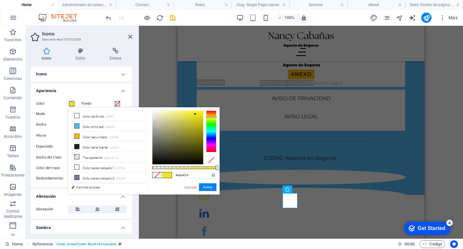
drag, startPoint x: 212, startPoint y: 144, endPoint x: 214, endPoint y: 117, distance: 27.4
click at [214, 117] on div at bounding box center [211, 117] width 10 height 2
drag, startPoint x: 194, startPoint y: 115, endPoint x: 205, endPoint y: 108, distance: 13.7
click at [205, 108] on div "#fff400 Formatos soportados #0852ed rgb(8, 82, 237) rgba(8, 82, 237, 90%) hsv(2…" at bounding box center [184, 197] width 71 height 180
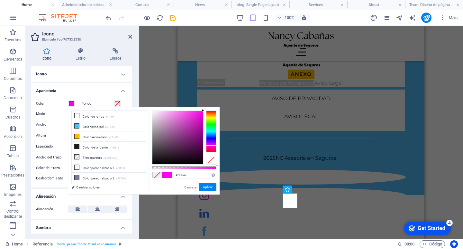
drag, startPoint x: 215, startPoint y: 116, endPoint x: 216, endPoint y: 145, distance: 28.7
click at [216, 145] on div "#ff00ec Formatos soportados #0852ed rgb(8, 82, 237) rgba(8, 82, 237, 90%) hsv(2…" at bounding box center [184, 197] width 71 height 180
type input "#f25de7"
drag, startPoint x: 200, startPoint y: 115, endPoint x: 184, endPoint y: 113, distance: 16.2
click at [183, 113] on div at bounding box center [183, 112] width 2 height 2
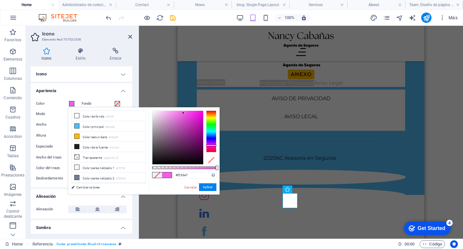
click at [447, 162] on div "H2 Banner Banner Contenedor 2 columnas 2 columnas Contenedor Referencia Iconos …" at bounding box center [301, 132] width 324 height 213
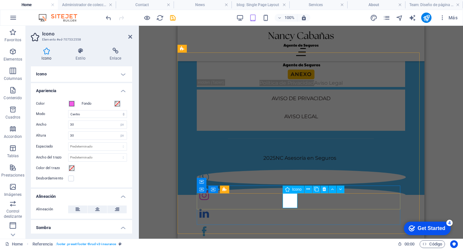
click at [287, 199] on figure at bounding box center [301, 194] width 209 height 15
click at [287, 198] on figure at bounding box center [301, 194] width 209 height 15
click at [286, 198] on figure at bounding box center [301, 194] width 209 height 15
click at [267, 184] on figure at bounding box center [301, 176] width 209 height 15
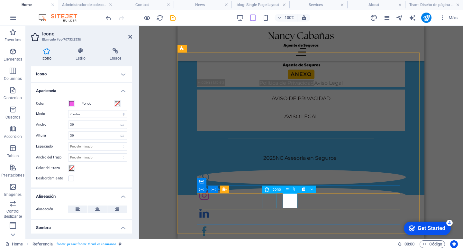
click at [267, 184] on figure at bounding box center [301, 176] width 209 height 15
select select "xMidYMid"
select select "px"
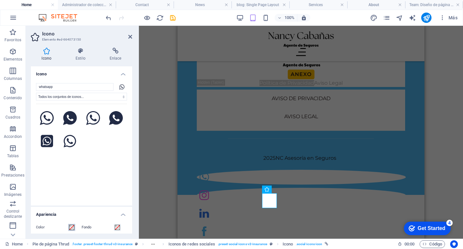
click at [73, 225] on span at bounding box center [71, 226] width 5 height 5
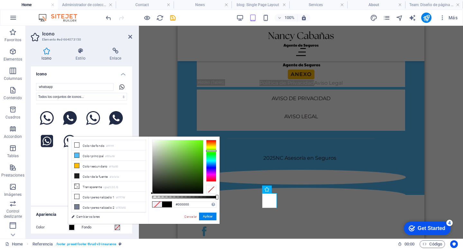
click at [216, 150] on div at bounding box center [211, 161] width 10 height 42
drag, startPoint x: 195, startPoint y: 150, endPoint x: 191, endPoint y: 141, distance: 10.1
click at [191, 141] on div at bounding box center [177, 166] width 51 height 53
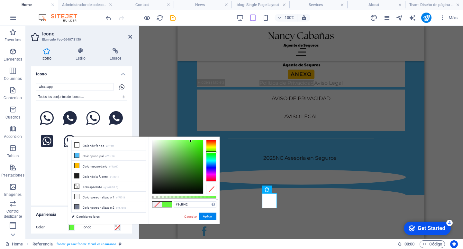
type input "#3cf84a"
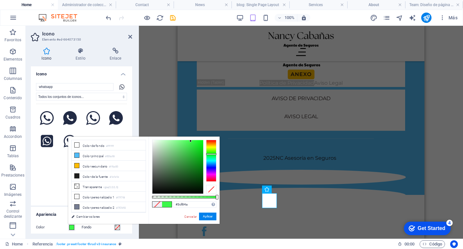
drag, startPoint x: 213, startPoint y: 150, endPoint x: 213, endPoint y: 154, distance: 3.6
click at [213, 154] on div at bounding box center [211, 154] width 10 height 2
click at [439, 168] on div "H2 Banner Banner Contenedor 2 columnas 2 columnas Contenedor Referencia Iconos …" at bounding box center [301, 132] width 324 height 213
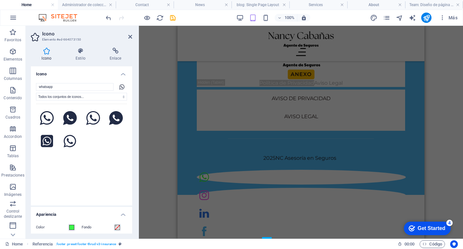
scroll to position [1425, 0]
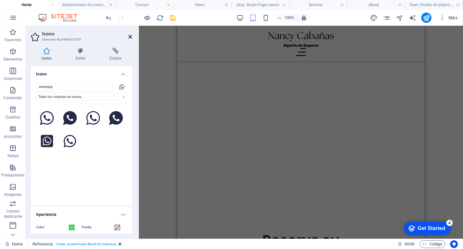
click at [130, 36] on icon at bounding box center [130, 36] width 4 height 5
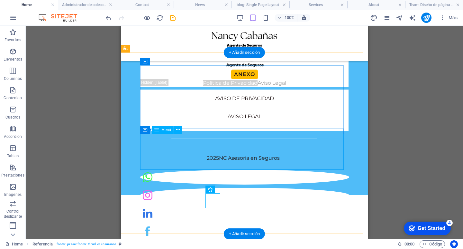
click at [240, 131] on nav "AVISO DE PRIVACIDAD AVISO LEGAL" at bounding box center [244, 113] width 208 height 36
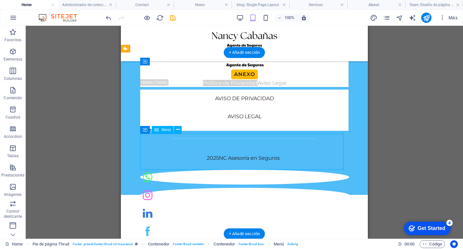
click at [240, 131] on nav "AVISO DE PRIVACIDAD AVISO LEGAL" at bounding box center [244, 113] width 208 height 36
click at [183, 131] on nav "AVISO DE PRIVACIDAD AVISO LEGAL" at bounding box center [244, 113] width 208 height 36
select select "16"
select select
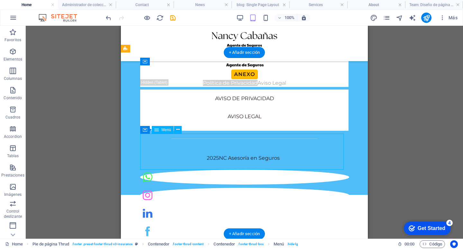
select select "15"
select select
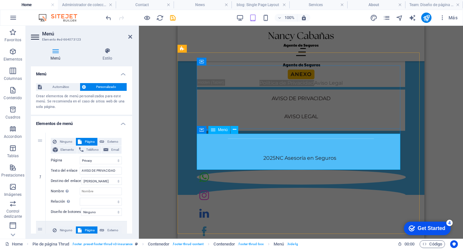
click at [300, 131] on nav "AVISO DE PRIVACIDAD AVISO LEGAL" at bounding box center [301, 113] width 208 height 36
click at [323, 131] on nav "AVISO DE PRIVACIDAD AVISO LEGAL" at bounding box center [301, 113] width 208 height 36
click at [322, 131] on nav "AVISO DE PRIVACIDAD AVISO LEGAL" at bounding box center [301, 113] width 208 height 36
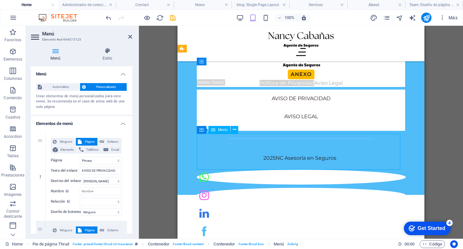
click at [326, 131] on nav "AVISO DE PRIVACIDAD AVISO LEGAL" at bounding box center [301, 113] width 208 height 36
click at [325, 131] on nav "AVISO DE PRIVACIDAD AVISO LEGAL" at bounding box center [301, 113] width 208 height 36
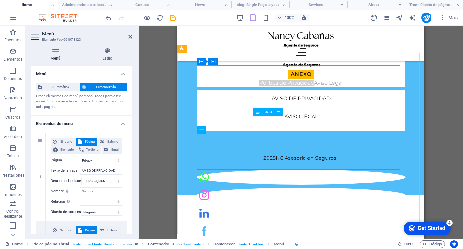
click at [334, 87] on div "Política de Privacidad Aviso Legal" at bounding box center [301, 83] width 208 height 8
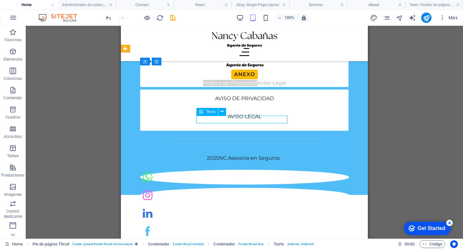
click at [333, 86] on div "Anexo Política de Privacidad Aviso Legal" at bounding box center [244, 58] width 208 height 58
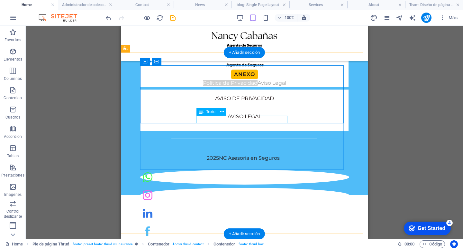
click at [280, 87] on div "Política de Privacidad Aviso Legal" at bounding box center [244, 83] width 208 height 8
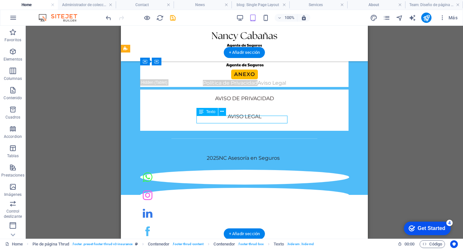
drag, startPoint x: 282, startPoint y: 120, endPoint x: 224, endPoint y: 121, distance: 57.2
click at [281, 87] on div "Política de Privacidad Aviso Legal" at bounding box center [244, 83] width 208 height 8
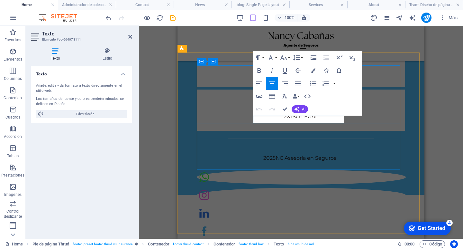
click at [322, 87] on p "Política de Privacidad Aviso Legal" at bounding box center [301, 83] width 208 height 8
drag, startPoint x: 315, startPoint y: 121, endPoint x: 345, endPoint y: 125, distance: 30.2
click at [345, 125] on div "Anexo Política de Privacidad Aviso Legal AVISO DE PRIVACIDAD AVISO LEGAL" at bounding box center [301, 80] width 208 height 102
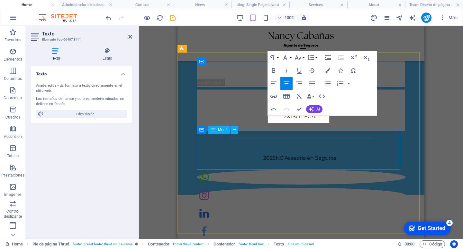
click at [365, 131] on nav "AVISO DE PRIVACIDAD AVISO LEGAL" at bounding box center [301, 113] width 208 height 36
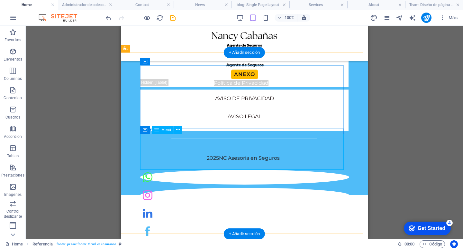
click at [309, 131] on nav "AVISO DE PRIVACIDAD AVISO LEGAL" at bounding box center [244, 113] width 208 height 36
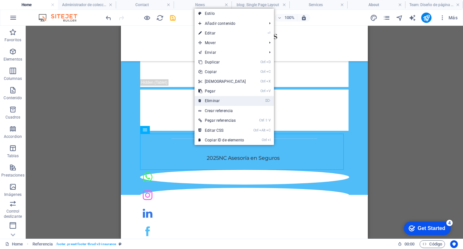
click at [219, 99] on link "⌦ Eliminar" at bounding box center [222, 101] width 55 height 10
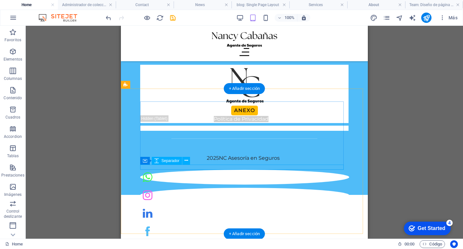
click at [284, 131] on div at bounding box center [244, 127] width 208 height 5
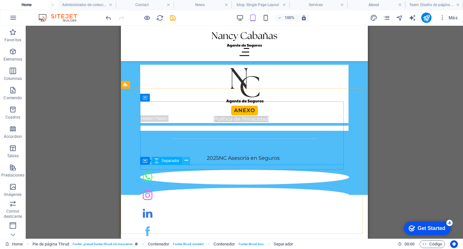
click at [187, 158] on icon at bounding box center [187, 160] width 4 height 7
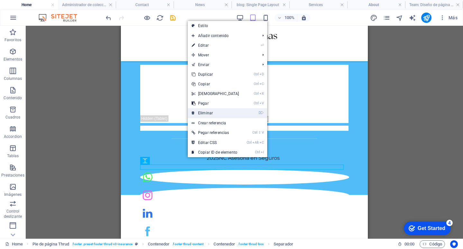
drag, startPoint x: 214, startPoint y: 116, endPoint x: 93, endPoint y: 92, distance: 123.9
click at [214, 116] on link "⌦ Eliminar" at bounding box center [215, 113] width 55 height 10
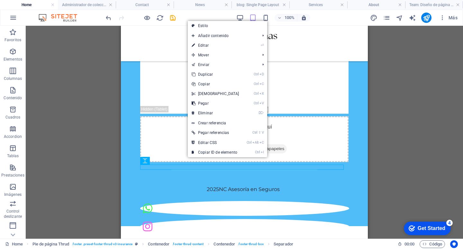
scroll to position [1789, 0]
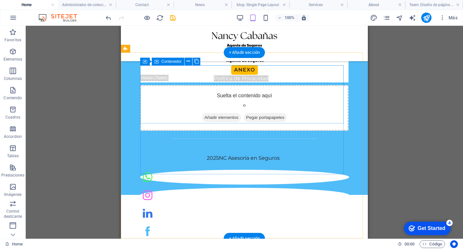
drag, startPoint x: 174, startPoint y: 119, endPoint x: 175, endPoint y: 122, distance: 3.5
click at [173, 82] on div "Anexo Política de Privacidad" at bounding box center [244, 53] width 208 height 58
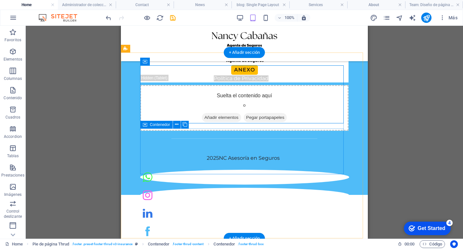
click at [178, 131] on div "Suelta el contenido aquí o Añadir elementos Pegar portapapeles" at bounding box center [244, 108] width 208 height 46
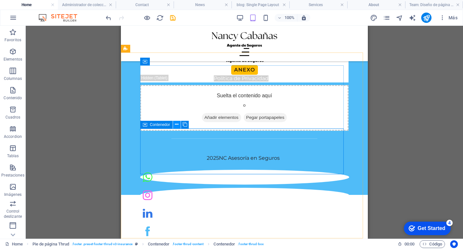
click at [178, 125] on button at bounding box center [177, 125] width 8 height 8
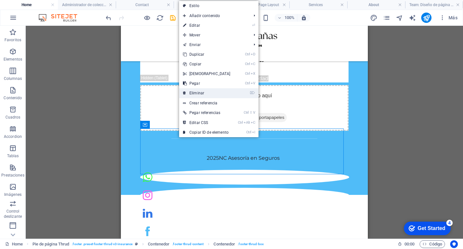
click at [204, 93] on link "⌦ Eliminar" at bounding box center [206, 93] width 55 height 10
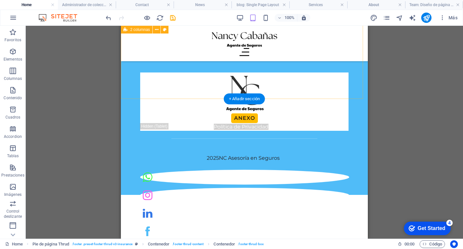
scroll to position [1742, 0]
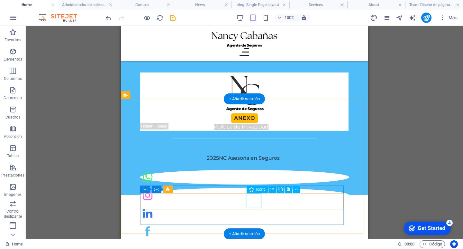
click at [253, 205] on figure at bounding box center [244, 212] width 209 height 15
click at [257, 205] on figure at bounding box center [244, 212] width 209 height 15
select select "xMidYMid"
select select "px"
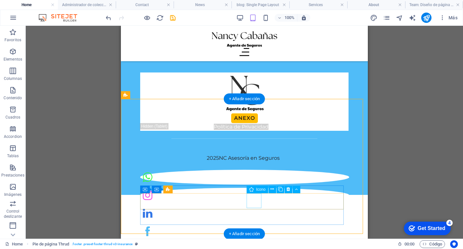
select select "px"
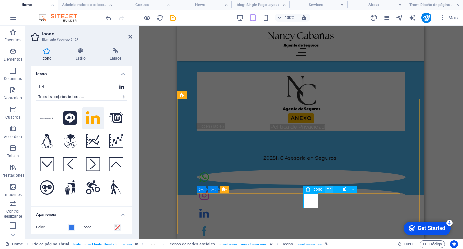
click at [328, 188] on icon at bounding box center [329, 189] width 4 height 7
click at [115, 56] on h4 "Enlace" at bounding box center [115, 55] width 33 height 14
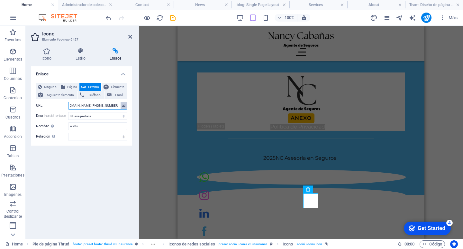
scroll to position [0, 133]
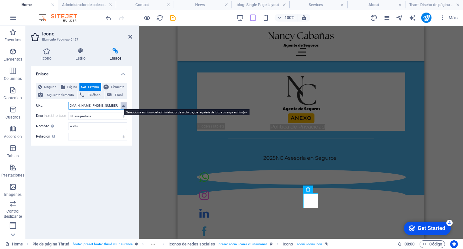
drag, startPoint x: 69, startPoint y: 104, endPoint x: 122, endPoint y: 104, distance: 52.1
click at [122, 104] on div "URL https://api.whatsapp.com/send?phone=+525544560946&text=%C2%A1Hola!%20Quiero…" at bounding box center [81, 106] width 91 height 8
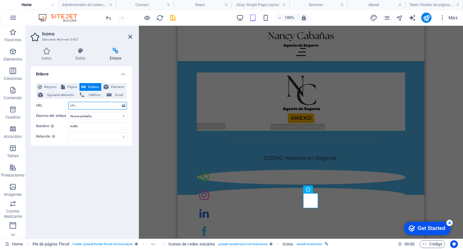
scroll to position [0, 0]
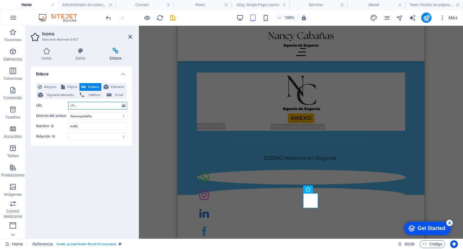
paste input "https://www.linkedin.com/in/nancy-caba%C3%B1as-/"
type input "https://www.linkedin.com/in/nancy-caba%C3%B1as-/"
click at [83, 125] on input "watts" at bounding box center [97, 126] width 59 height 8
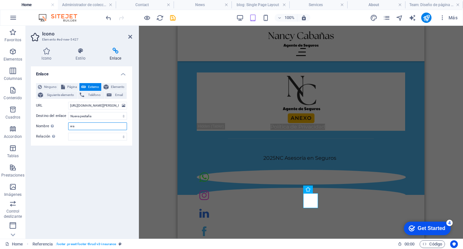
type input "w"
type input "LINKEIN"
click at [90, 135] on select "alternativo autor marcador externo ayuda licencia siguiente nofollow noreferrer…" at bounding box center [97, 136] width 59 height 8
click at [35, 184] on div "Enlace Ninguno Página Externo Elemento Siguiente elemento Teléfono Email Página…" at bounding box center [81, 149] width 101 height 167
click at [123, 116] on select "Nueva pestaña Misma pestaña Superposición" at bounding box center [97, 116] width 59 height 8
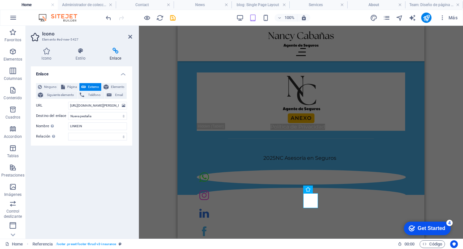
drag, startPoint x: 95, startPoint y: 193, endPoint x: 95, endPoint y: 189, distance: 4.2
click at [95, 193] on div "Enlace Ninguno Página Externo Elemento Siguiente elemento Teléfono Email Página…" at bounding box center [81, 149] width 101 height 167
click at [159, 67] on div "H2 Banner Banner Contenedor 2 columnas 2 columnas Contenedor Referencia Iconos …" at bounding box center [301, 132] width 324 height 213
click at [129, 34] on icon at bounding box center [130, 36] width 4 height 5
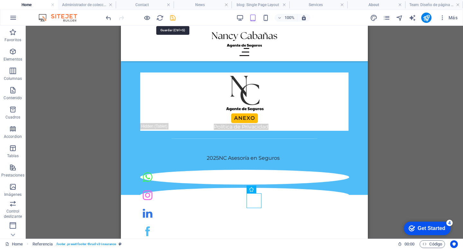
click at [175, 18] on icon "save" at bounding box center [172, 17] width 7 height 7
click at [429, 16] on icon "publish" at bounding box center [426, 17] width 7 height 7
click at [426, 16] on icon "publish" at bounding box center [426, 17] width 7 height 7
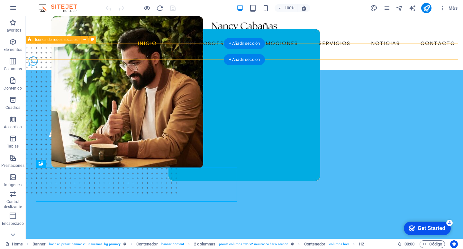
click at [195, 54] on div at bounding box center [244, 62] width 437 height 16
click at [194, 54] on div at bounding box center [244, 62] width 437 height 16
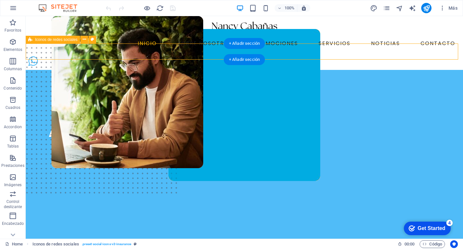
click at [193, 54] on div at bounding box center [244, 62] width 437 height 16
click at [197, 54] on div at bounding box center [244, 62] width 437 height 16
click at [198, 54] on div at bounding box center [244, 62] width 437 height 16
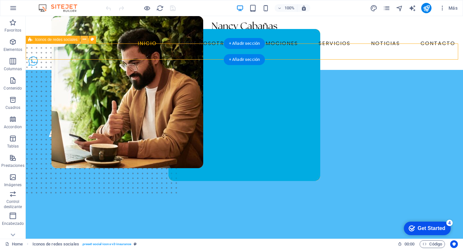
select select "px"
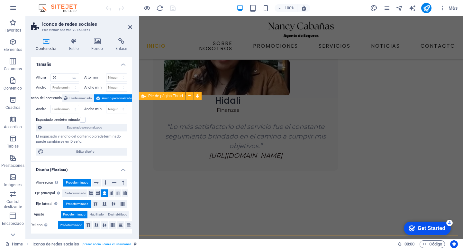
scroll to position [1359, 0]
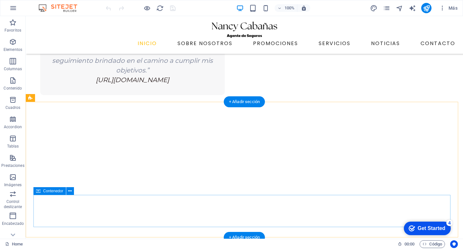
scroll to position [1340, 0]
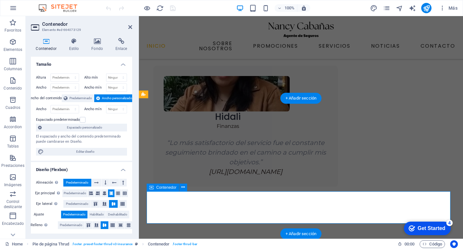
scroll to position [1359, 0]
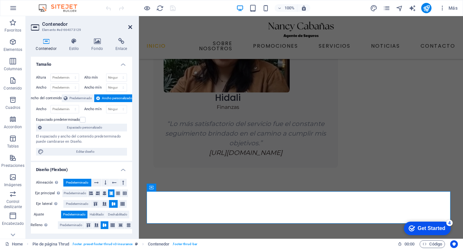
drag, startPoint x: 105, startPoint y: 10, endPoint x: 131, endPoint y: 26, distance: 30.3
click at [131, 26] on icon at bounding box center [130, 26] width 4 height 5
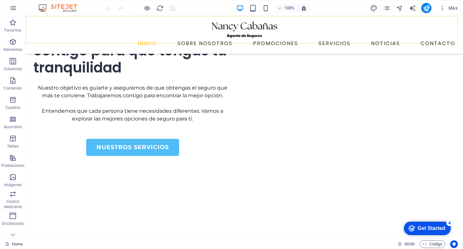
drag, startPoint x: 214, startPoint y: 36, endPoint x: 214, endPoint y: 32, distance: 3.5
click at [214, 32] on div "INICIO SOBRE NOSOTROS PROMOCIONES SERVICIOS NOTICIAS CONTACTO" at bounding box center [244, 35] width 437 height 38
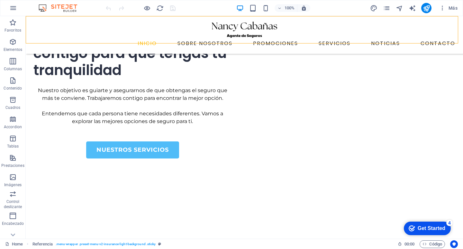
click at [214, 38] on nav "INICIO SOBRE NOSOTROS PROMOCIONES SERVICIOS NOTICIAS CONTACTO" at bounding box center [244, 43] width 427 height 10
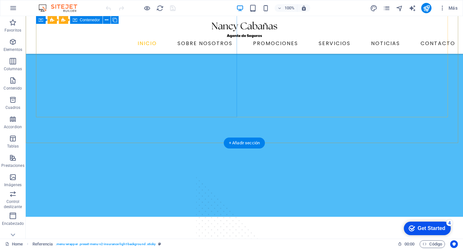
scroll to position [0, 0]
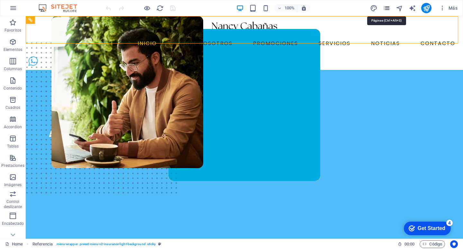
click at [385, 7] on icon "pages" at bounding box center [386, 8] width 7 height 7
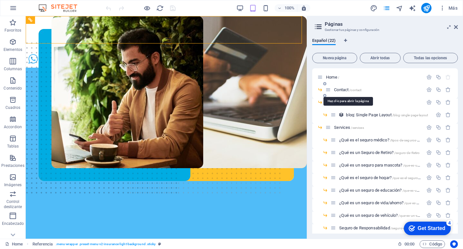
click at [344, 89] on span "Contact /contact" at bounding box center [347, 89] width 27 height 5
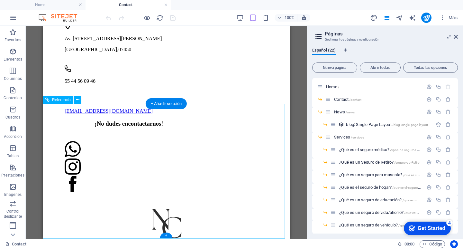
scroll to position [424, 0]
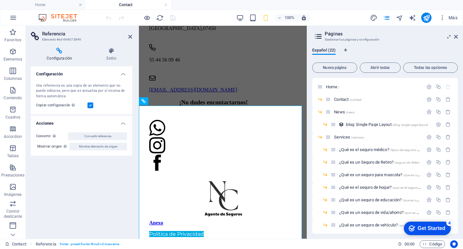
scroll to position [388, 0]
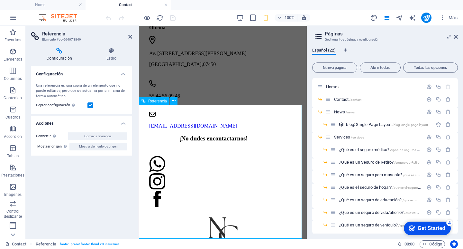
click at [128, 34] on h2 "Referencia" at bounding box center [87, 34] width 90 height 6
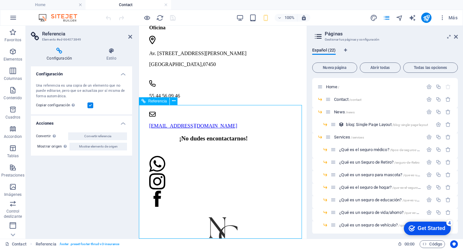
click at [111, 145] on span "Mostrar elemento de origen" at bounding box center [98, 146] width 39 height 8
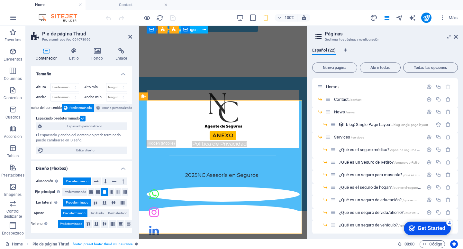
scroll to position [0, 0]
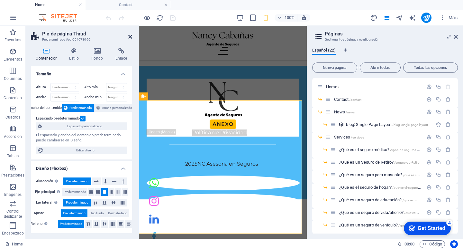
drag, startPoint x: 130, startPoint y: 35, endPoint x: 97, endPoint y: 62, distance: 42.8
click at [130, 35] on icon at bounding box center [130, 36] width 4 height 5
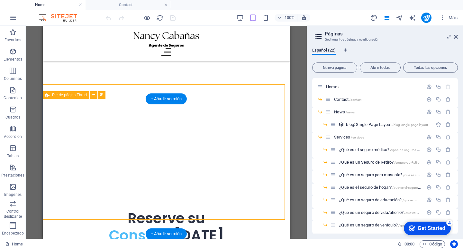
scroll to position [1742, 0]
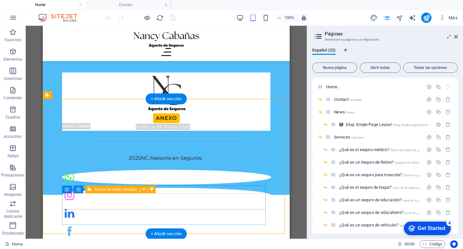
click at [119, 186] on div at bounding box center [166, 177] width 208 height 16
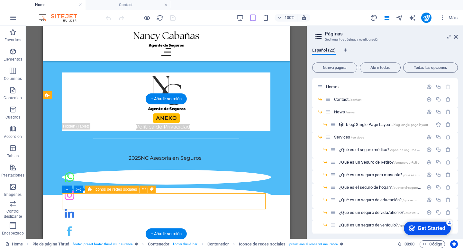
click at [119, 186] on div at bounding box center [166, 177] width 208 height 16
select select "px"
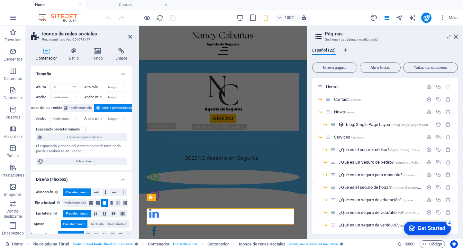
scroll to position [1446, 0]
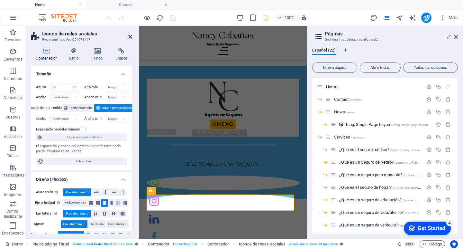
click at [131, 38] on icon at bounding box center [130, 36] width 4 height 5
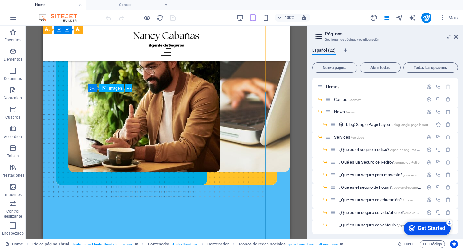
scroll to position [0, 0]
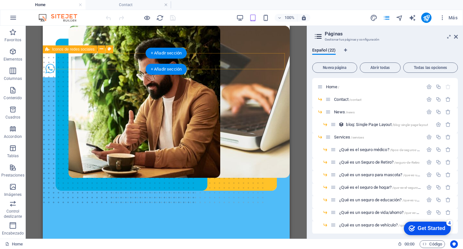
click at [118, 61] on div at bounding box center [166, 69] width 247 height 16
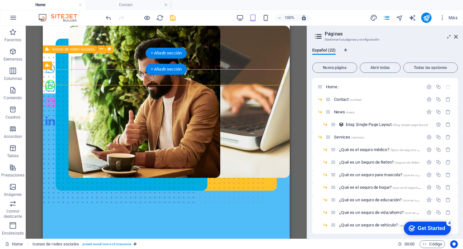
click at [115, 61] on div at bounding box center [166, 69] width 247 height 16
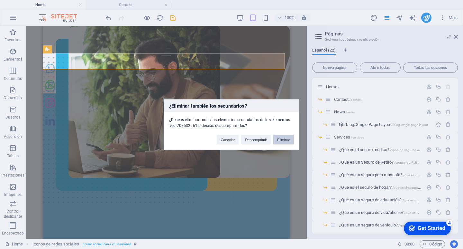
click at [288, 138] on button "Eliminar" at bounding box center [283, 139] width 21 height 10
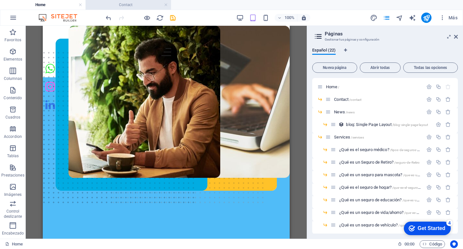
click at [137, 5] on h4 "Contact" at bounding box center [129, 4] width 86 height 7
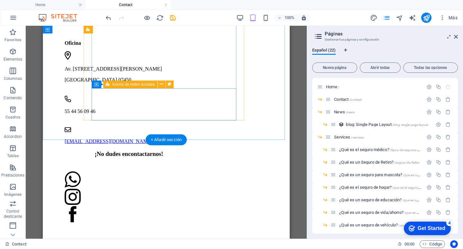
click at [120, 171] on div at bounding box center [137, 187] width 145 height 32
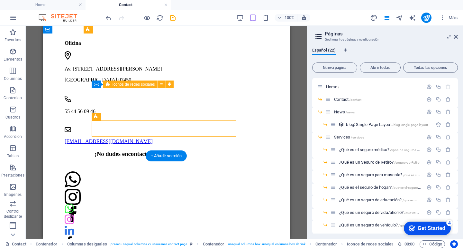
click at [121, 171] on div at bounding box center [137, 187] width 145 height 32
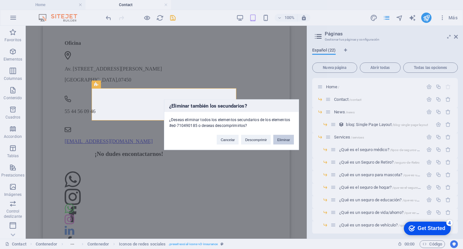
click at [284, 138] on button "Eliminar" at bounding box center [283, 139] width 21 height 10
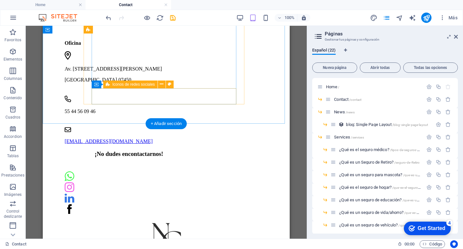
click at [114, 171] on div at bounding box center [137, 179] width 145 height 16
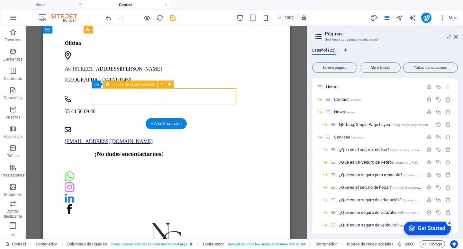
click at [120, 171] on div at bounding box center [137, 179] width 145 height 16
click at [121, 171] on div at bounding box center [137, 179] width 145 height 16
click at [125, 171] on figure at bounding box center [137, 176] width 145 height 11
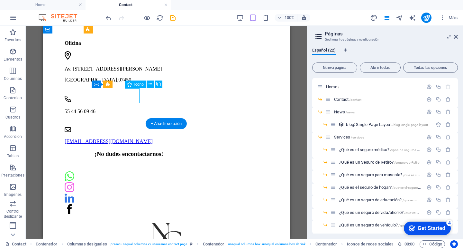
click at [125, 171] on figure at bounding box center [137, 176] width 145 height 11
select select "xMidYMid"
select select "px"
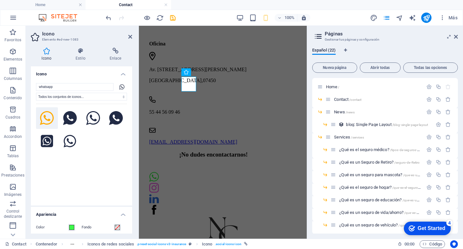
scroll to position [372, 0]
click at [78, 54] on h4 "Estilo" at bounding box center [82, 55] width 34 height 14
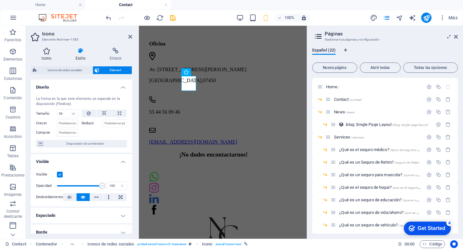
click at [56, 53] on icon at bounding box center [47, 51] width 32 height 6
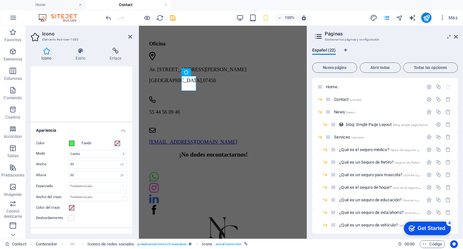
scroll to position [129, 0]
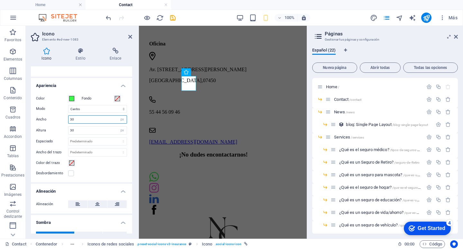
drag, startPoint x: 74, startPoint y: 116, endPoint x: 55, endPoint y: 126, distance: 20.9
click at [61, 118] on div "Ancho 30 Predeterminado automático px rem % em vh vw" at bounding box center [81, 119] width 91 height 8
type input "50"
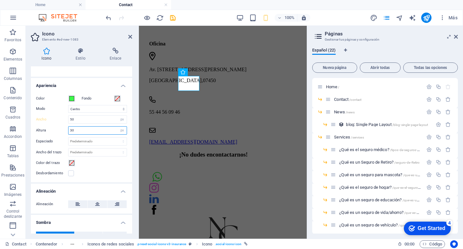
drag, startPoint x: 71, startPoint y: 126, endPoint x: 65, endPoint y: 127, distance: 5.9
click at [65, 127] on div "Altura 30 Predeterminado automático px rem em vh vw" at bounding box center [81, 130] width 91 height 8
type input "50"
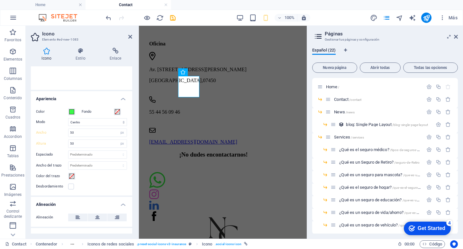
scroll to position [64, 0]
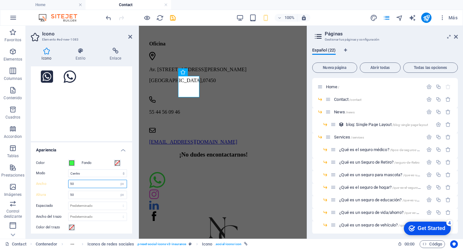
click at [96, 182] on input "50" at bounding box center [97, 184] width 58 height 8
drag, startPoint x: 95, startPoint y: 182, endPoint x: 54, endPoint y: 182, distance: 40.5
click at [54, 182] on div "Ancho 50 Predeterminado automático px rem % em vh vw" at bounding box center [81, 183] width 91 height 8
type input "40"
drag, startPoint x: 88, startPoint y: 194, endPoint x: 57, endPoint y: 188, distance: 32.2
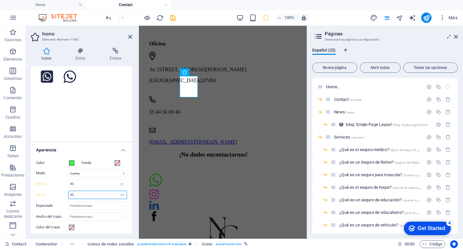
click at [48, 193] on div "Altura 50 Predeterminado automático px rem em vh vw" at bounding box center [81, 194] width 91 height 8
type input "5"
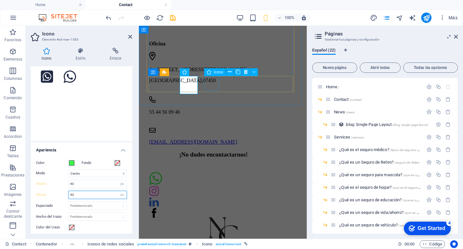
type input "40"
click at [207, 186] on figure at bounding box center [221, 191] width 145 height 11
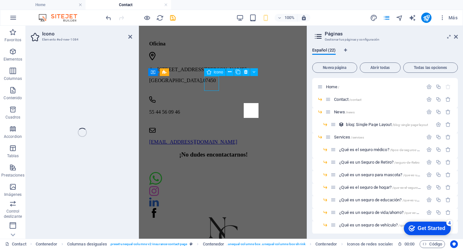
select select "xMidYMid"
select select "px"
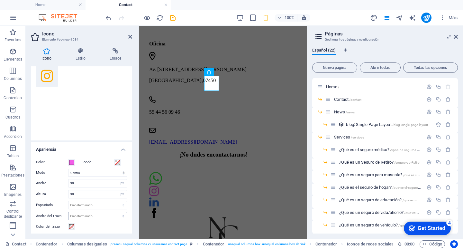
scroll to position [96, 0]
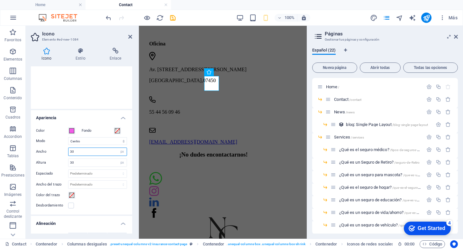
drag, startPoint x: 81, startPoint y: 151, endPoint x: 55, endPoint y: 150, distance: 26.4
click at [55, 150] on div "Ancho 30 Predeterminado automático px rem % em vh vw" at bounding box center [81, 151] width 91 height 8
type input "40"
drag, startPoint x: 77, startPoint y: 163, endPoint x: 44, endPoint y: 162, distance: 32.5
click at [44, 162] on div "Altura 30 Predeterminado automático px rem em vh vw" at bounding box center [81, 162] width 91 height 8
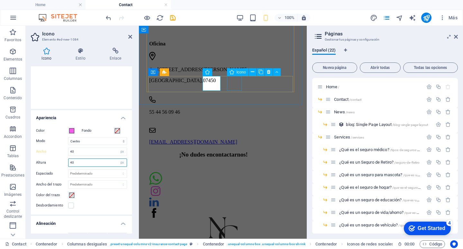
type input "40"
click at [240, 197] on figure at bounding box center [221, 202] width 145 height 11
click at [240, 200] on figure at bounding box center [221, 205] width 145 height 11
select select "xMidYMid"
select select "px"
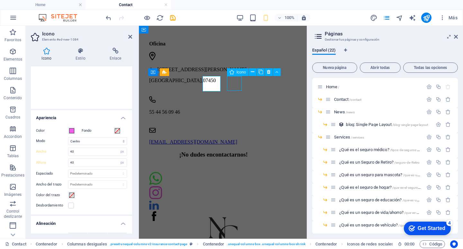
select select "px"
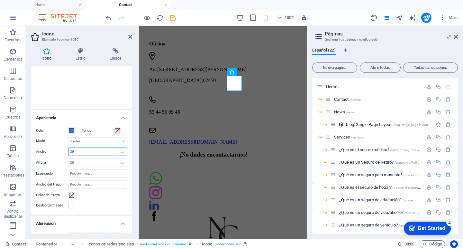
drag, startPoint x: 78, startPoint y: 152, endPoint x: 47, endPoint y: 148, distance: 30.8
click at [47, 148] on div "Ancho 30 Predeterminado automático px rem % em vh vw" at bounding box center [81, 151] width 91 height 8
type input "40"
drag, startPoint x: 77, startPoint y: 161, endPoint x: 42, endPoint y: 164, distance: 34.8
click at [42, 164] on div "Altura 30 Predeterminado automático px rem em vh vw" at bounding box center [81, 162] width 91 height 8
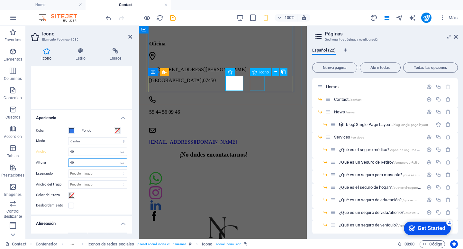
type input "40"
click at [255, 214] on figure at bounding box center [221, 219] width 145 height 11
select select "xMidYMid"
select select "px"
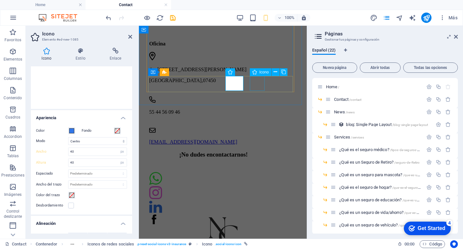
select select "px"
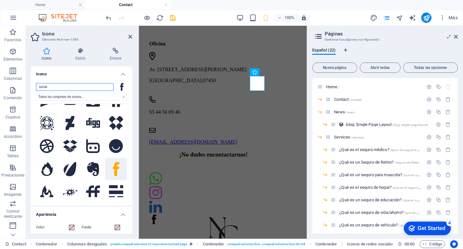
scroll to position [64, 0]
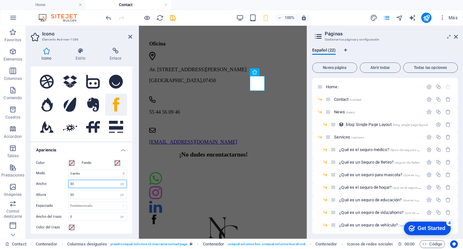
drag, startPoint x: 84, startPoint y: 184, endPoint x: 66, endPoint y: 185, distance: 18.4
click at [66, 185] on div "Ancho 30 Predeterminado automático px rem % em vh vw" at bounding box center [81, 183] width 91 height 8
type input "40"
drag, startPoint x: 77, startPoint y: 194, endPoint x: 53, endPoint y: 198, distance: 24.1
click at [53, 198] on div "Altura 30 Predeterminado automático px rem em vh vw" at bounding box center [81, 194] width 91 height 8
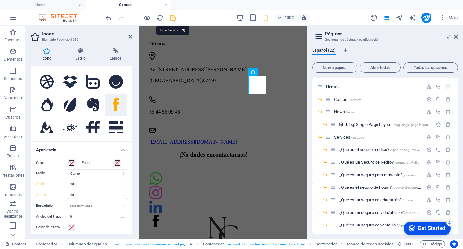
type input "40"
click at [174, 18] on icon "save" at bounding box center [172, 17] width 7 height 7
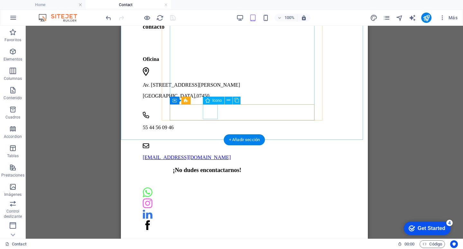
click at [206, 187] on figure at bounding box center [215, 192] width 145 height 11
select select "xMidYMid"
select select "px"
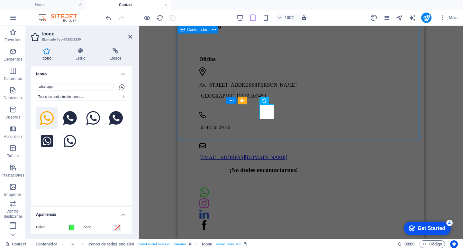
type input "30"
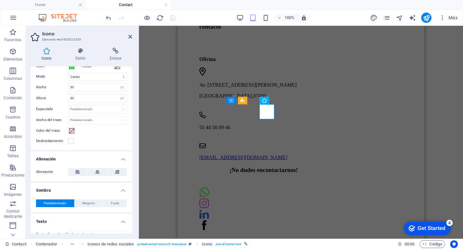
scroll to position [129, 0]
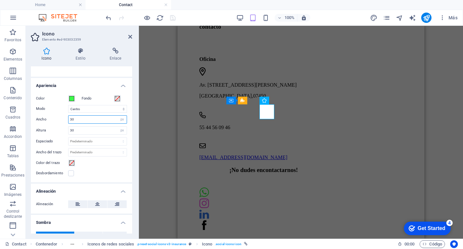
drag, startPoint x: 85, startPoint y: 121, endPoint x: 44, endPoint y: 120, distance: 40.9
click at [44, 120] on div "Ancho 30 Predeterminado automático px rem % em vh vw" at bounding box center [81, 119] width 91 height 8
type input "40"
drag, startPoint x: 53, startPoint y: 130, endPoint x: 45, endPoint y: 130, distance: 8.0
click at [45, 130] on div "Altura 30 Predeterminado automático px rem em vh vw" at bounding box center [81, 130] width 91 height 8
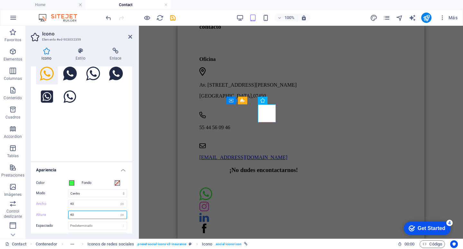
scroll to position [32, 0]
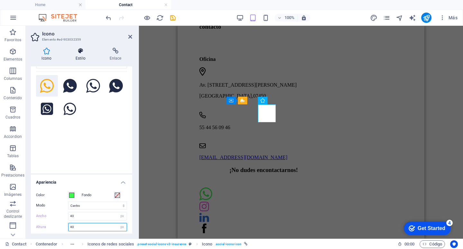
type input "40"
click at [82, 55] on h4 "Estilo" at bounding box center [82, 55] width 34 height 14
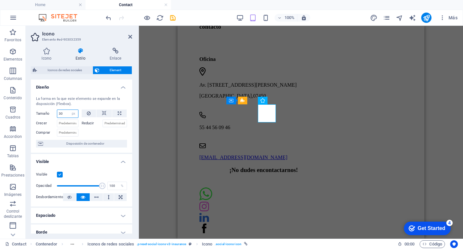
drag, startPoint x: 65, startPoint y: 112, endPoint x: 38, endPoint y: 114, distance: 26.8
click at [38, 114] on div "Tamaño 30 Predeterminado automático px % 1/1 1/2 1/3 1/4 1/5 1/6 1/7 1/8 1/9 1/…" at bounding box center [57, 113] width 42 height 8
type input "40"
click at [170, 17] on icon "save" at bounding box center [172, 17] width 7 height 7
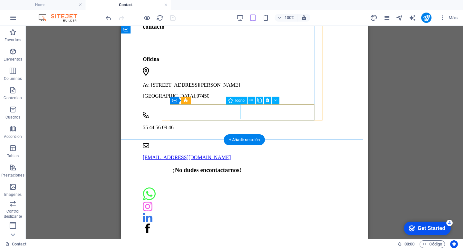
click at [234, 201] on figure at bounding box center [215, 206] width 145 height 11
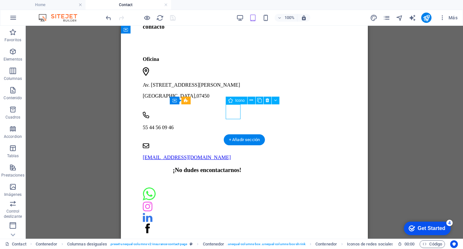
click at [234, 201] on figure at bounding box center [215, 206] width 145 height 11
select select "xMidYMid"
select select "px"
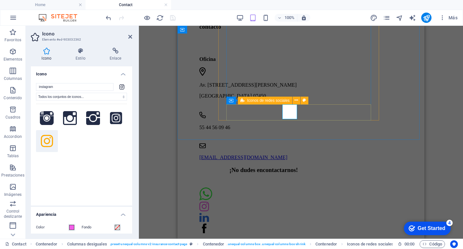
type input "30"
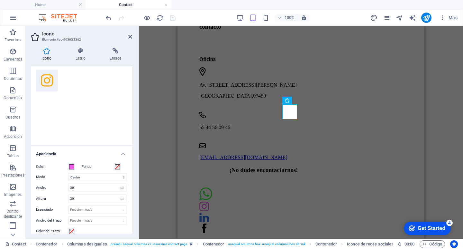
scroll to position [64, 0]
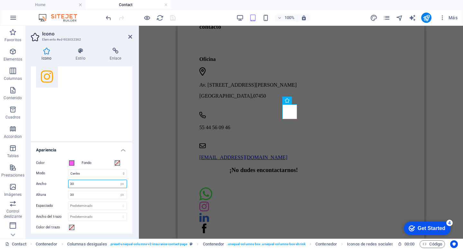
drag, startPoint x: 86, startPoint y: 187, endPoint x: 57, endPoint y: 188, distance: 29.3
click at [57, 188] on div "Color Fondo Modo Escalar Izquierda Centro Derecha Ancho 30 Predeterminado autom…" at bounding box center [81, 200] width 101 height 93
type input "40"
drag, startPoint x: 78, startPoint y: 194, endPoint x: 59, endPoint y: 195, distance: 19.0
click at [59, 195] on div "Altura 30 Predeterminado automático px rem em vh vw" at bounding box center [81, 194] width 91 height 8
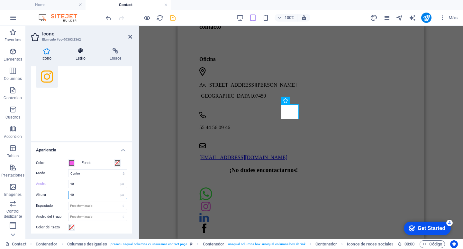
type input "40"
drag, startPoint x: 79, startPoint y: 52, endPoint x: 78, endPoint y: 92, distance: 39.6
click at [78, 52] on icon at bounding box center [81, 51] width 32 height 6
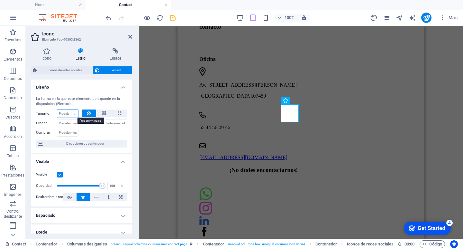
click at [74, 112] on select "Predeterminado automático px % 1/1 1/2 1/3 1/4 1/5 1/6 1/7 1/8 1/9 1/10" at bounding box center [67, 114] width 21 height 8
click at [80, 86] on h4 "Diseño" at bounding box center [81, 85] width 101 height 12
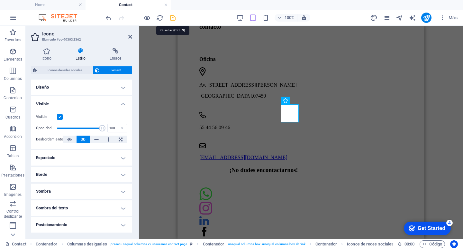
click at [172, 19] on icon "save" at bounding box center [172, 17] width 7 height 7
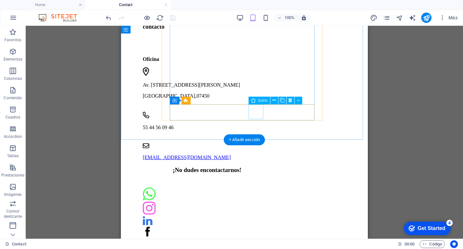
click at [261, 215] on figure at bounding box center [215, 220] width 145 height 11
select select "xMidYMid"
select select "px"
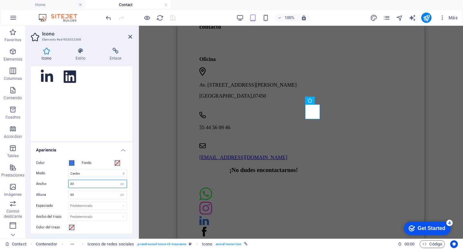
drag, startPoint x: 80, startPoint y: 183, endPoint x: 48, endPoint y: 182, distance: 31.5
click at [47, 184] on div "Ancho 30 Predeterminado automático px rem % em vh vw" at bounding box center [81, 183] width 91 height 8
type input "40"
drag, startPoint x: 76, startPoint y: 194, endPoint x: 55, endPoint y: 193, distance: 20.9
click at [55, 193] on div "Altura 30 Predeterminado automático px rem em vh vw" at bounding box center [81, 194] width 91 height 8
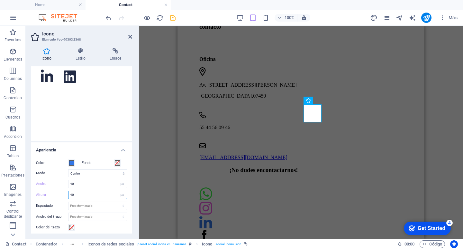
type input "40"
click at [174, 19] on icon "save" at bounding box center [172, 17] width 7 height 7
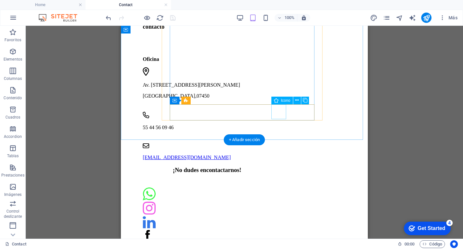
click at [276, 230] on figure at bounding box center [215, 235] width 145 height 11
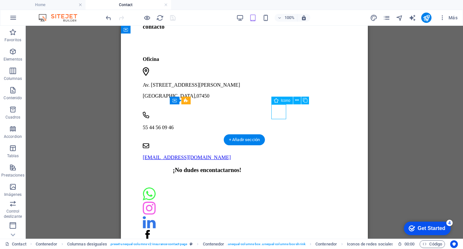
click at [276, 230] on figure at bounding box center [215, 235] width 145 height 11
select select "xMidYMid"
select select "px"
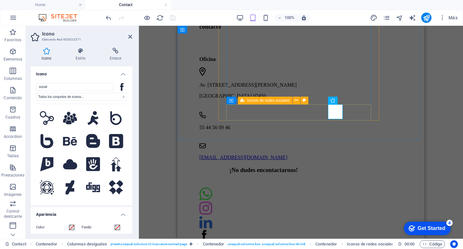
type input "30"
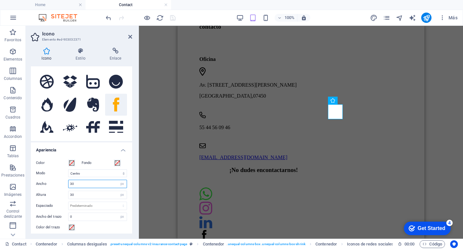
drag, startPoint x: 82, startPoint y: 182, endPoint x: 30, endPoint y: 182, distance: 52.7
click at [30, 182] on div "Icono Estilo Enlace Icono social Todos los conjuntos de iconos... IcoFont Ionic…" at bounding box center [82, 140] width 112 height 196
type input "40"
drag, startPoint x: 80, startPoint y: 194, endPoint x: 46, endPoint y: 195, distance: 33.5
click at [46, 195] on div "Altura 30 Predeterminado automático px rem em vh vw" at bounding box center [81, 194] width 91 height 8
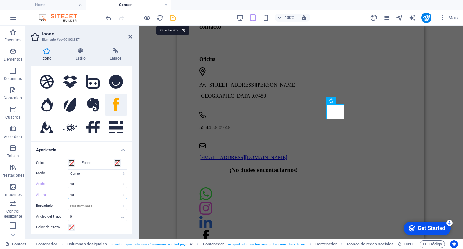
type input "40"
click at [174, 17] on icon "save" at bounding box center [172, 17] width 7 height 7
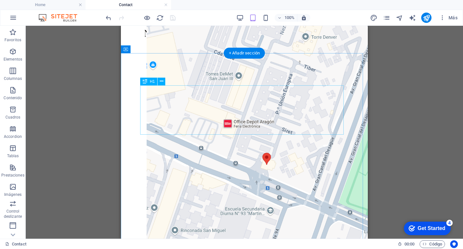
scroll to position [0, 0]
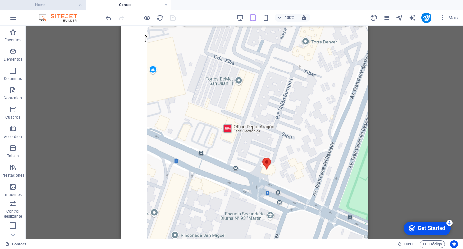
click at [49, 5] on h4 "Home" at bounding box center [43, 4] width 86 height 7
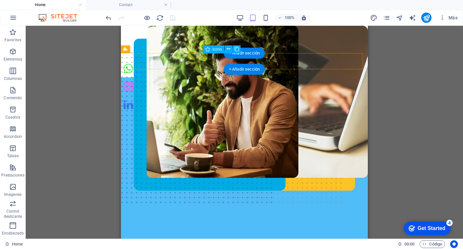
click at [205, 61] on figure at bounding box center [244, 68] width 247 height 15
click at [205, 62] on figure at bounding box center [244, 68] width 247 height 15
select select "xMidYMid"
select select "px"
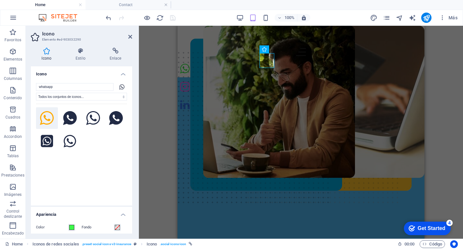
scroll to position [64, 0]
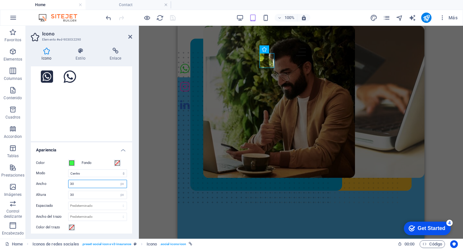
drag, startPoint x: 76, startPoint y: 183, endPoint x: 57, endPoint y: 185, distance: 19.7
click at [56, 185] on div "Ancho 30 Predeterminado automático px rem % em vh vw" at bounding box center [81, 183] width 91 height 8
type input "40"
drag, startPoint x: 59, startPoint y: 194, endPoint x: 31, endPoint y: 194, distance: 28.0
click at [31, 194] on div "Icono Estilo Enlace Icono whatsapp Todos los conjuntos de iconos... IcoFont Ion…" at bounding box center [82, 140] width 112 height 196
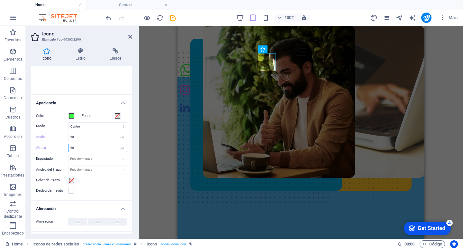
scroll to position [129, 0]
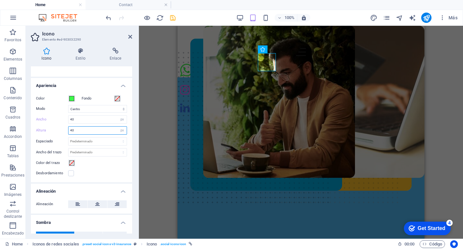
type input "40"
click at [170, 20] on icon "save" at bounding box center [172, 17] width 7 height 7
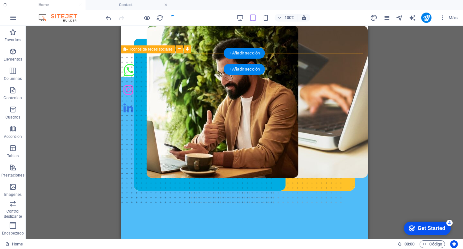
click at [168, 61] on div at bounding box center [244, 69] width 247 height 16
select select "px"
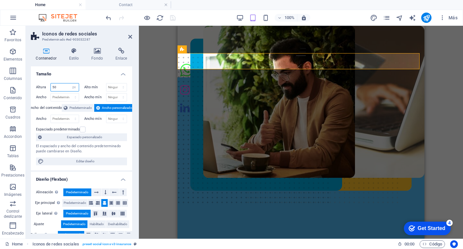
drag, startPoint x: 66, startPoint y: 87, endPoint x: 36, endPoint y: 87, distance: 29.6
click at [36, 87] on div "Altura 50 Predeterminado px rem % vh vw" at bounding box center [57, 87] width 43 height 8
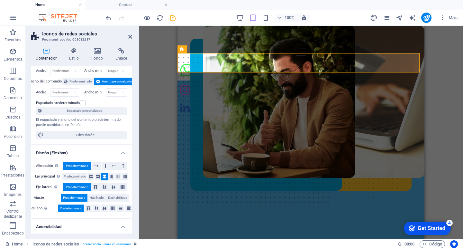
scroll to position [32, 0]
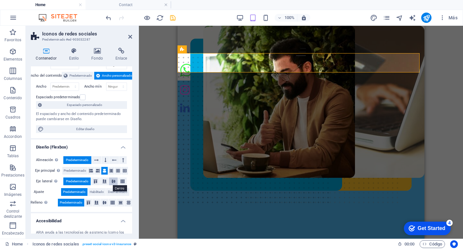
type input "60"
click at [112, 182] on icon at bounding box center [114, 181] width 8 height 4
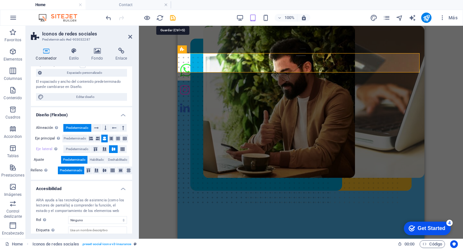
click at [173, 20] on icon "save" at bounding box center [172, 17] width 7 height 7
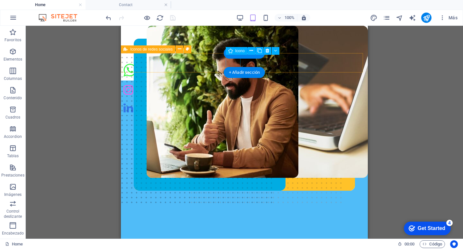
click at [233, 82] on figure at bounding box center [244, 89] width 247 height 15
click at [231, 82] on figure at bounding box center [244, 89] width 247 height 15
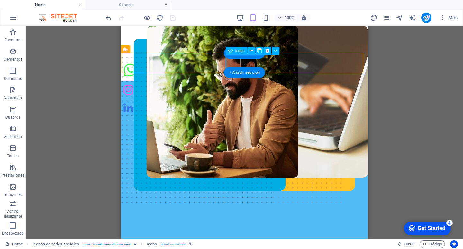
click at [233, 82] on figure at bounding box center [244, 89] width 247 height 15
drag, startPoint x: 233, startPoint y: 61, endPoint x: 175, endPoint y: 60, distance: 58.5
click at [233, 82] on figure at bounding box center [244, 89] width 247 height 15
select select "xMidYMid"
select select "px"
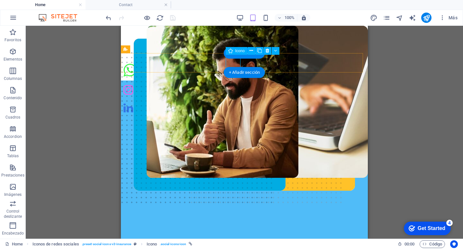
select select "px"
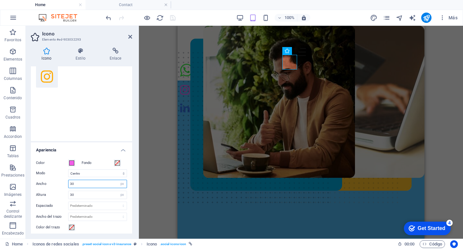
drag, startPoint x: 79, startPoint y: 184, endPoint x: 55, endPoint y: 154, distance: 38.6
click at [54, 156] on div "Color Fondo Modo Escalar Izquierda Centro Derecha Ancho 30 Predeterminado autom…" at bounding box center [81, 200] width 101 height 93
type input "40"
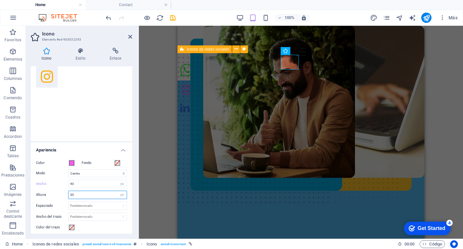
drag, startPoint x: 81, startPoint y: 194, endPoint x: 59, endPoint y: 193, distance: 22.5
click at [58, 194] on div "Altura 30 Predeterminado automático px rem em vh vw" at bounding box center [81, 194] width 91 height 8
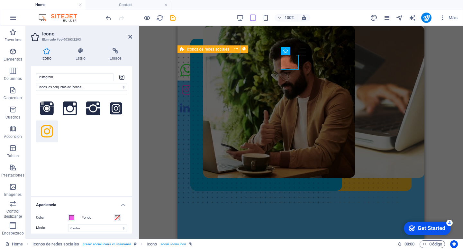
scroll to position [0, 0]
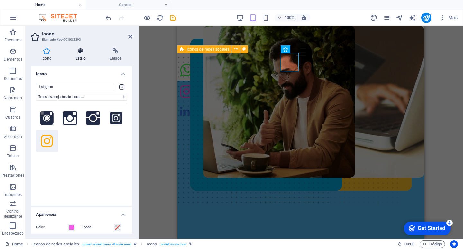
type input "40"
click at [72, 51] on icon at bounding box center [81, 51] width 32 height 6
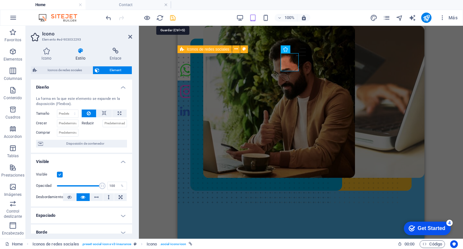
click at [172, 16] on icon "save" at bounding box center [172, 17] width 7 height 7
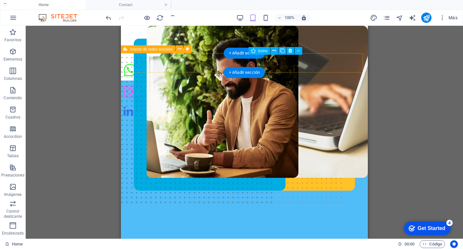
click at [255, 104] on figure at bounding box center [244, 111] width 247 height 15
select select "xMidYMid"
select select "px"
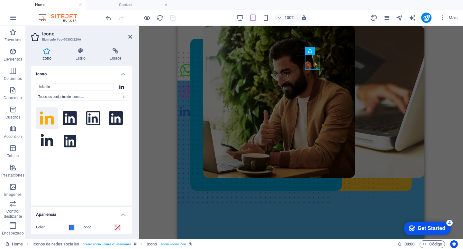
scroll to position [64, 0]
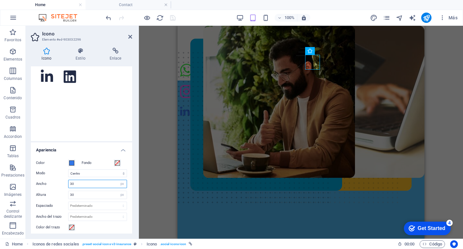
drag, startPoint x: 80, startPoint y: 184, endPoint x: 58, endPoint y: 186, distance: 22.4
click at [57, 185] on div "Ancho 30 Predeterminado automático px rem % em vh vw" at bounding box center [81, 183] width 91 height 8
type input "40"
drag, startPoint x: 78, startPoint y: 190, endPoint x: 75, endPoint y: 192, distance: 4.5
click at [75, 192] on input "30" at bounding box center [97, 195] width 58 height 8
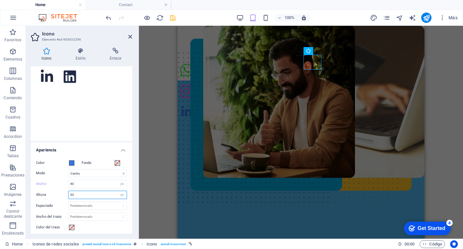
drag, startPoint x: 62, startPoint y: 195, endPoint x: 55, endPoint y: 199, distance: 8.1
click at [56, 199] on div "Color Fondo Modo Escalar Izquierda Centro Derecha Ancho 40 Predeterminado autom…" at bounding box center [81, 200] width 101 height 93
type input "40"
click at [172, 21] on button "save" at bounding box center [173, 18] width 8 height 8
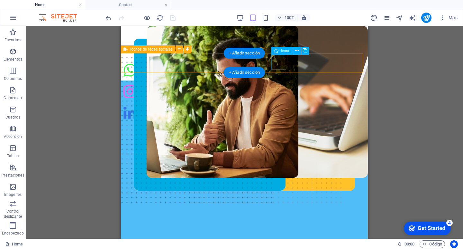
click at [280, 125] on figure at bounding box center [244, 132] width 247 height 15
click at [281, 125] on figure at bounding box center [244, 132] width 247 height 15
click at [280, 125] on figure at bounding box center [244, 132] width 247 height 15
click at [281, 125] on figure at bounding box center [244, 132] width 247 height 15
drag, startPoint x: 281, startPoint y: 59, endPoint x: 225, endPoint y: 59, distance: 55.6
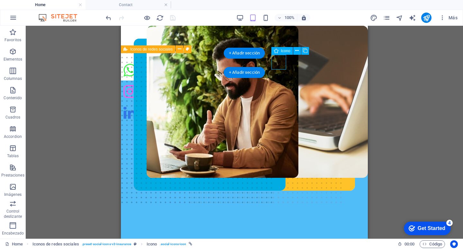
click at [281, 125] on figure at bounding box center [244, 132] width 247 height 15
click at [225, 82] on figure at bounding box center [244, 91] width 247 height 18
select select "xMidYMid"
select select "px"
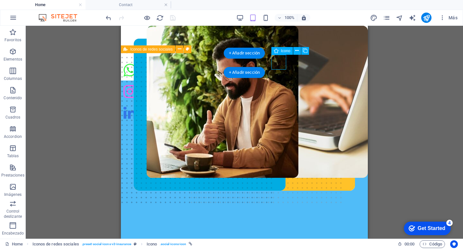
select select "px"
click at [280, 125] on figure at bounding box center [244, 132] width 247 height 15
click at [281, 125] on figure at bounding box center [244, 132] width 247 height 15
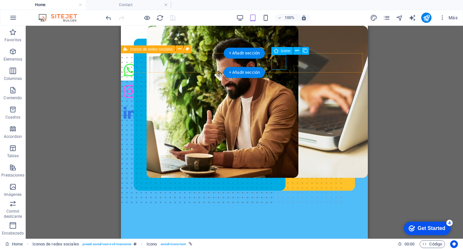
select select "xMidYMid"
select select "px"
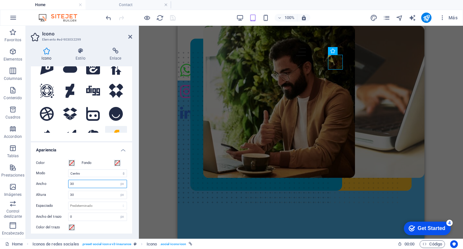
drag, startPoint x: 87, startPoint y: 185, endPoint x: 57, endPoint y: 192, distance: 30.8
click at [58, 190] on div "Color Fondo Modo Escalar Izquierda Centro Derecha Ancho 30 Predeterminado autom…" at bounding box center [81, 200] width 101 height 93
type input "40"
drag, startPoint x: 86, startPoint y: 195, endPoint x: 20, endPoint y: 204, distance: 67.4
click at [20, 204] on section "Favoritos Elementos Columnas Contenido Cuadros Accordion Tablas Prestaciones Im…" at bounding box center [231, 132] width 463 height 213
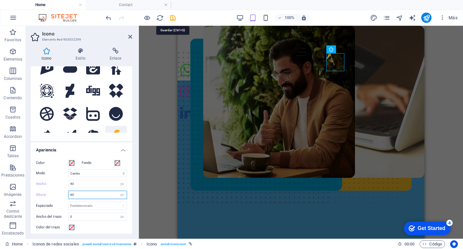
type input "40"
click at [174, 17] on icon "save" at bounding box center [172, 17] width 7 height 7
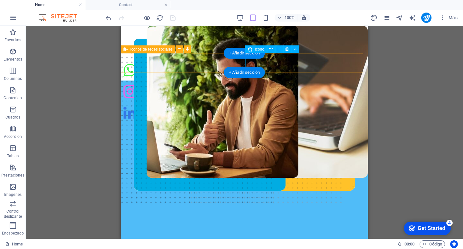
click at [252, 104] on figure at bounding box center [244, 113] width 247 height 18
drag, startPoint x: 252, startPoint y: 63, endPoint x: 194, endPoint y: 63, distance: 58.2
click at [251, 104] on figure at bounding box center [244, 113] width 247 height 18
select select "xMidYMid"
select select "px"
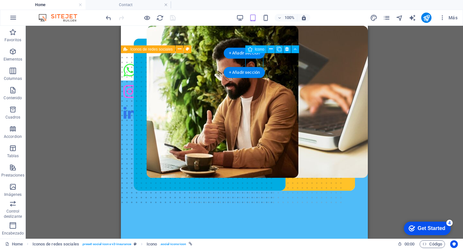
select select "px"
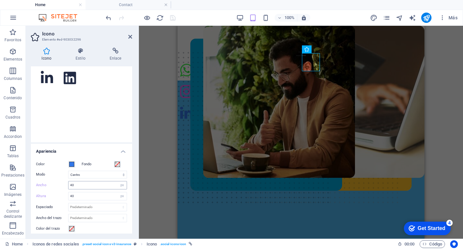
scroll to position [96, 0]
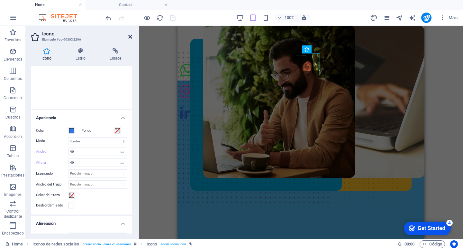
click at [130, 36] on icon at bounding box center [130, 36] width 4 height 5
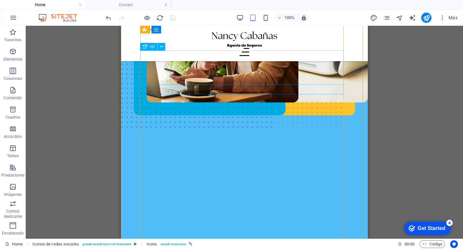
scroll to position [32, 0]
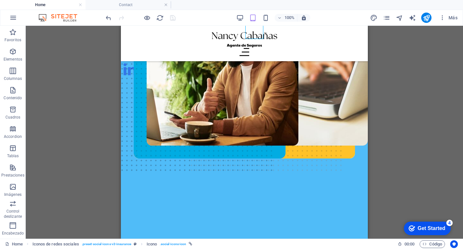
drag, startPoint x: 152, startPoint y: 2, endPoint x: 165, endPoint y: 20, distance: 22.1
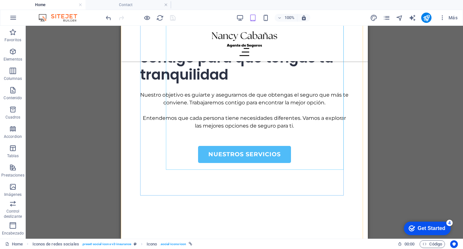
scroll to position [707, 0]
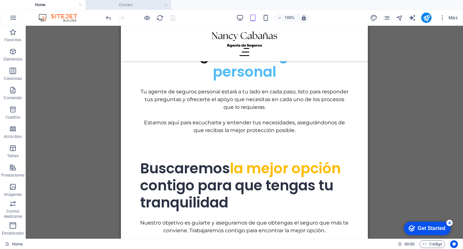
click at [115, 6] on h4 "Contact" at bounding box center [129, 4] width 86 height 7
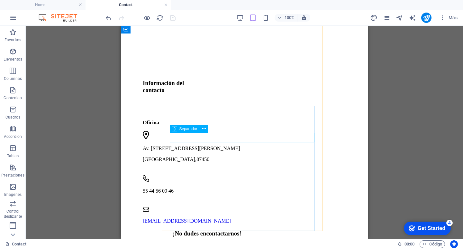
scroll to position [322, 0]
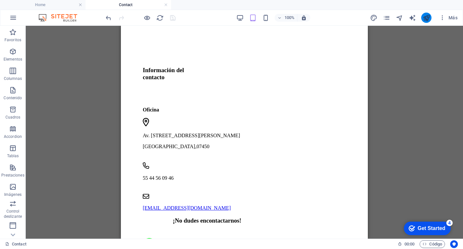
drag, startPoint x: 428, startPoint y: 22, endPoint x: 429, endPoint y: 17, distance: 4.5
click at [429, 17] on button "publish" at bounding box center [426, 18] width 10 height 10
click at [427, 19] on icon "publish" at bounding box center [426, 17] width 7 height 7
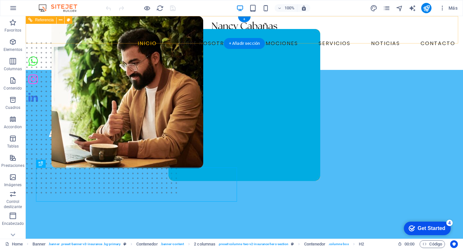
drag, startPoint x: 211, startPoint y: 30, endPoint x: 256, endPoint y: 57, distance: 52.1
click at [211, 38] on nav "INICIO SOBRE NOSOTROS PROMOCIONES SERVICIOS NOTICIAS CONTACTO" at bounding box center [244, 43] width 427 height 10
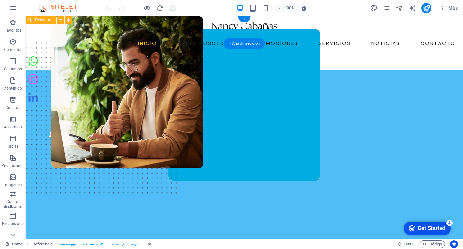
click at [190, 38] on nav "INICIO SOBRE NOSOTROS PROMOCIONES SERVICIOS NOTICIAS CONTACTO" at bounding box center [244, 43] width 427 height 10
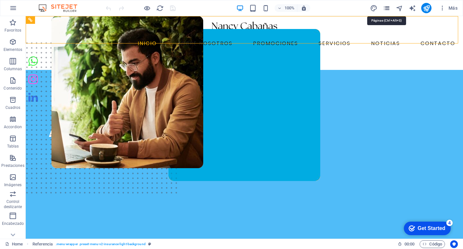
click at [386, 8] on icon "pages" at bounding box center [386, 8] width 7 height 7
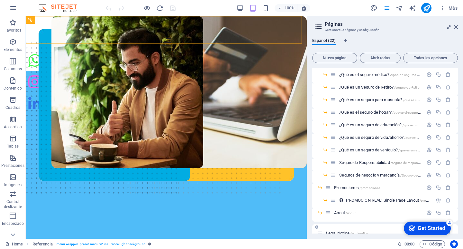
scroll to position [96, 0]
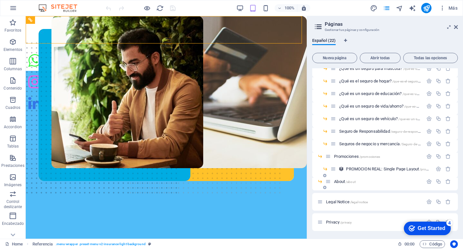
click at [358, 183] on div "About /about" at bounding box center [374, 180] width 98 height 7
click at [341, 182] on span "About /about" at bounding box center [345, 181] width 22 height 5
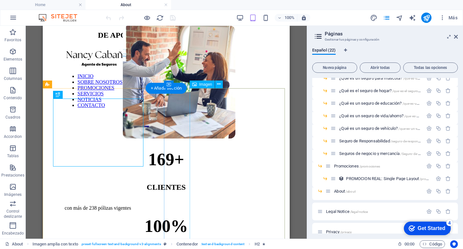
scroll to position [273, 0]
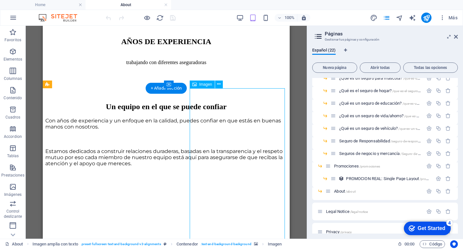
select select "%"
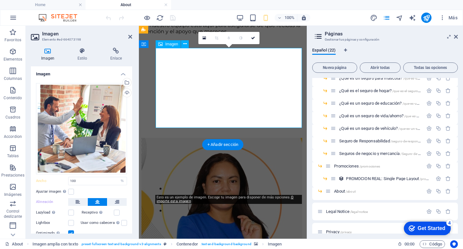
click at [247, 182] on figure at bounding box center [222, 203] width 163 height 130
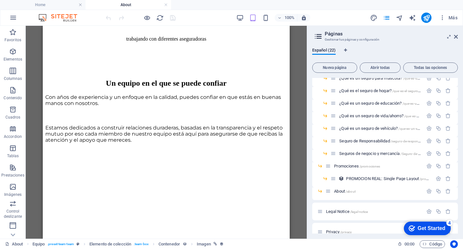
scroll to position [295, 0]
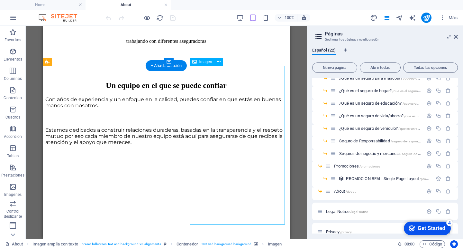
scroll to position [296, 0]
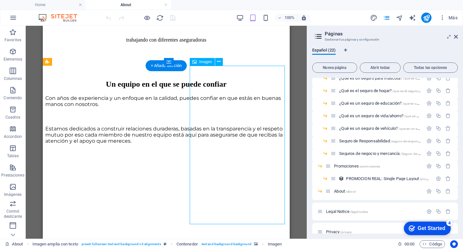
select select "%"
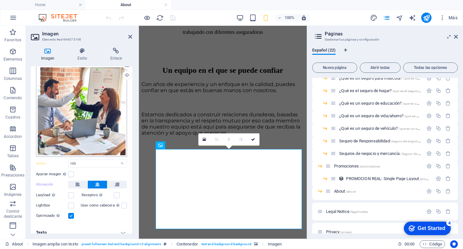
scroll to position [23, 0]
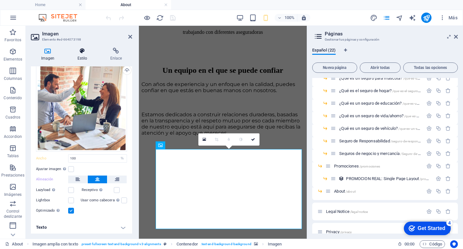
click at [79, 55] on h4 "Estilo" at bounding box center [83, 55] width 33 height 14
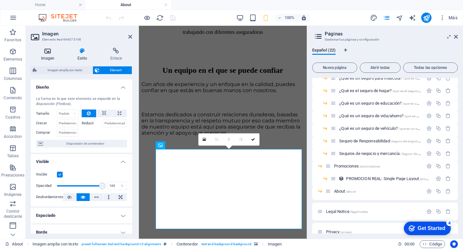
click at [45, 53] on icon at bounding box center [48, 51] width 34 height 6
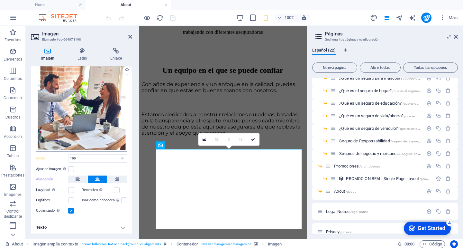
scroll to position [0, 0]
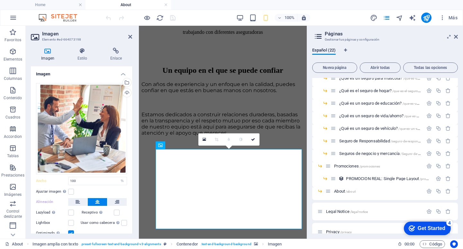
click at [124, 73] on h4 "Imagen" at bounding box center [81, 72] width 101 height 12
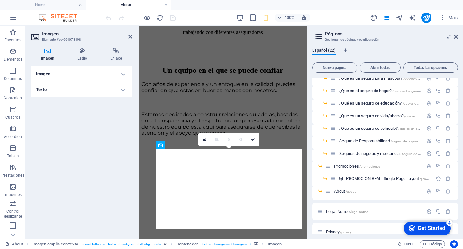
click at [124, 74] on h4 "Imagen" at bounding box center [81, 73] width 101 height 15
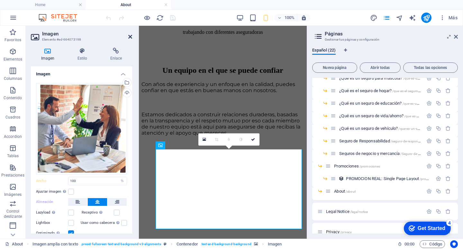
drag, startPoint x: 129, startPoint y: 36, endPoint x: 86, endPoint y: 11, distance: 49.5
click at [129, 36] on icon at bounding box center [130, 36] width 4 height 5
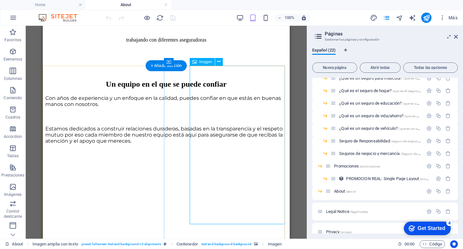
click at [182, 150] on figure at bounding box center [166, 150] width 242 height 0
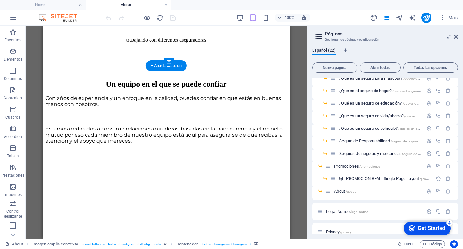
click at [182, 150] on figure at bounding box center [166, 150] width 242 height 0
select select "px"
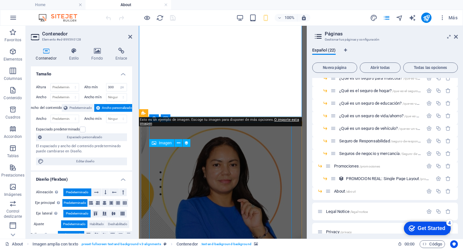
scroll to position [424, 0]
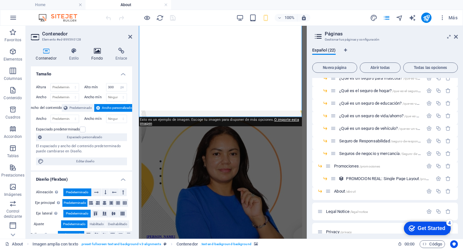
click at [103, 56] on h4 "Fondo" at bounding box center [98, 55] width 24 height 14
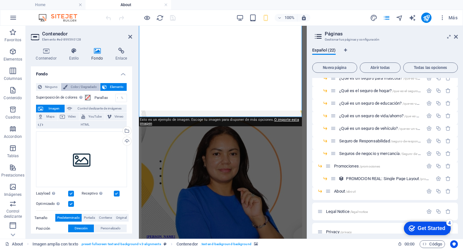
click at [84, 88] on span "Color / Degradado" at bounding box center [83, 87] width 29 height 8
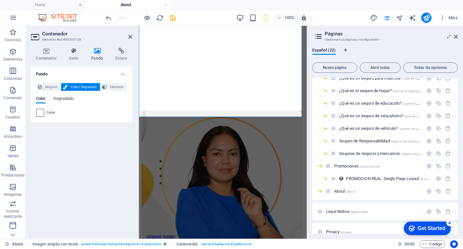
click at [42, 112] on span at bounding box center [40, 112] width 7 height 7
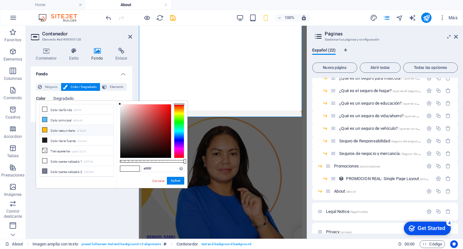
click at [52, 129] on li "Color secundario #ffbc00" at bounding box center [77, 130] width 74 height 10
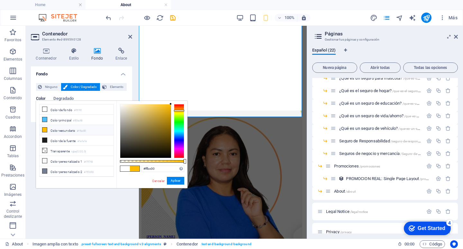
click at [127, 101] on div "#ffbc00 Formatos soportados #0852ed rgb(8, 82, 237) rgba(8, 82, 237, 90%) hsv(2…" at bounding box center [151, 191] width 71 height 180
click at [161, 181] on link "Cancelar" at bounding box center [158, 180] width 14 height 5
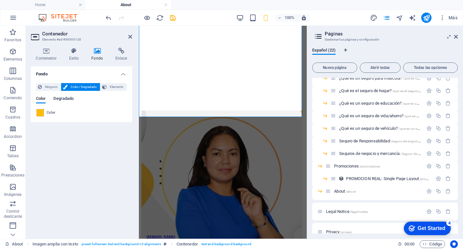
click at [66, 100] on span "Degradado" at bounding box center [63, 99] width 20 height 9
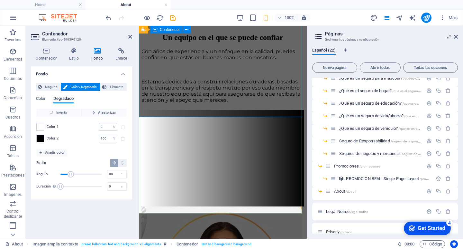
scroll to position [328, 0]
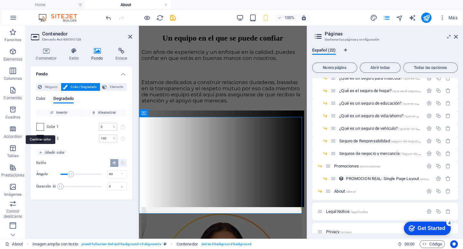
click at [42, 125] on span at bounding box center [40, 126] width 7 height 7
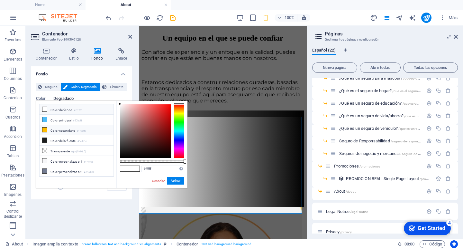
click at [47, 130] on span at bounding box center [44, 129] width 5 height 5
type input "#ffbc00"
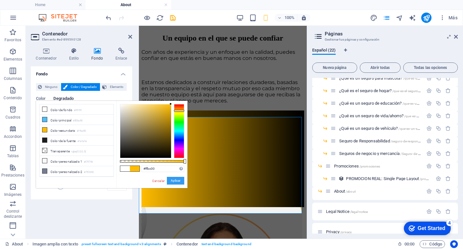
click at [176, 178] on button "Aplicar" at bounding box center [175, 181] width 17 height 8
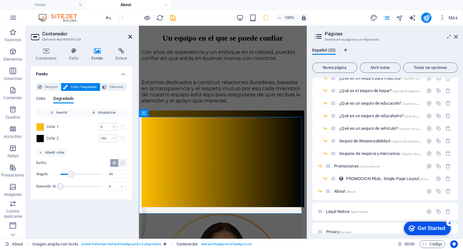
click at [129, 37] on icon at bounding box center [130, 36] width 4 height 5
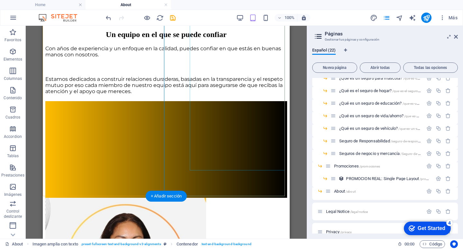
scroll to position [297, 0]
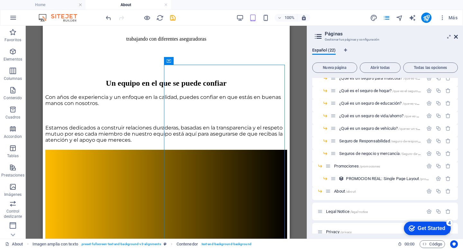
click at [456, 37] on icon at bounding box center [456, 36] width 4 height 5
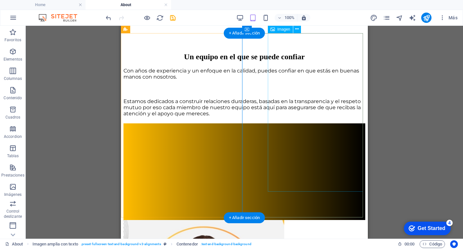
scroll to position [329, 0]
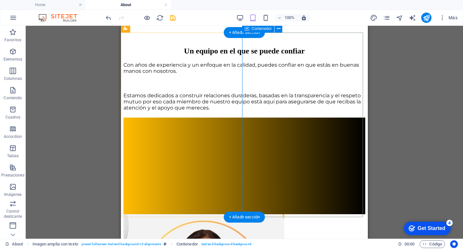
click at [251, 175] on div at bounding box center [244, 165] width 242 height 96
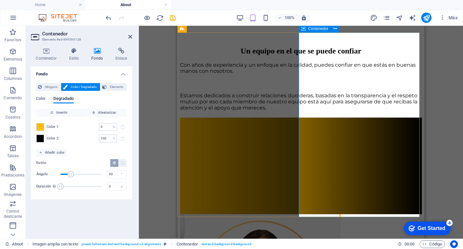
click at [310, 148] on div at bounding box center [301, 165] width 242 height 96
click at [310, 147] on div at bounding box center [301, 165] width 242 height 96
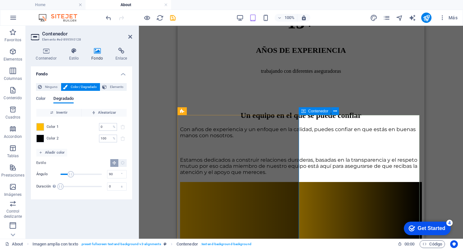
scroll to position [232, 0]
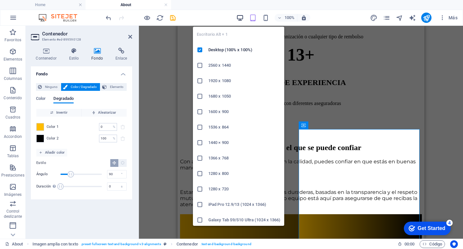
click at [240, 18] on icon "button" at bounding box center [239, 17] width 7 height 7
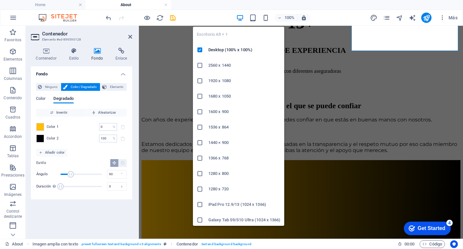
scroll to position [243, 0]
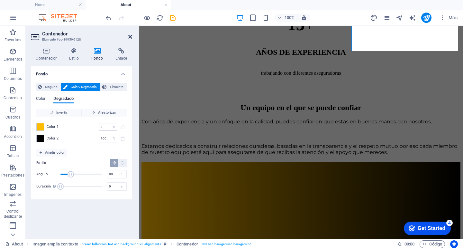
click at [129, 35] on icon at bounding box center [130, 36] width 4 height 5
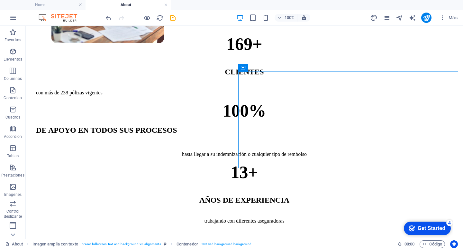
scroll to position [96, 0]
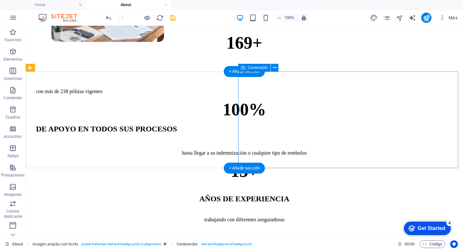
click at [164, 109] on figure at bounding box center [107, 22] width 113 height 187
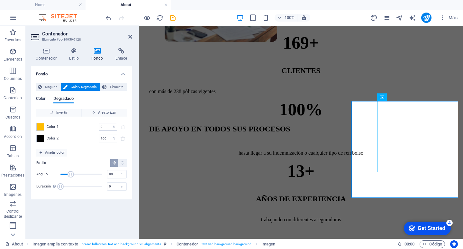
click at [39, 100] on span "Color" at bounding box center [41, 99] width 10 height 9
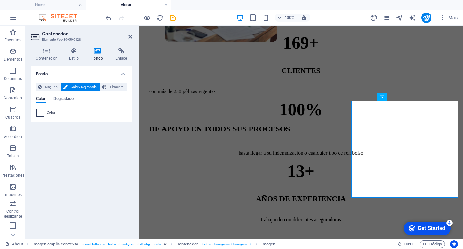
click at [42, 111] on span at bounding box center [40, 112] width 7 height 7
drag, startPoint x: 105, startPoint y: 10, endPoint x: 131, endPoint y: 36, distance: 36.4
click at [131, 36] on icon at bounding box center [130, 36] width 4 height 5
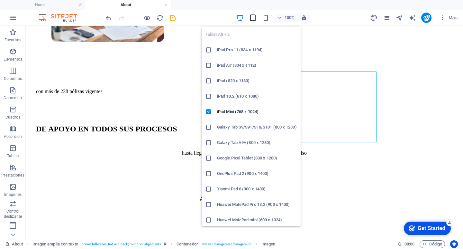
click at [254, 18] on icon "button" at bounding box center [252, 17] width 7 height 7
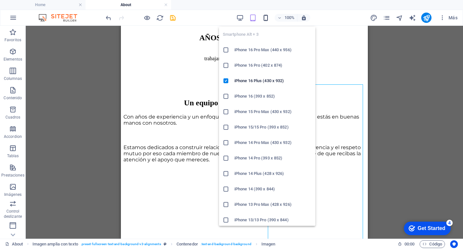
click at [266, 18] on icon "button" at bounding box center [265, 17] width 7 height 7
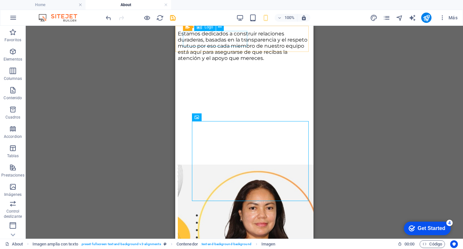
scroll to position [341, 0]
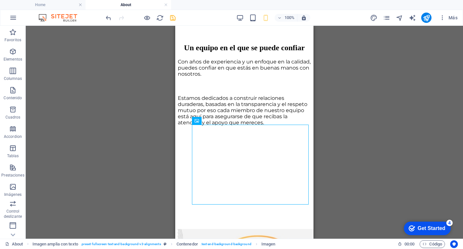
click at [169, 17] on icon "save" at bounding box center [172, 17] width 7 height 7
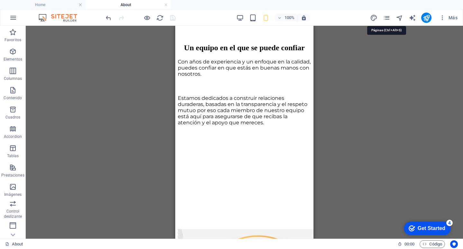
click at [383, 18] on span "pages" at bounding box center [387, 17] width 8 height 7
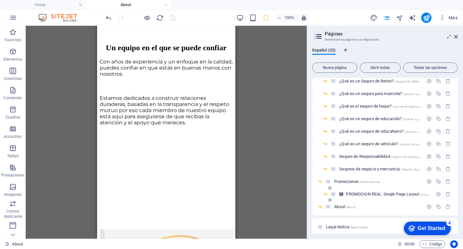
scroll to position [70, 0]
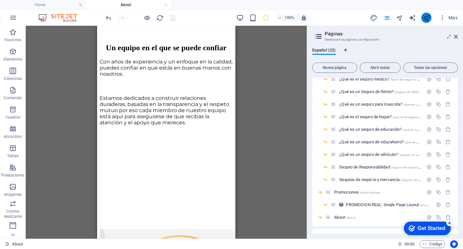
click at [427, 14] on button "publish" at bounding box center [426, 18] width 10 height 10
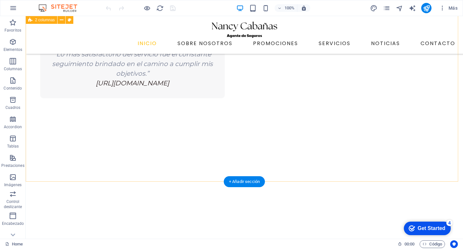
scroll to position [1340, 0]
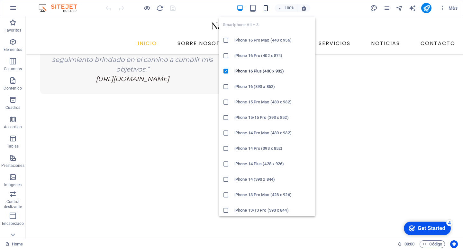
click at [266, 7] on icon "button" at bounding box center [265, 8] width 7 height 7
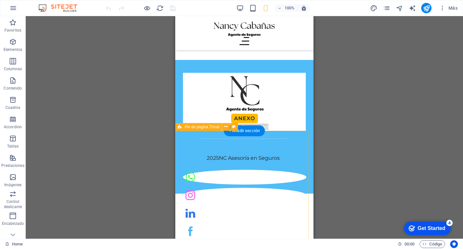
scroll to position [1401, 0]
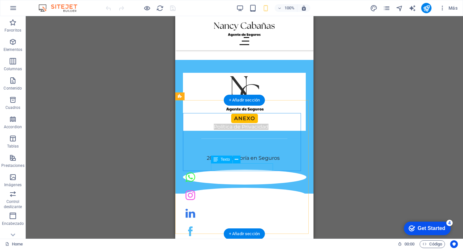
click at [253, 131] on div "Política de Privacidad" at bounding box center [244, 127] width 123 height 8
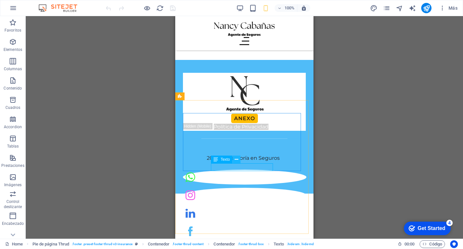
click at [237, 159] on icon at bounding box center [237, 159] width 4 height 7
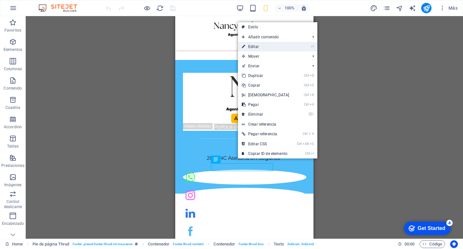
click at [246, 46] on link "⏎ Editar" at bounding box center [265, 47] width 55 height 10
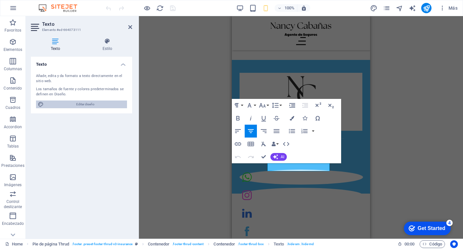
click at [102, 104] on span "Editar diseño" at bounding box center [85, 104] width 79 height 8
select select "px"
select select "400"
select select "px"
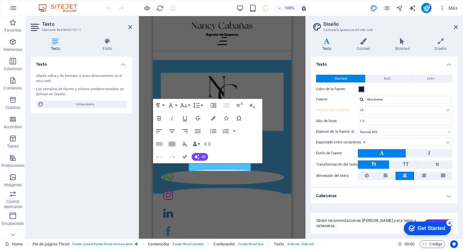
click at [360, 88] on span at bounding box center [361, 88] width 5 height 5
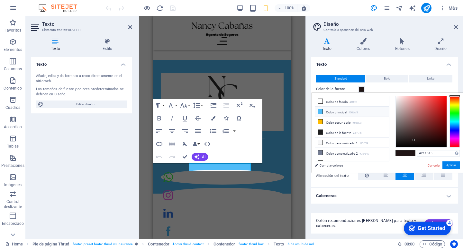
click at [337, 113] on li "Color principal #50bcf8" at bounding box center [352, 111] width 74 height 10
type input "#50bcf8"
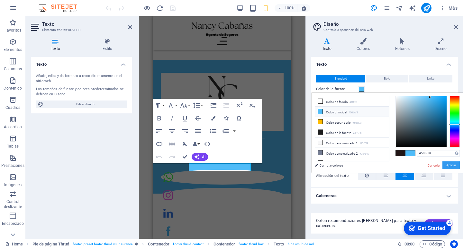
click at [445, 165] on button "Aplicar" at bounding box center [450, 165] width 17 height 8
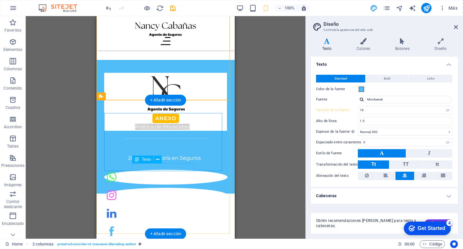
click at [183, 131] on div "Política de Privacidad" at bounding box center [165, 127] width 123 height 8
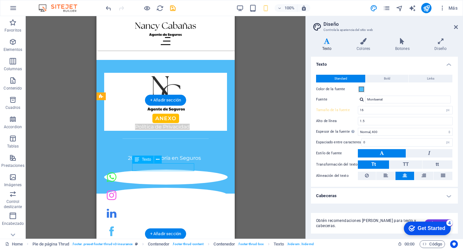
click at [183, 131] on div "Política de Privacidad" at bounding box center [165, 127] width 123 height 8
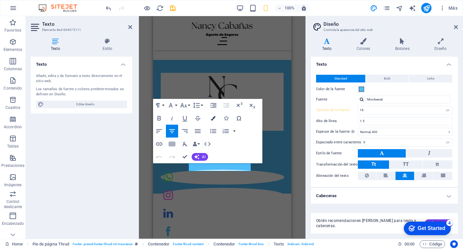
click at [213, 115] on button "Colors" at bounding box center [213, 118] width 12 height 13
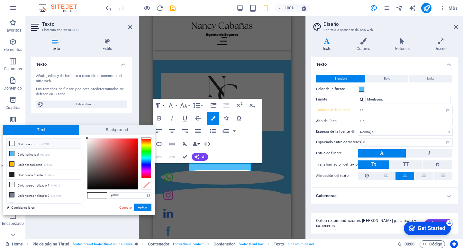
click at [41, 145] on li "Color de fondo #ffffff" at bounding box center [44, 143] width 74 height 10
click at [13, 145] on icon at bounding box center [12, 143] width 5 height 5
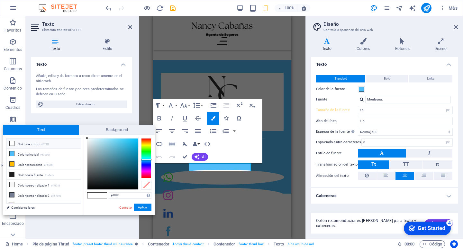
click at [148, 159] on div at bounding box center [146, 158] width 10 height 40
drag, startPoint x: 87, startPoint y: 138, endPoint x: 110, endPoint y: 141, distance: 23.1
click at [110, 141] on div at bounding box center [109, 141] width 2 height 2
type input "#85d1ef"
click at [145, 159] on div at bounding box center [146, 158] width 10 height 40
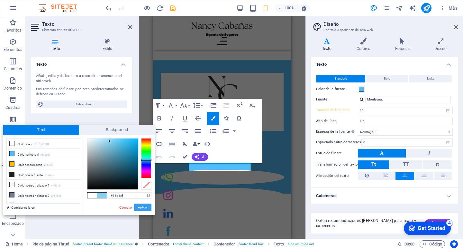
click at [146, 206] on button "Aplicar" at bounding box center [142, 207] width 17 height 8
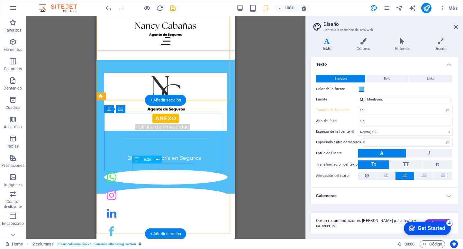
click at [177, 131] on div "Política de Privacidad" at bounding box center [165, 127] width 123 height 8
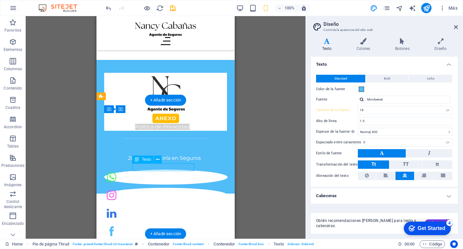
click at [177, 131] on div "Política de Privacidad" at bounding box center [165, 127] width 123 height 8
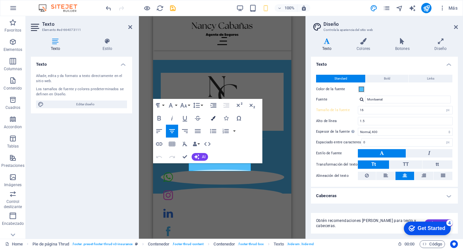
click at [213, 117] on icon "button" at bounding box center [213, 118] width 5 height 5
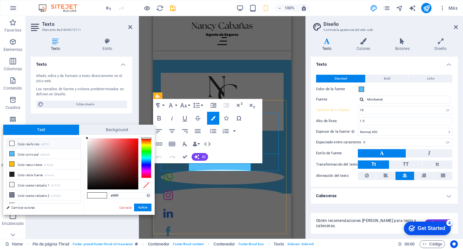
click at [277, 113] on figure at bounding box center [222, 93] width 123 height 41
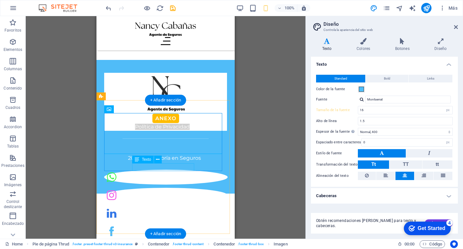
click at [158, 131] on div "Política de Privacidad" at bounding box center [165, 127] width 123 height 8
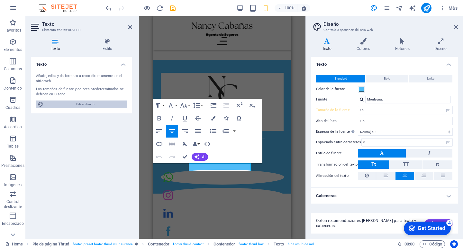
click at [76, 102] on span "Editar diseño" at bounding box center [85, 104] width 79 height 8
drag, startPoint x: 131, startPoint y: 24, endPoint x: 35, endPoint y: 9, distance: 97.7
click at [131, 25] on icon at bounding box center [130, 26] width 4 height 5
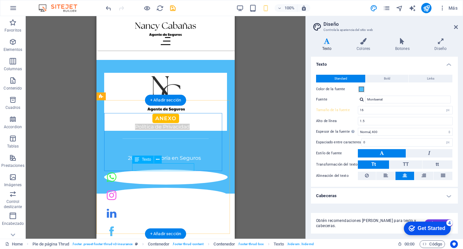
click at [191, 131] on div "Política de Privacidad" at bounding box center [165, 127] width 123 height 8
click at [192, 131] on div "Política de Privacidad" at bounding box center [165, 127] width 123 height 8
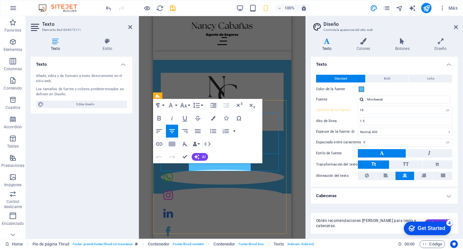
click at [269, 113] on figure at bounding box center [222, 93] width 123 height 41
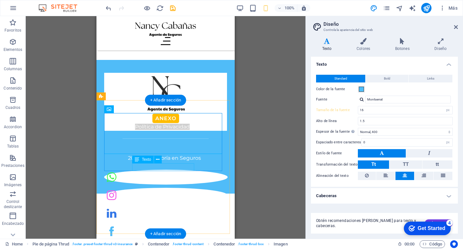
click at [189, 131] on div "Política de Privacidad" at bounding box center [165, 127] width 123 height 8
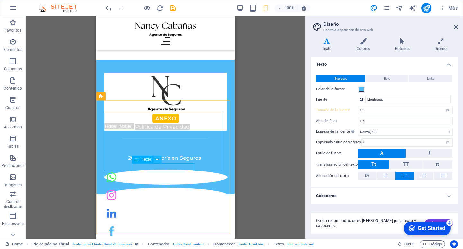
click at [157, 159] on icon at bounding box center [158, 159] width 4 height 7
click at [156, 160] on icon at bounding box center [158, 159] width 4 height 7
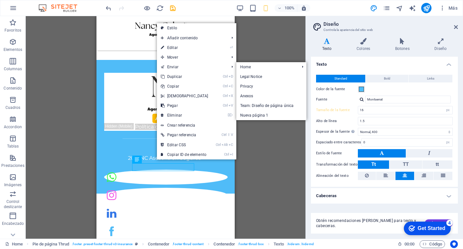
click at [263, 154] on div "H2 Banner Banner Contenedor Contenedor Banner 2 columnas 2 columnas Banner Cont…" at bounding box center [166, 127] width 280 height 222
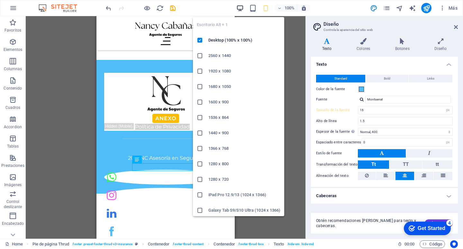
click at [237, 9] on icon "button" at bounding box center [239, 8] width 7 height 7
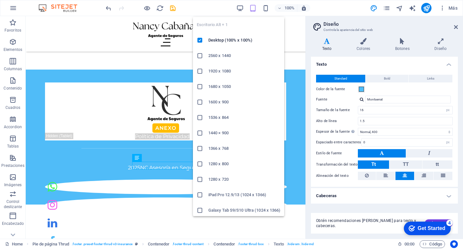
scroll to position [1684, 0]
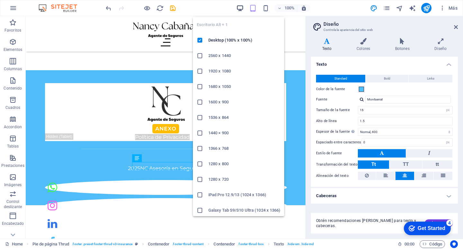
click at [240, 11] on icon "button" at bounding box center [239, 8] width 7 height 7
click at [242, 8] on icon "button" at bounding box center [239, 8] width 7 height 7
click at [241, 6] on icon "button" at bounding box center [239, 8] width 7 height 7
click at [237, 8] on icon "button" at bounding box center [239, 8] width 7 height 7
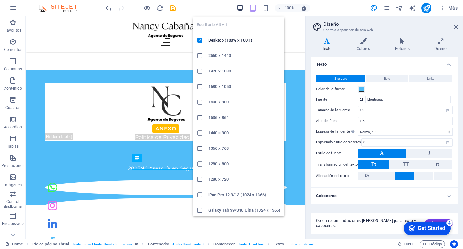
click at [238, 8] on icon "button" at bounding box center [239, 8] width 7 height 7
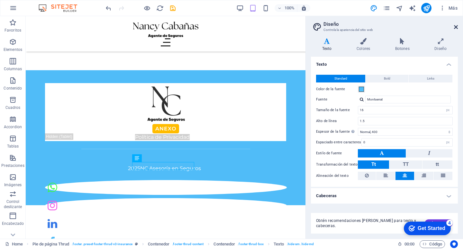
click at [456, 25] on icon at bounding box center [456, 26] width 4 height 5
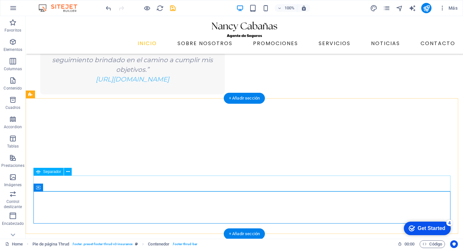
select select "%"
select select "px"
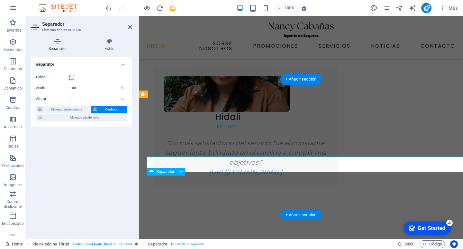
scroll to position [1359, 0]
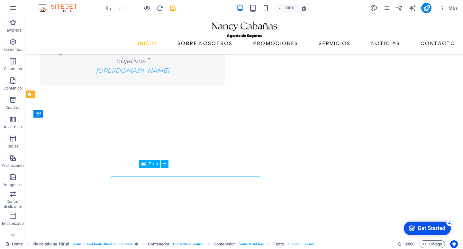
scroll to position [1340, 0]
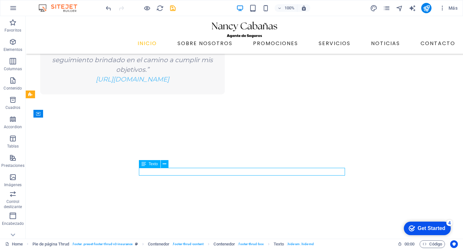
drag, startPoint x: 199, startPoint y: 170, endPoint x: 86, endPoint y: 170, distance: 113.2
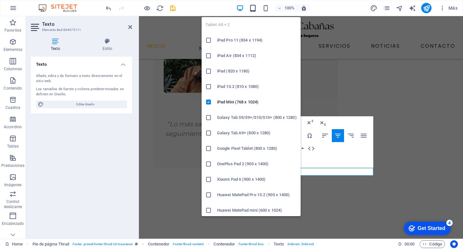
click at [252, 6] on icon "button" at bounding box center [252, 8] width 7 height 7
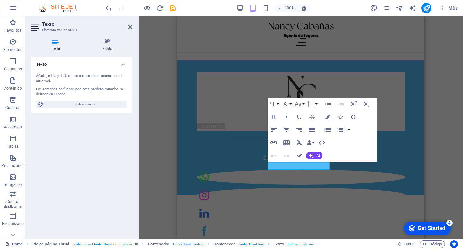
click at [354, 130] on div "Anexo Política de Privacidad" at bounding box center [301, 101] width 208 height 58
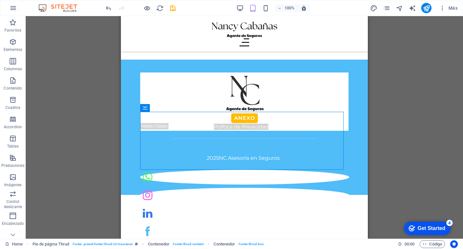
click at [417, 159] on div "H2 Banner Banner Contenedor Contenedor Banner 2 columnas 2 columnas Banner Cont…" at bounding box center [244, 127] width 437 height 222
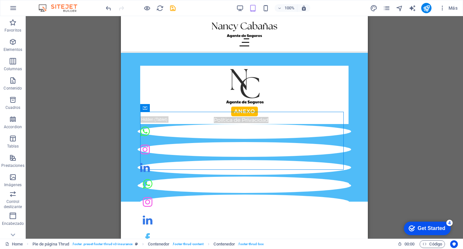
scroll to position [1736, 0]
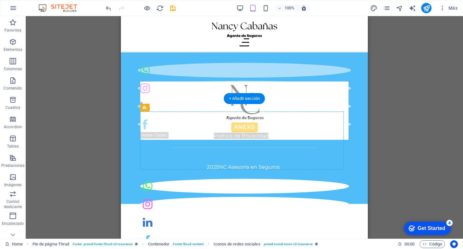
drag, startPoint x: 184, startPoint y: 177, endPoint x: 184, endPoint y: 167, distance: 10.3
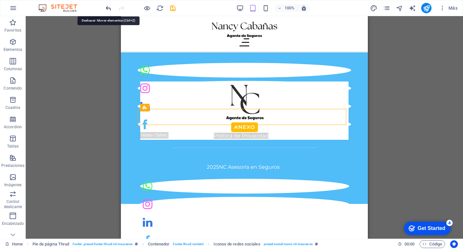
click at [108, 8] on icon "undo" at bounding box center [108, 8] width 7 height 7
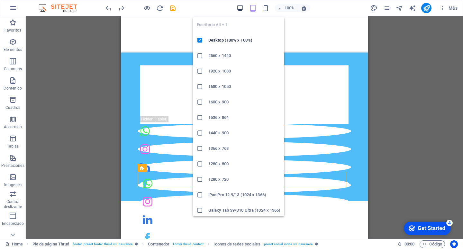
click at [239, 8] on icon "button" at bounding box center [239, 8] width 7 height 7
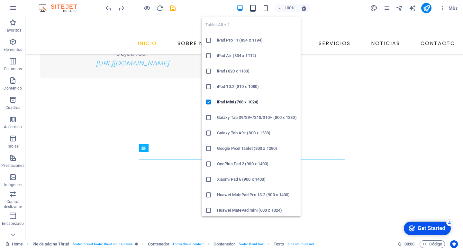
click at [255, 6] on icon "button" at bounding box center [252, 8] width 7 height 7
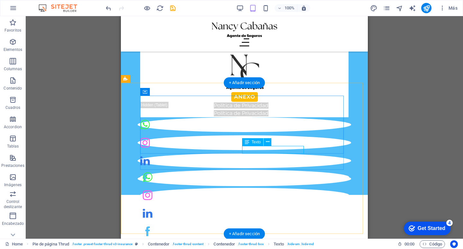
click at [264, 117] on div "Política de Privacidad" at bounding box center [244, 113] width 208 height 8
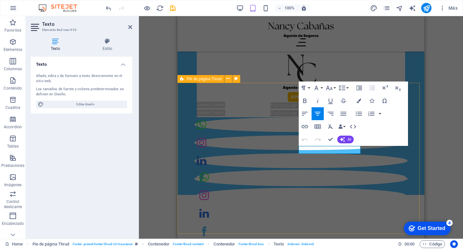
click at [413, 101] on div "Anexo Política de Privacidad Política de Privacidad 2025 NC Asesoría en [GEOGRA…" at bounding box center [300, 116] width 247 height 156
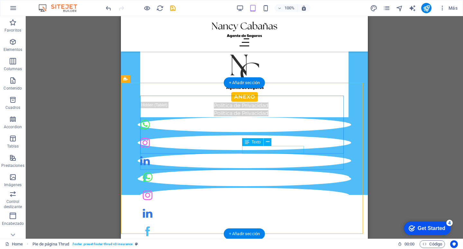
click at [287, 117] on div "Política de Privacidad" at bounding box center [244, 113] width 208 height 8
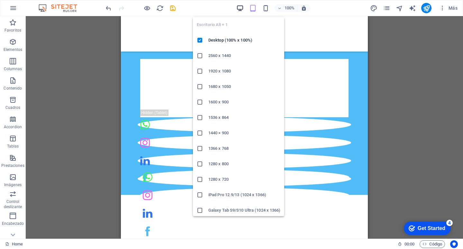
click at [238, 7] on icon "button" at bounding box center [239, 8] width 7 height 7
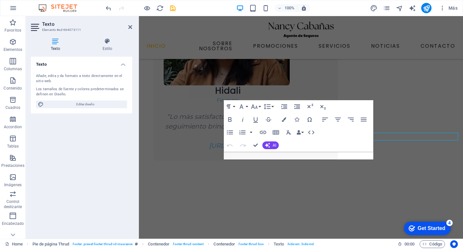
scroll to position [1375, 0]
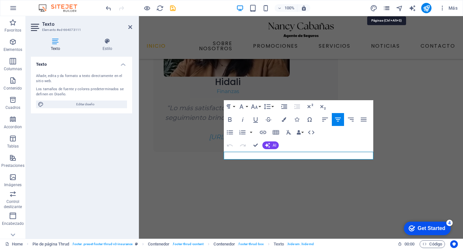
click at [385, 11] on icon "pages" at bounding box center [386, 8] width 7 height 7
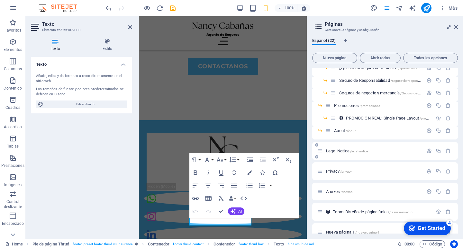
scroll to position [157, 0]
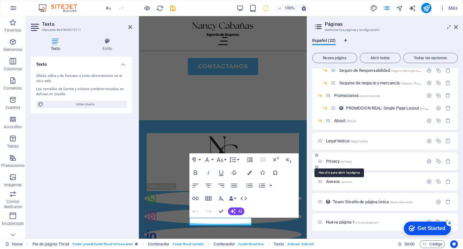
click at [342, 159] on span "Privacy /privacy" at bounding box center [339, 161] width 26 height 5
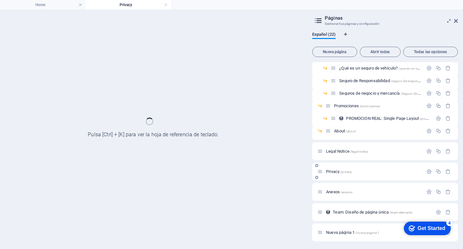
scroll to position [141, 0]
click at [342, 159] on div "Legal Notice /legal-notice" at bounding box center [385, 151] width 146 height 18
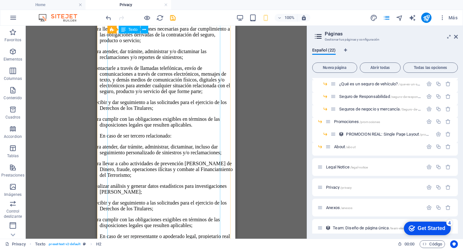
scroll to position [1736, 0]
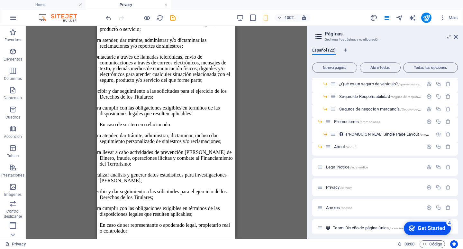
click at [456, 36] on icon at bounding box center [456, 36] width 4 height 5
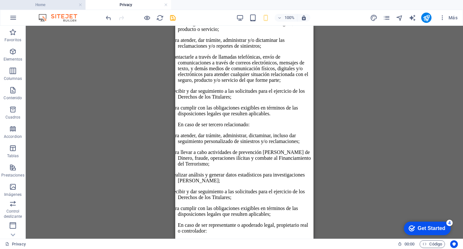
click at [50, 5] on h4 "Home" at bounding box center [43, 4] width 86 height 7
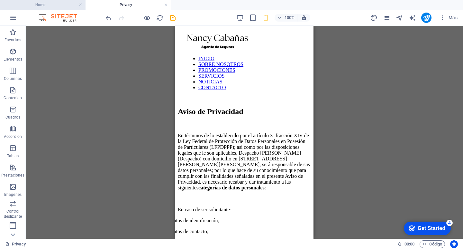
scroll to position [1427, 0]
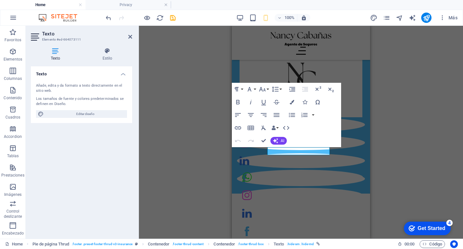
click at [172, 126] on div "H2 Banner Banner Contenedor Contenedor Banner 2 columnas 2 columnas Banner Cont…" at bounding box center [301, 132] width 324 height 213
click at [73, 114] on span "Editar diseño" at bounding box center [85, 114] width 79 height 8
select select "px"
select select "400"
select select "px"
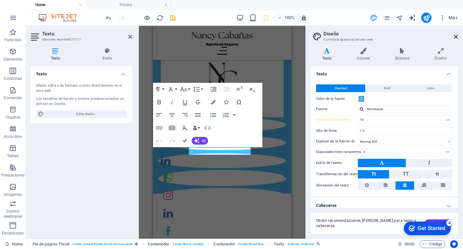
click at [456, 37] on icon at bounding box center [456, 36] width 4 height 5
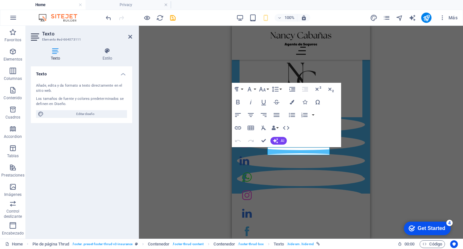
click at [127, 32] on h2 "Texto" at bounding box center [87, 34] width 90 height 6
click at [130, 35] on icon at bounding box center [130, 36] width 4 height 5
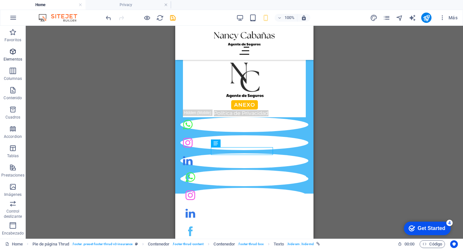
click at [13, 55] on icon "button" at bounding box center [13, 52] width 8 height 8
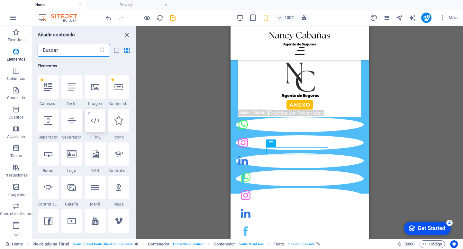
scroll to position [121, 0]
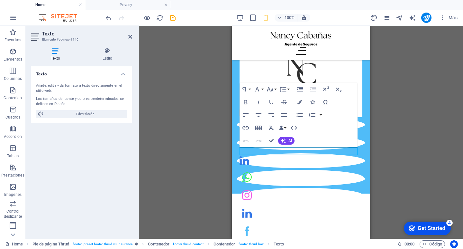
click at [374, 145] on div "H2 Banner Banner Contenedor Contenedor Banner 2 columnas 2 columnas Banner Cont…" at bounding box center [301, 132] width 324 height 213
click at [382, 145] on div "H2 Banner Banner Contenedor Contenedor Banner 2 columnas 2 columnas Banner Cont…" at bounding box center [301, 132] width 324 height 213
click at [381, 145] on div "H2 Banner Banner Contenedor Contenedor Banner 2 columnas 2 columnas Banner Cont…" at bounding box center [301, 132] width 324 height 213
click at [373, 146] on div "H2 Banner Banner Contenedor Contenedor Banner 2 columnas 2 columnas Banner Cont…" at bounding box center [301, 132] width 324 height 213
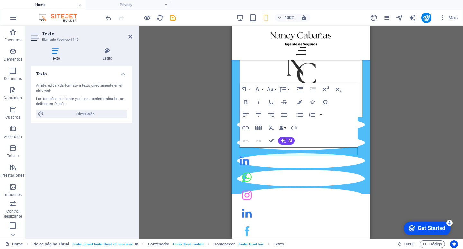
click at [373, 146] on div "H2 Banner Banner Contenedor Contenedor Banner 2 columnas 2 columnas Banner Cont…" at bounding box center [301, 132] width 324 height 213
click at [192, 160] on div "H2 Banner Banner Contenedor Contenedor Banner 2 columnas 2 columnas Banner Cont…" at bounding box center [301, 132] width 324 height 213
click at [195, 159] on div "H2 Banner Banner Contenedor Contenedor Banner 2 columnas 2 columnas Banner Cont…" at bounding box center [301, 132] width 324 height 213
click at [129, 36] on icon at bounding box center [130, 36] width 4 height 5
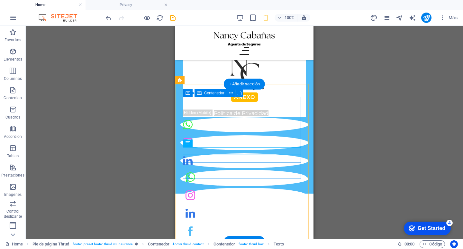
click at [197, 117] on div "Anexo Nuevo elemento de texto Política de Privacidad" at bounding box center [244, 84] width 123 height 66
drag, startPoint x: 197, startPoint y: 156, endPoint x: 376, endPoint y: 182, distance: 180.0
click at [198, 117] on div "Anexo Nuevo elemento de texto Política de Privacidad" at bounding box center [244, 84] width 123 height 66
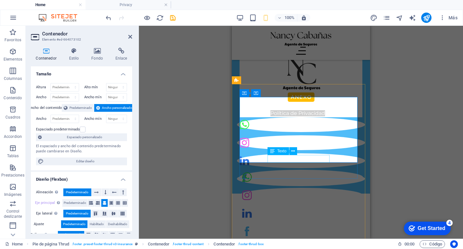
click at [268, 117] on div "Política de Privacidad" at bounding box center [301, 113] width 123 height 8
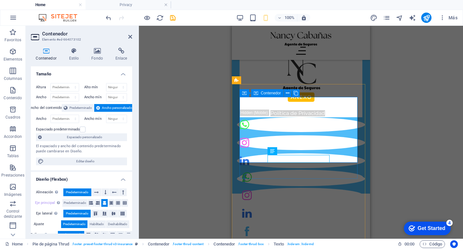
click at [265, 117] on div "Anexo Nuevo elemento de texto Política de Privacidad" at bounding box center [301, 84] width 123 height 66
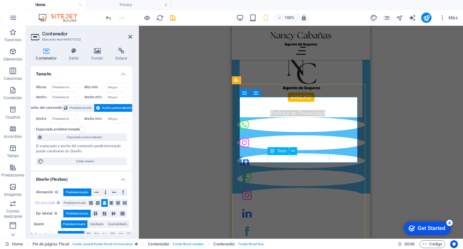
click at [272, 117] on div "Política de Privacidad" at bounding box center [301, 113] width 123 height 8
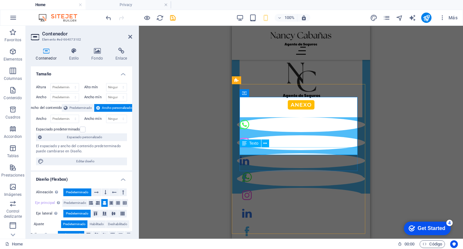
click at [290, 117] on div "Nuevo elemento de texto" at bounding box center [301, 113] width 123 height 8
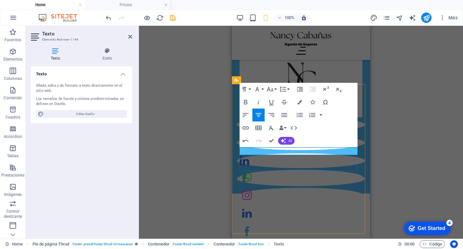
click at [299, 117] on p "Pol" at bounding box center [301, 113] width 123 height 8
click at [293, 137] on div "Undo Redo Confirm (Ctrl+⏎) AI Mejorar Hacer más corto Hacer más largo Corregir …" at bounding box center [267, 140] width 55 height 13
drag, startPoint x: 312, startPoint y: 151, endPoint x: 241, endPoint y: 149, distance: 70.8
click at [242, 117] on p "Privacy" at bounding box center [301, 113] width 123 height 8
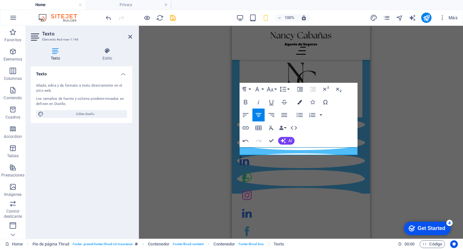
click at [301, 102] on icon "button" at bounding box center [299, 102] width 5 height 5
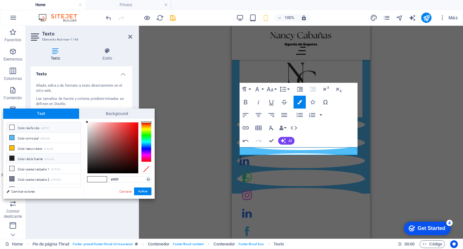
click at [25, 160] on li "Color de la fuente #1e1e1e" at bounding box center [44, 158] width 74 height 10
type input "#1e1e1e"
click at [149, 190] on button "Aplicar" at bounding box center [142, 191] width 17 height 8
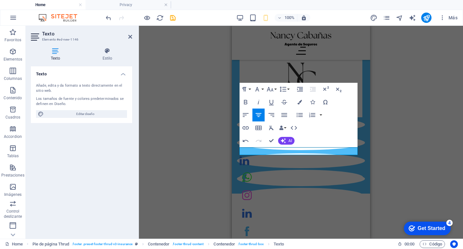
click at [164, 177] on div "H2 Banner Banner Contenedor Contenedor Banner 2 columnas 2 columnas Banner Cont…" at bounding box center [301, 132] width 324 height 213
click at [181, 172] on div "H2 Banner Banner Contenedor Contenedor Banner 2 columnas 2 columnas Banner Cont…" at bounding box center [301, 132] width 324 height 213
click at [400, 125] on div "H2 Banner Banner Contenedor Contenedor Banner 2 columnas 2 columnas Banner Cont…" at bounding box center [301, 132] width 324 height 213
click at [400, 124] on div "H2 Banner Banner Contenedor Contenedor Banner 2 columnas 2 columnas Banner Cont…" at bounding box center [301, 132] width 324 height 213
click at [129, 36] on icon at bounding box center [130, 36] width 4 height 5
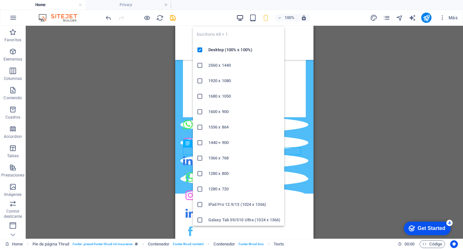
click at [240, 17] on icon "button" at bounding box center [239, 17] width 7 height 7
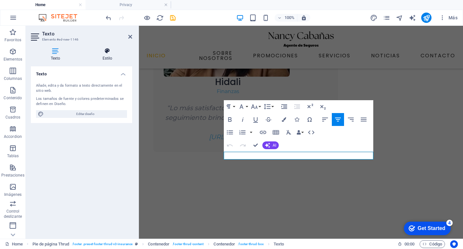
click at [102, 56] on h4 "Estilo" at bounding box center [108, 55] width 50 height 14
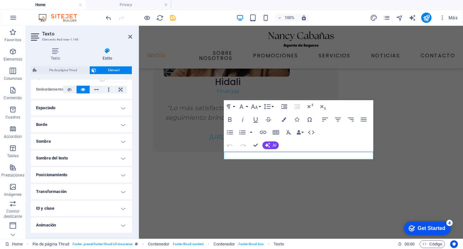
scroll to position [123, 0]
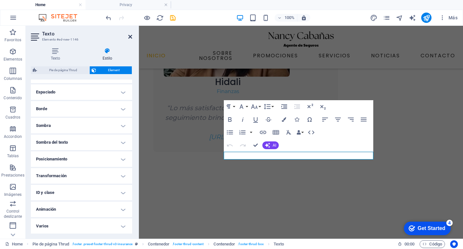
click at [130, 35] on icon at bounding box center [130, 36] width 4 height 5
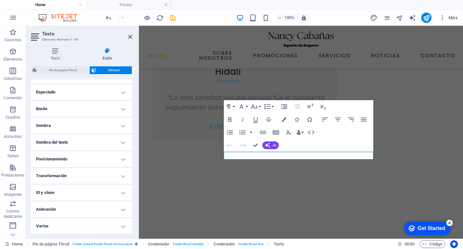
scroll to position [1365, 0]
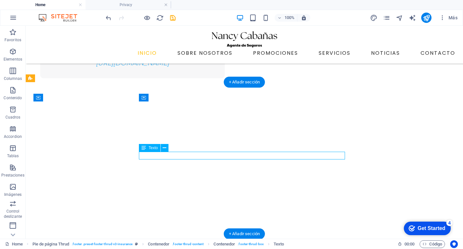
drag, startPoint x: 231, startPoint y: 154, endPoint x: 255, endPoint y: 154, distance: 23.8
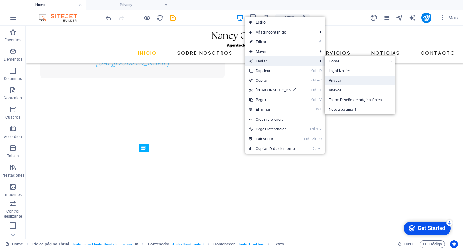
click at [332, 77] on link "Privacy" at bounding box center [360, 81] width 70 height 10
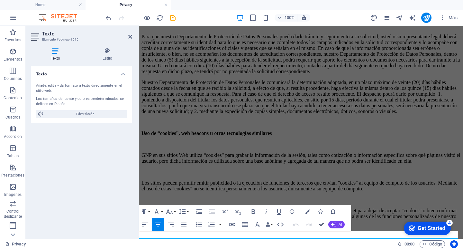
scroll to position [1639, 0]
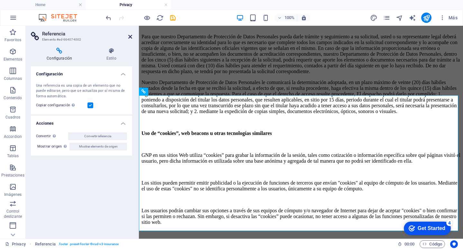
click at [128, 37] on icon at bounding box center [130, 36] width 4 height 5
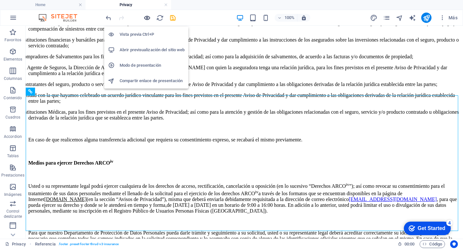
click at [148, 16] on icon "button" at bounding box center [146, 17] width 7 height 7
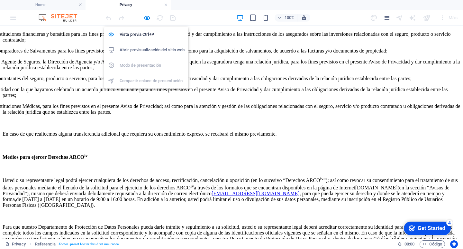
scroll to position [1553, 0]
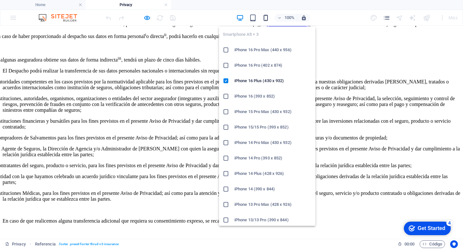
click at [264, 19] on icon "button" at bounding box center [265, 17] width 7 height 7
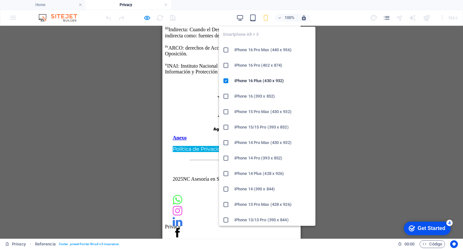
scroll to position [3812, 0]
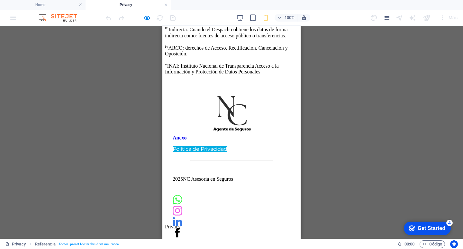
click at [181, 229] on span "Privacy" at bounding box center [173, 225] width 16 height 5
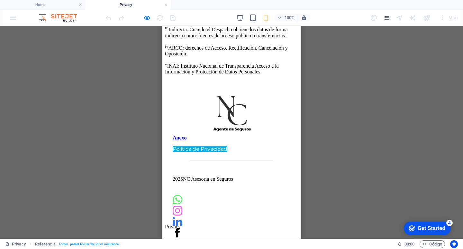
drag, startPoint x: 213, startPoint y: 231, endPoint x: 223, endPoint y: 230, distance: 10.7
click at [218, 229] on p "Privacy" at bounding box center [231, 226] width 133 height 6
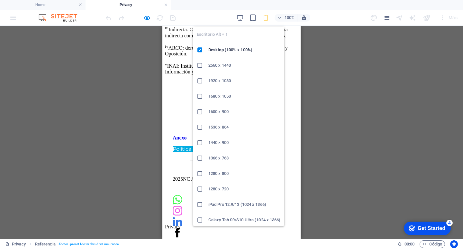
drag, startPoint x: 236, startPoint y: 18, endPoint x: 232, endPoint y: 25, distance: 7.7
click at [236, 18] on div "100% Más" at bounding box center [282, 18] width 356 height 10
drag, startPoint x: 240, startPoint y: 19, endPoint x: 238, endPoint y: 41, distance: 22.7
click at [240, 19] on icon "button" at bounding box center [239, 17] width 7 height 7
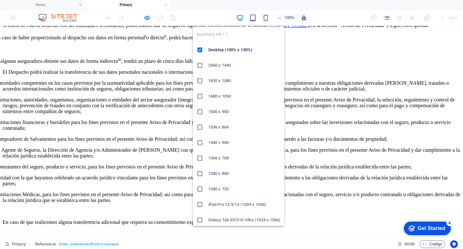
scroll to position [1, 0]
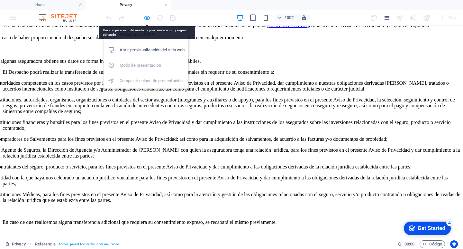
click at [149, 19] on icon "button" at bounding box center [146, 17] width 7 height 7
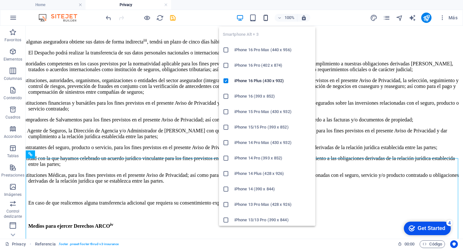
click at [264, 19] on icon "button" at bounding box center [265, 17] width 7 height 7
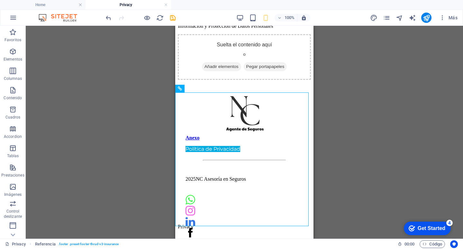
scroll to position [3877, 0]
click at [107, 17] on icon "undo" at bounding box center [108, 17] width 7 height 7
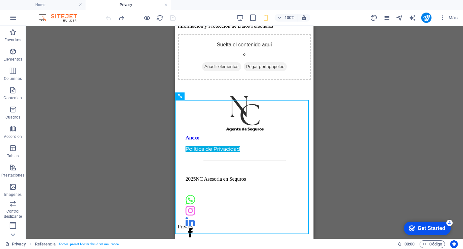
scroll to position [3869, 0]
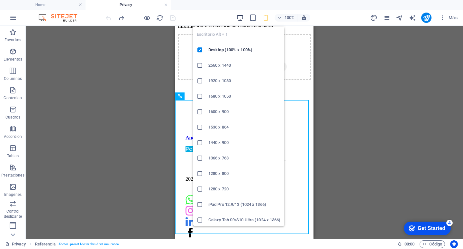
click at [242, 17] on icon "button" at bounding box center [239, 17] width 7 height 7
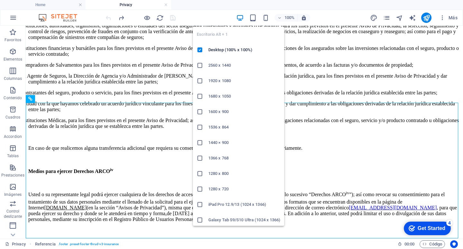
scroll to position [1632, 0]
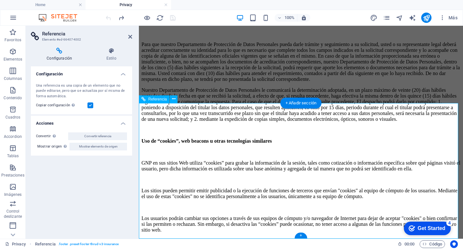
click at [17, 53] on span "Elementos" at bounding box center [13, 55] width 26 height 15
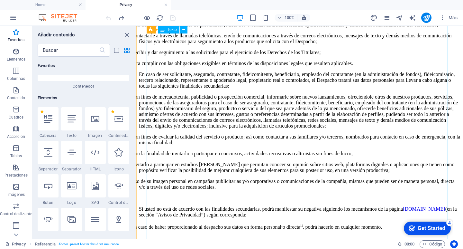
scroll to position [1370, 0]
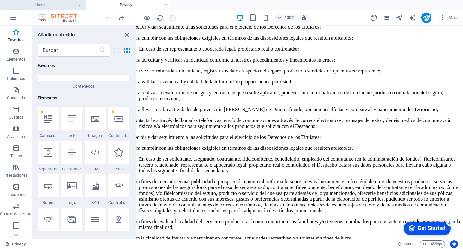
click at [54, 5] on h4 "Home" at bounding box center [43, 4] width 86 height 7
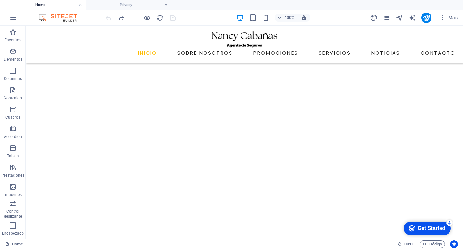
scroll to position [0, 0]
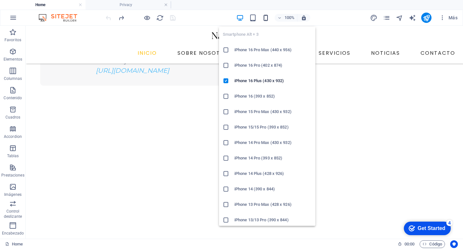
click at [263, 17] on icon "button" at bounding box center [265, 17] width 7 height 7
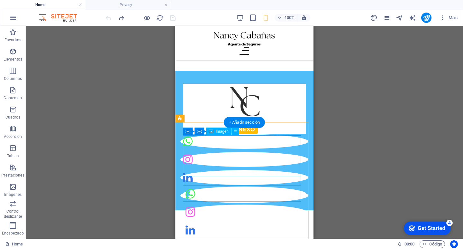
scroll to position [1419, 0]
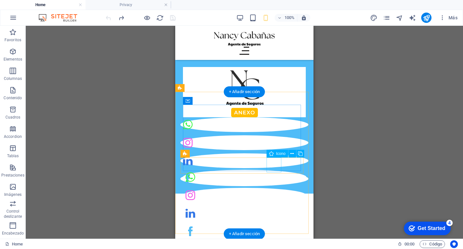
click at [270, 171] on figure at bounding box center [244, 178] width 128 height 15
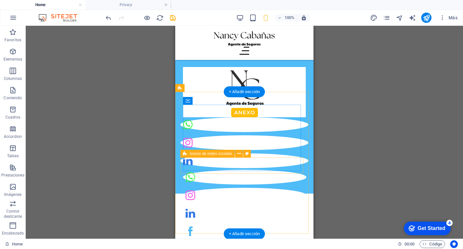
click at [277, 133] on div at bounding box center [244, 125] width 128 height 16
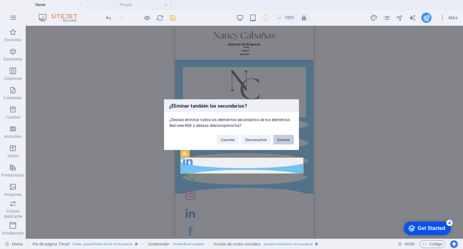
drag, startPoint x: 288, startPoint y: 136, endPoint x: 112, endPoint y: 112, distance: 177.9
click at [288, 136] on button "Eliminar" at bounding box center [283, 139] width 21 height 10
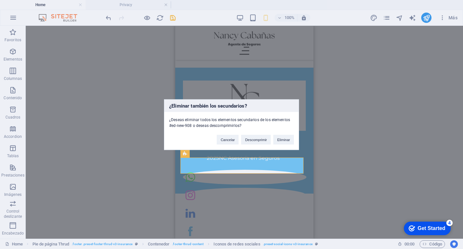
scroll to position [1403, 0]
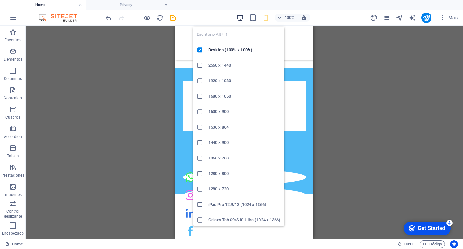
click at [240, 19] on icon "button" at bounding box center [239, 17] width 7 height 7
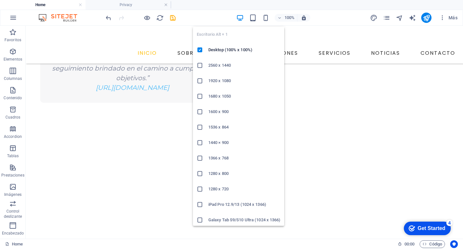
scroll to position [1342, 0]
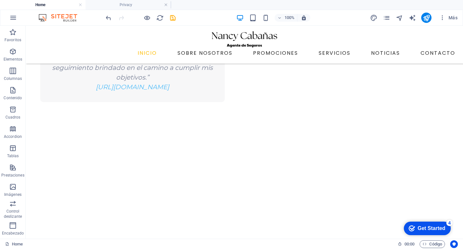
click at [246, 18] on div "100%" at bounding box center [273, 18] width 74 height 10
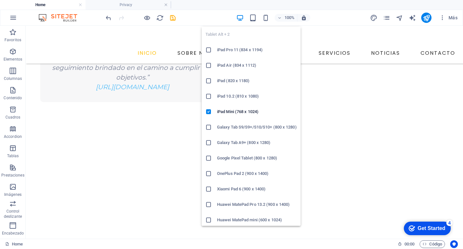
drag, startPoint x: 251, startPoint y: 19, endPoint x: 247, endPoint y: 19, distance: 3.6
click at [249, 20] on icon "button" at bounding box center [252, 17] width 7 height 7
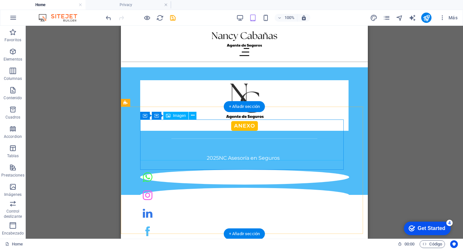
scroll to position [1738, 0]
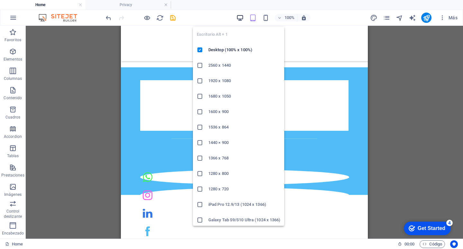
click at [243, 16] on icon "button" at bounding box center [239, 17] width 7 height 7
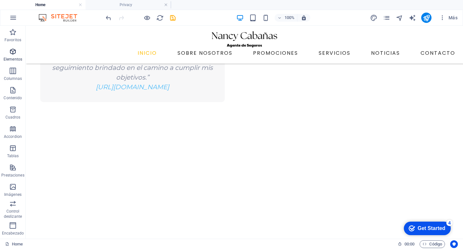
click at [16, 56] on span "Elementos" at bounding box center [13, 55] width 26 height 15
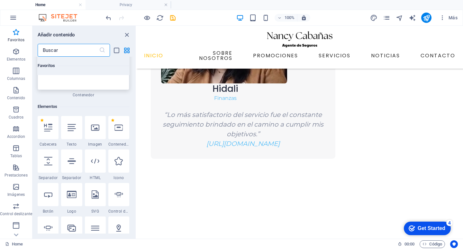
scroll to position [57, 0]
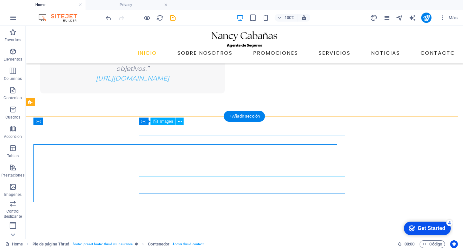
scroll to position [1342, 0]
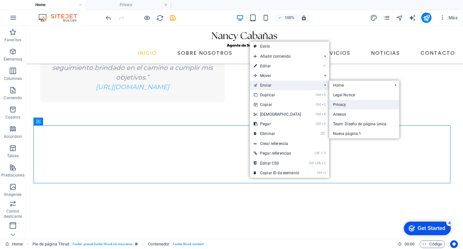
click at [346, 104] on link "Privacy" at bounding box center [364, 105] width 70 height 10
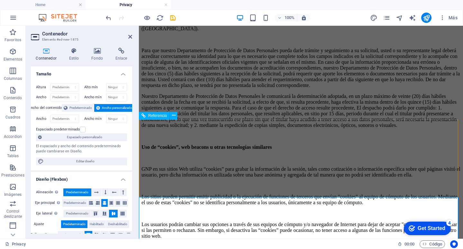
scroll to position [1949, 0]
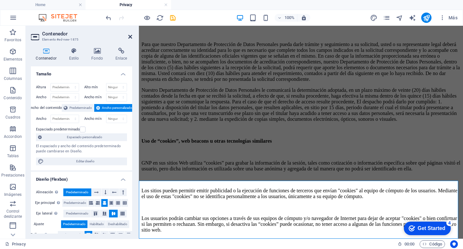
click at [132, 37] on icon at bounding box center [130, 36] width 4 height 5
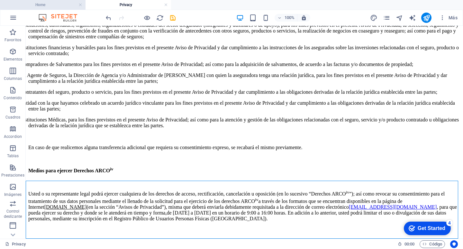
click at [66, 3] on h4 "Home" at bounding box center [43, 4] width 86 height 7
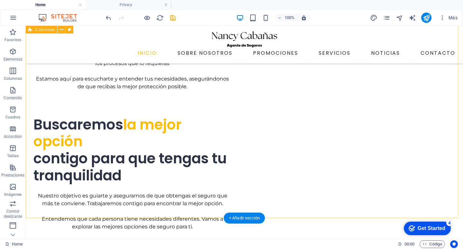
scroll to position [713, 0]
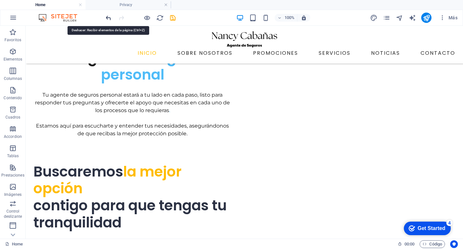
click at [108, 19] on icon "undo" at bounding box center [108, 17] width 7 height 7
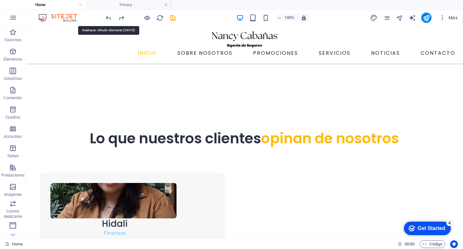
scroll to position [1350, 0]
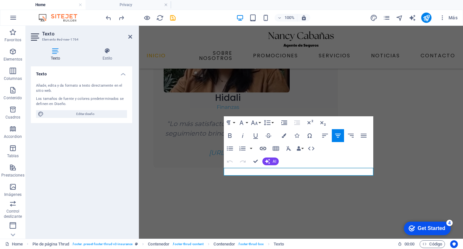
click at [265, 150] on icon "button" at bounding box center [263, 148] width 8 height 8
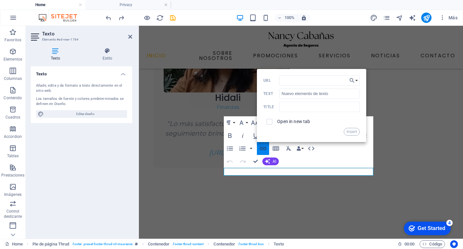
click at [265, 148] on icon "button" at bounding box center [263, 148] width 8 height 8
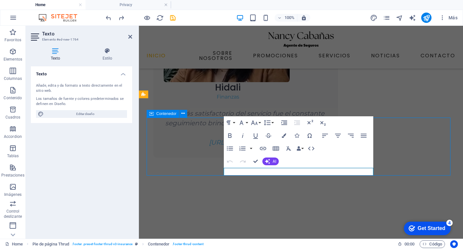
scroll to position [1350, 0]
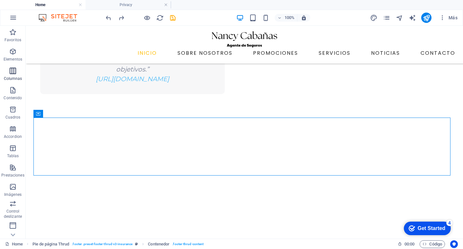
click at [10, 75] on span "Columnas" at bounding box center [13, 74] width 26 height 15
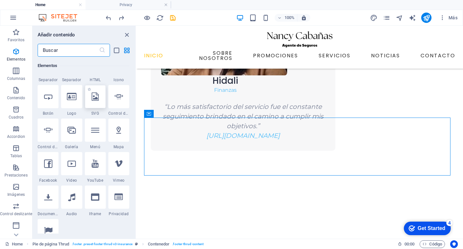
scroll to position [146, 0]
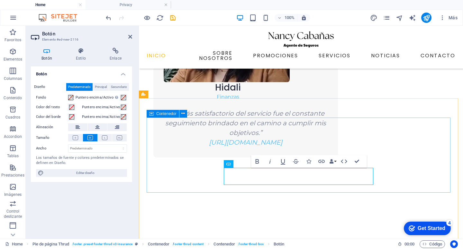
scroll to position [1350, 0]
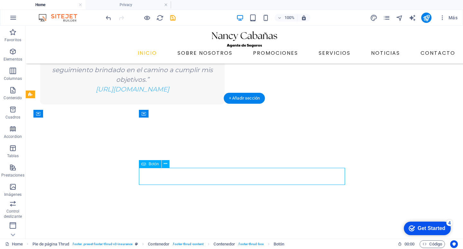
scroll to position [1369, 0]
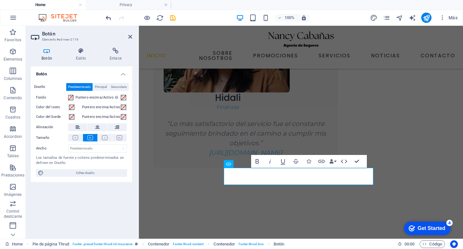
click at [107, 18] on icon "undo" at bounding box center [108, 17] width 7 height 7
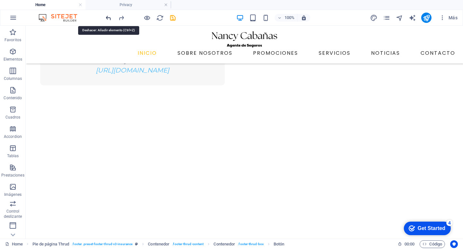
scroll to position [1350, 0]
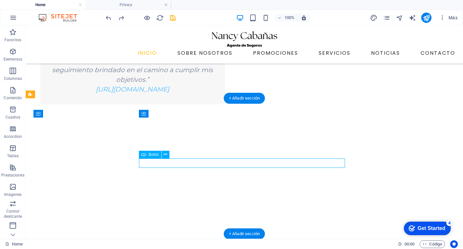
scroll to position [1369, 0]
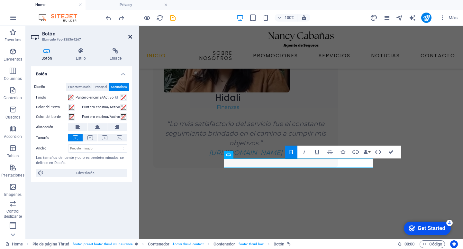
drag, startPoint x: 130, startPoint y: 36, endPoint x: 104, endPoint y: 11, distance: 36.1
click at [130, 36] on icon at bounding box center [130, 36] width 4 height 5
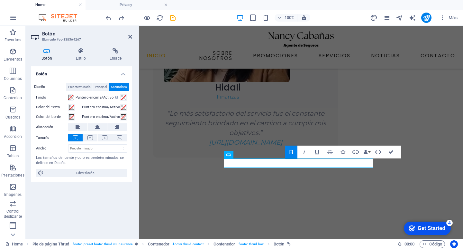
scroll to position [1350, 0]
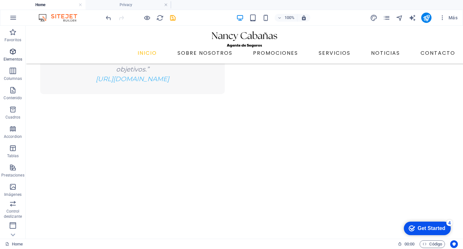
click at [11, 50] on icon "button" at bounding box center [13, 52] width 8 height 8
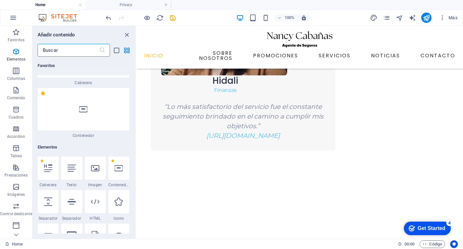
scroll to position [121, 0]
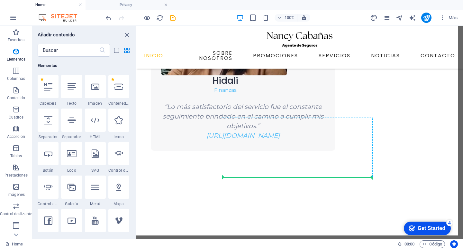
select select "px"
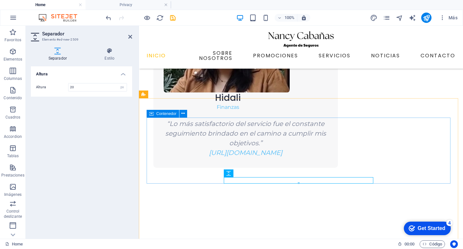
type input "20"
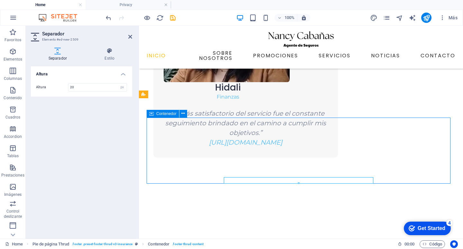
scroll to position [1350, 0]
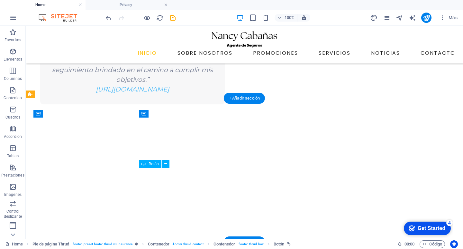
scroll to position [1369, 0]
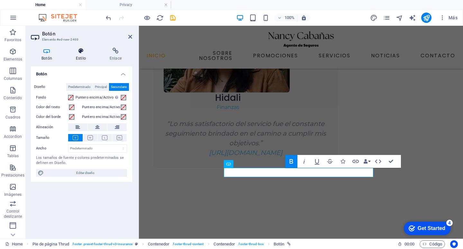
click at [80, 55] on h4 "Estilo" at bounding box center [82, 55] width 34 height 14
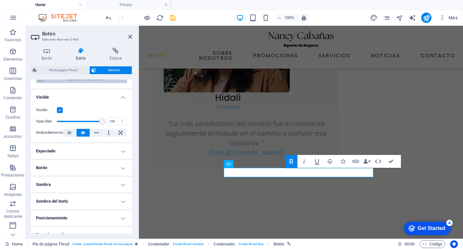
scroll to position [0, 0]
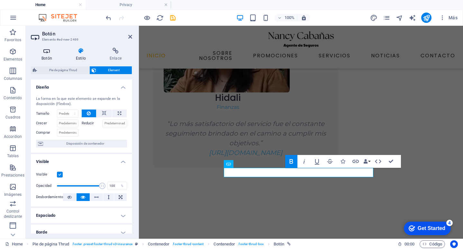
click at [49, 53] on icon at bounding box center [47, 51] width 32 height 6
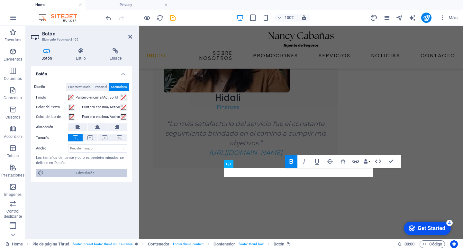
click at [75, 171] on span "Editar diseño" at bounding box center [85, 173] width 79 height 8
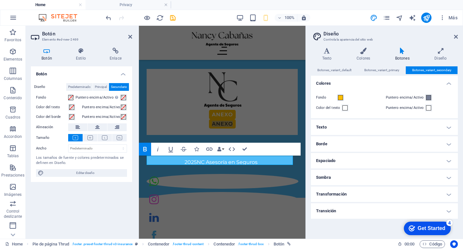
scroll to position [1463, 0]
click at [340, 97] on span at bounding box center [340, 97] width 5 height 5
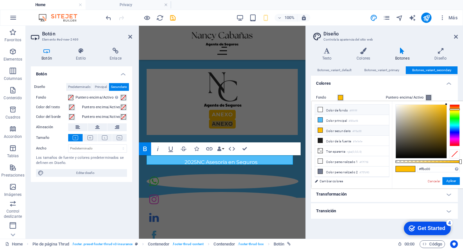
click at [338, 108] on li "Color de fondo #ffffff" at bounding box center [352, 109] width 74 height 10
type input "#ffffff"
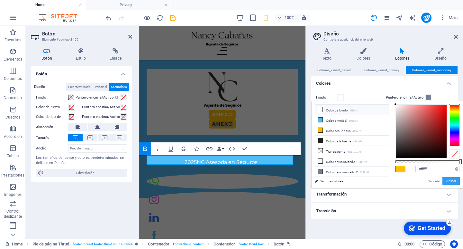
click at [452, 181] on button "Aplicar" at bounding box center [450, 181] width 17 height 8
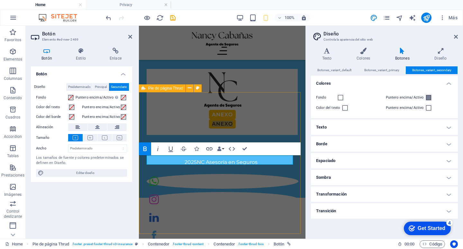
click at [295, 105] on div "Anexo Anexo 2025 NC Asesoría en [GEOGRAPHIC_DATA]" at bounding box center [222, 126] width 167 height 141
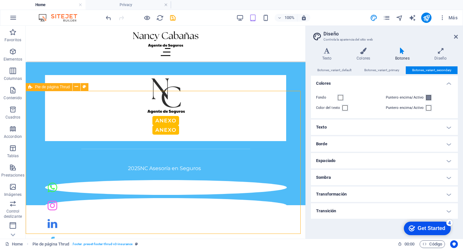
scroll to position [1702, 0]
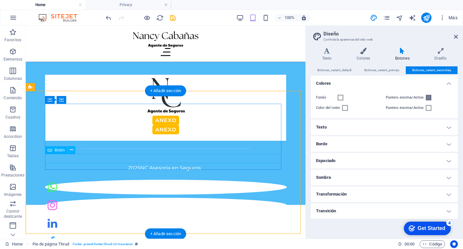
click at [166, 134] on div "Anexo" at bounding box center [165, 129] width 241 height 9
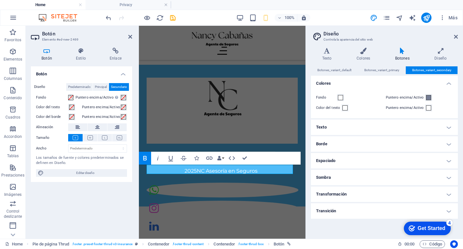
scroll to position [1453, 0]
click at [132, 39] on header "Botón Elemento #ed-new-2469" at bounding box center [81, 34] width 101 height 17
click at [131, 33] on h2 "Botón" at bounding box center [87, 34] width 90 height 6
drag, startPoint x: 130, startPoint y: 35, endPoint x: 106, endPoint y: 10, distance: 34.6
click at [130, 35] on icon at bounding box center [130, 36] width 4 height 5
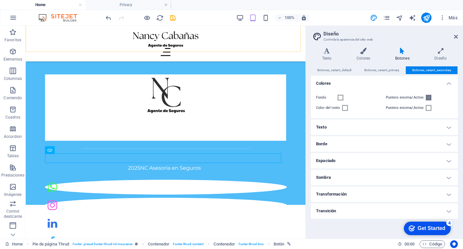
scroll to position [1702, 0]
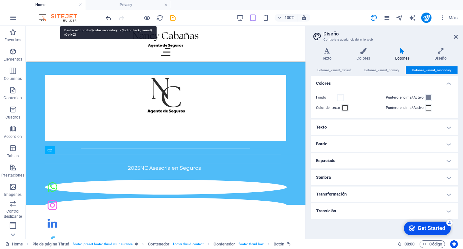
click at [112, 18] on icon "undo" at bounding box center [108, 17] width 7 height 7
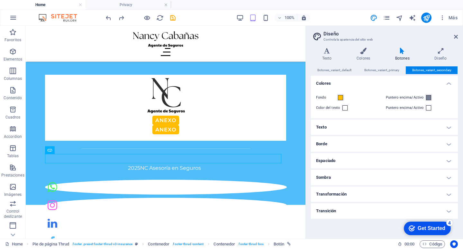
click at [453, 36] on h2 "Diseño" at bounding box center [390, 34] width 134 height 6
click at [456, 34] on h2 "Diseño" at bounding box center [390, 34] width 134 height 6
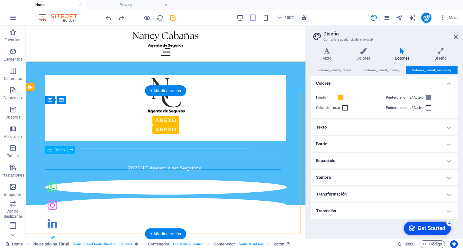
click at [174, 134] on div "Anexo" at bounding box center [165, 129] width 241 height 9
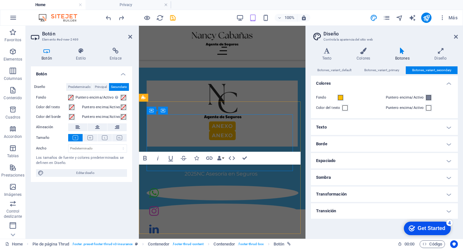
click at [174, 158] on icon "button" at bounding box center [171, 158] width 8 height 8
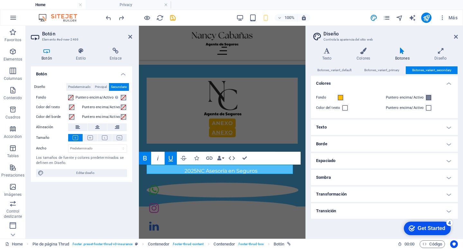
scroll to position [1453, 0]
click at [102, 87] on span "Principal" at bounding box center [101, 87] width 12 height 8
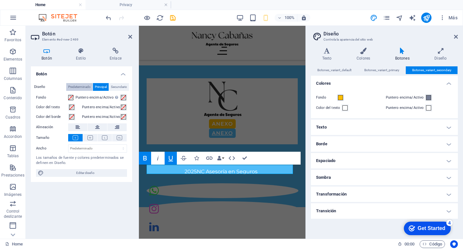
click at [89, 86] on span "Predeterminado" at bounding box center [79, 87] width 23 height 8
click at [112, 84] on span "Secundario" at bounding box center [119, 87] width 16 height 8
click at [106, 84] on span "Principal" at bounding box center [101, 87] width 12 height 8
click at [88, 85] on span "Predeterminado" at bounding box center [79, 87] width 23 height 8
click at [116, 87] on span "Secundario" at bounding box center [119, 87] width 16 height 8
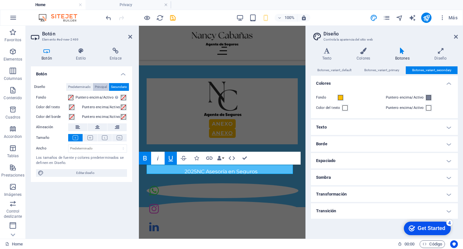
click at [107, 87] on button "Principal" at bounding box center [101, 87] width 16 height 8
click at [113, 87] on span "Secundario" at bounding box center [119, 87] width 16 height 8
click at [107, 87] on button "Principal" at bounding box center [101, 87] width 16 height 8
click at [114, 87] on span "Secundario" at bounding box center [119, 87] width 16 height 8
click at [445, 51] on icon at bounding box center [440, 51] width 34 height 6
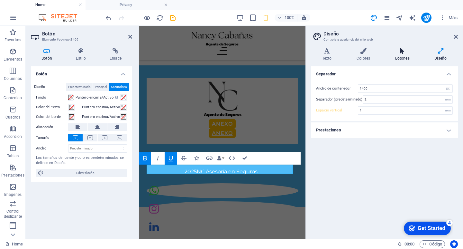
click at [412, 55] on h4 "Botones" at bounding box center [404, 55] width 40 height 14
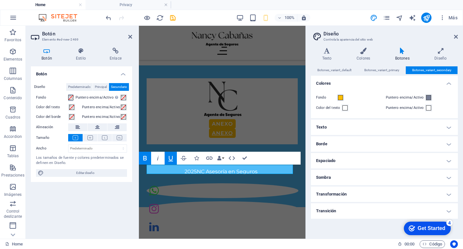
click at [71, 98] on span at bounding box center [70, 97] width 5 height 5
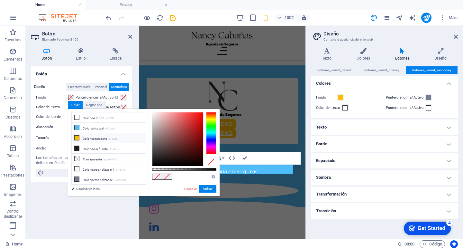
drag, startPoint x: 84, startPoint y: 116, endPoint x: 105, endPoint y: 133, distance: 26.9
click at [85, 116] on li "Color de fondo #ffffff" at bounding box center [109, 117] width 74 height 10
type input "#ffffff"
click at [212, 190] on button "Aplicar" at bounding box center [207, 189] width 17 height 8
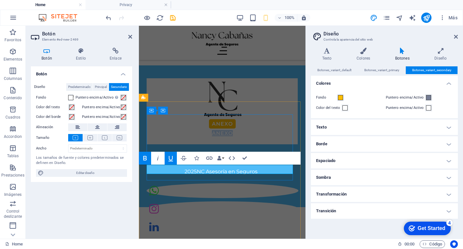
drag, startPoint x: 236, startPoint y: 169, endPoint x: 185, endPoint y: 168, distance: 50.5
click at [185, 138] on div "Anexo" at bounding box center [222, 132] width 151 height 9
click at [210, 136] on u "Privacy" at bounding box center [222, 133] width 26 height 6
click at [233, 138] on link "Privacy" at bounding box center [222, 132] width 32 height 9
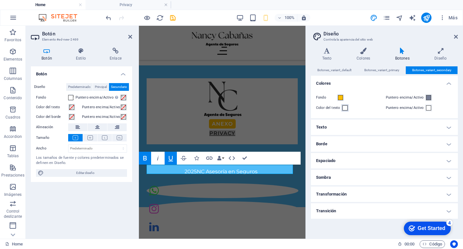
click at [342, 109] on button "Color del texto" at bounding box center [344, 107] width 7 height 7
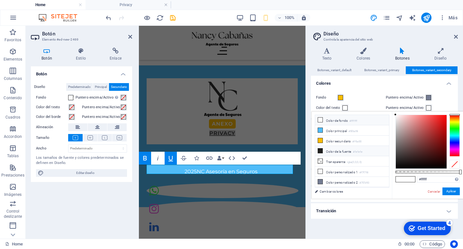
click at [343, 152] on li "Color de la fuente #1e1e1e" at bounding box center [352, 151] width 74 height 10
click at [450, 192] on button "Aplicar" at bounding box center [450, 191] width 17 height 8
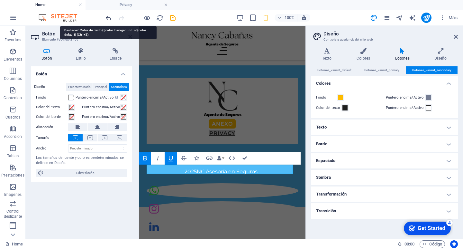
click at [111, 16] on icon "undo" at bounding box center [108, 17] width 7 height 7
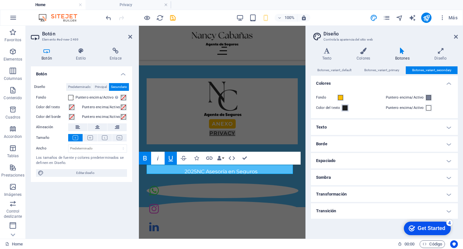
click at [344, 105] on span at bounding box center [344, 107] width 5 height 5
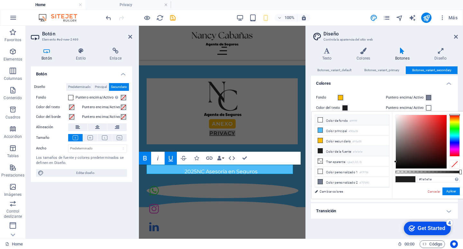
click at [331, 122] on li "Color de fondo #ffffff" at bounding box center [352, 120] width 74 height 10
type input "#ffffff"
click at [456, 192] on button "Aplicar" at bounding box center [450, 191] width 17 height 8
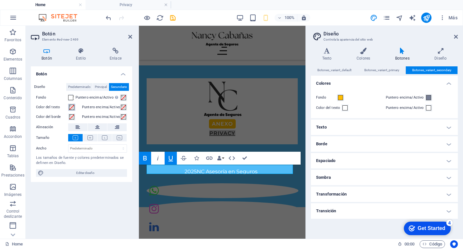
click at [72, 104] on span at bounding box center [71, 106] width 5 height 5
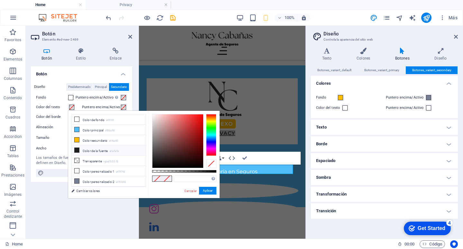
click at [107, 152] on li "Color de la fuente #1e1e1e" at bounding box center [109, 150] width 74 height 10
type input "#1e1e1e"
click at [205, 190] on button "Aplicar" at bounding box center [207, 190] width 17 height 8
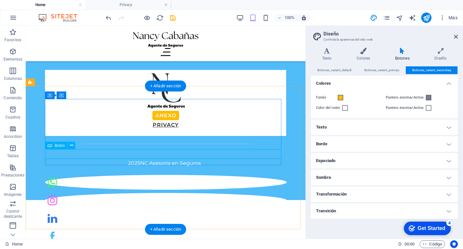
scroll to position [1702, 0]
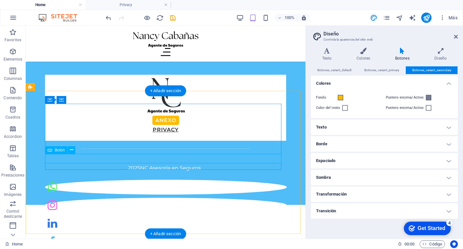
click at [185, 134] on div "Privacy" at bounding box center [165, 129] width 241 height 9
click at [184, 134] on div "Privacy" at bounding box center [165, 129] width 241 height 9
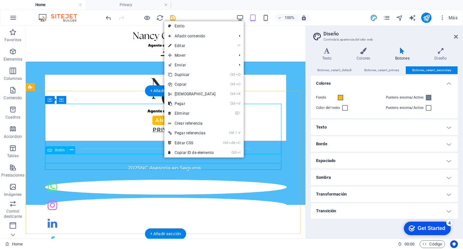
click at [162, 134] on div "Privacy" at bounding box center [165, 129] width 241 height 9
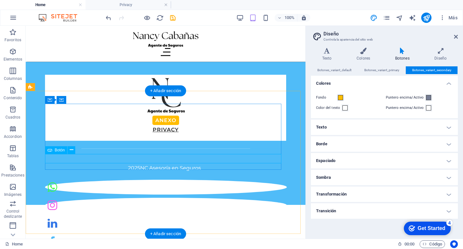
click at [162, 134] on div "Privacy" at bounding box center [165, 129] width 241 height 9
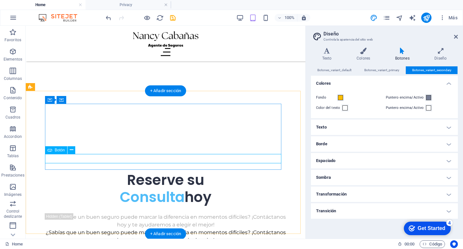
select select "17"
select select
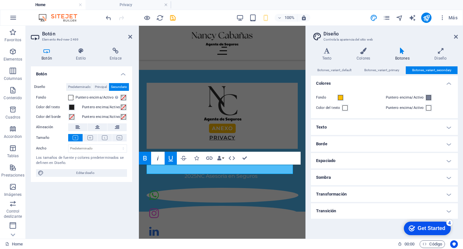
scroll to position [1453, 0]
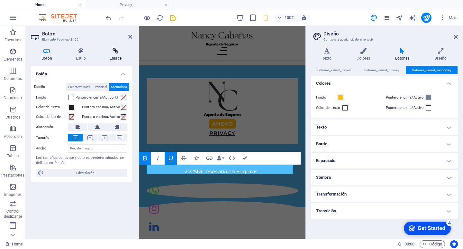
click at [113, 55] on h4 "Enlace" at bounding box center [115, 55] width 33 height 14
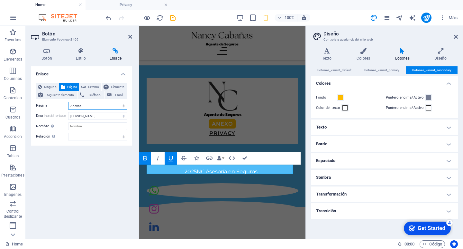
click at [99, 104] on select "Home -- Contact -- News -- Services ---- ¿Qué es el seguro médico? ---- ¿Qué es…" at bounding box center [97, 106] width 59 height 8
select select "16"
click at [68, 102] on select "Home -- Contact -- News -- Services ---- ¿Qué es el seguro médico? ---- ¿Qué es…" at bounding box center [97, 106] width 59 height 8
click at [129, 37] on icon at bounding box center [130, 36] width 4 height 5
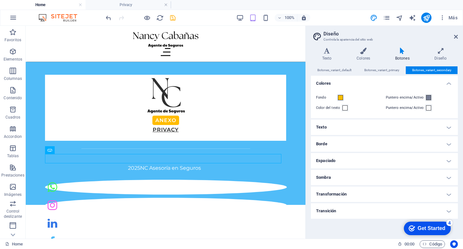
click at [171, 20] on icon "save" at bounding box center [172, 17] width 7 height 7
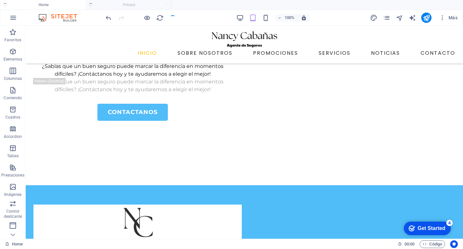
scroll to position [1357, 0]
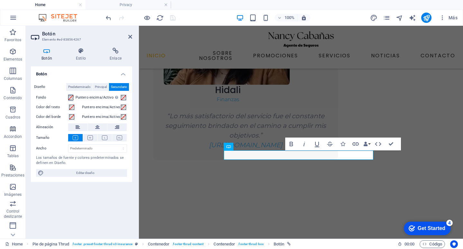
click at [71, 98] on span at bounding box center [70, 97] width 5 height 5
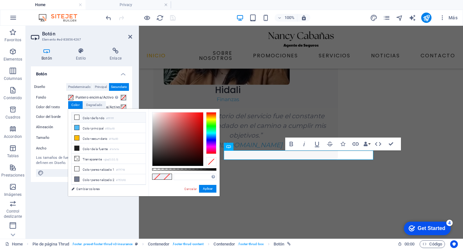
click at [99, 118] on li "Color de fondo #ffffff" at bounding box center [109, 117] width 74 height 10
type input "#ffffff"
drag, startPoint x: 208, startPoint y: 189, endPoint x: 69, endPoint y: 163, distance: 141.3
click at [208, 189] on button "Aplicar" at bounding box center [207, 189] width 17 height 8
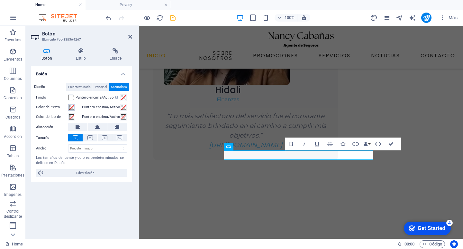
click at [74, 108] on button "Color del texto" at bounding box center [71, 107] width 7 height 7
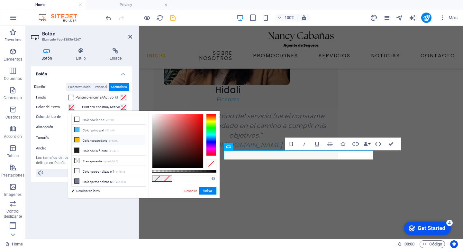
click at [82, 139] on li "Color secundario #ffbc00" at bounding box center [109, 140] width 74 height 10
type input "#ffbc00"
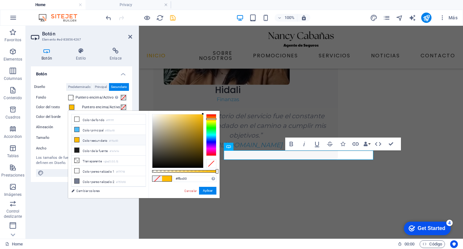
click at [213, 186] on div "#ffbc00 Formatos soportados #0852ed rgb(8, 82, 237) rgba(8, 82, 237, 90%) hsv(2…" at bounding box center [184, 201] width 71 height 180
click at [214, 189] on button "Aplicar" at bounding box center [207, 190] width 17 height 8
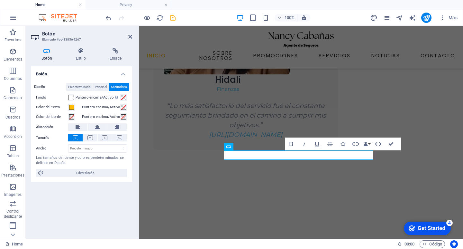
scroll to position [1357, 0]
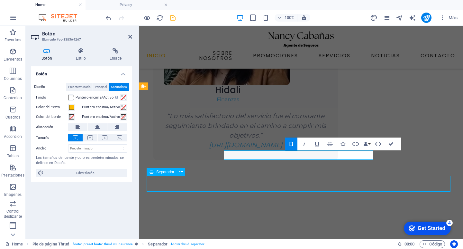
scroll to position [1357, 0]
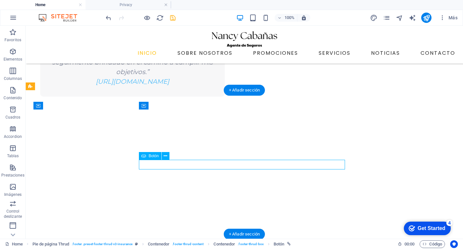
scroll to position [1376, 0]
select select "16"
select select
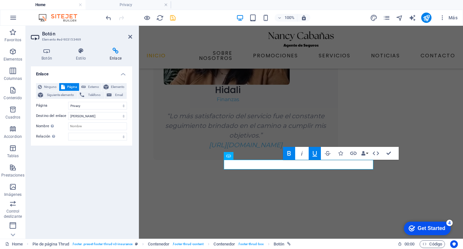
click at [319, 152] on button "Underline" at bounding box center [315, 153] width 12 height 13
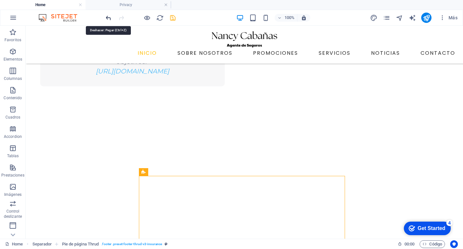
click at [109, 19] on icon "undo" at bounding box center [108, 17] width 7 height 7
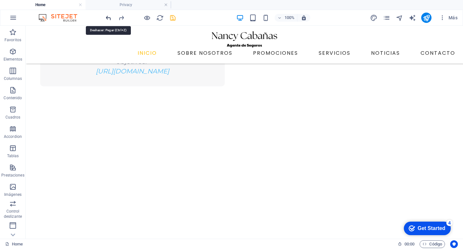
click at [105, 19] on icon "undo" at bounding box center [108, 17] width 7 height 7
click at [106, 18] on icon "undo" at bounding box center [108, 17] width 7 height 7
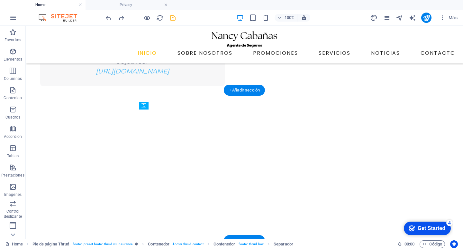
drag, startPoint x: 237, startPoint y: 172, endPoint x: 237, endPoint y: 160, distance: 11.3
drag, startPoint x: 247, startPoint y: 168, endPoint x: 249, endPoint y: 154, distance: 14.4
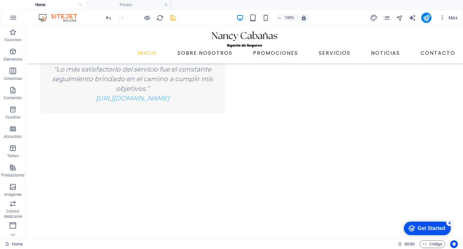
scroll to position [1371, 0]
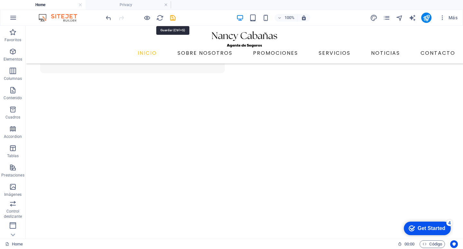
click at [170, 19] on icon "save" at bounding box center [172, 17] width 7 height 7
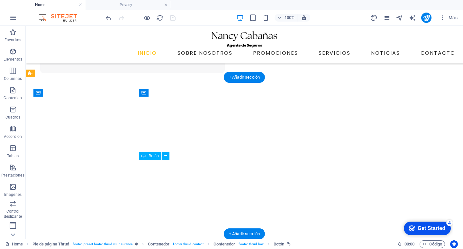
select select "16"
select select
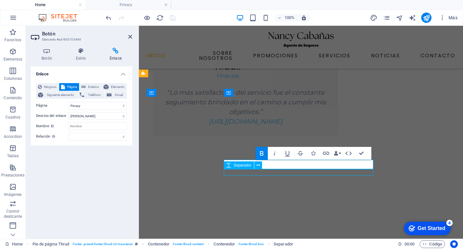
scroll to position [1371, 0]
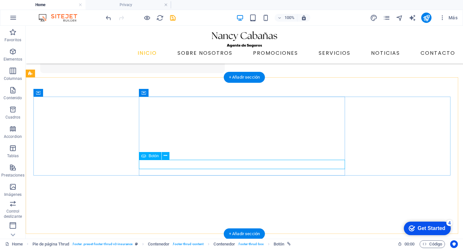
select select "16"
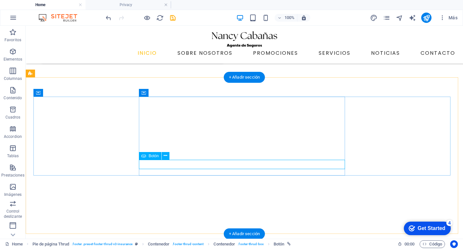
select select
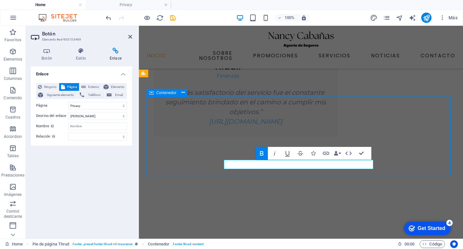
scroll to position [1371, 0]
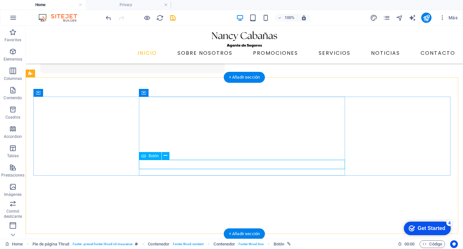
select select "16"
select select
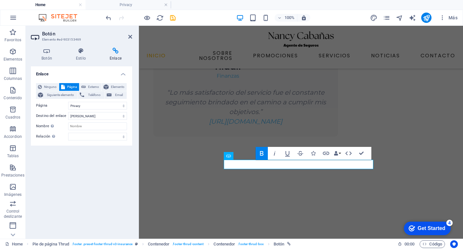
scroll to position [1371, 0]
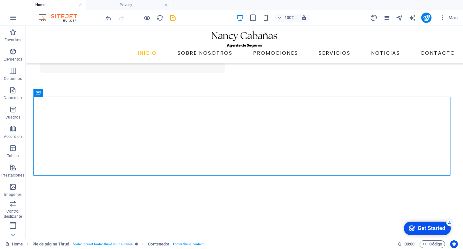
click at [191, 48] on nav "INICIO SOBRE NOSOTROS PROMOCIONES SERVICIOS NOTICIAS CONTACTO" at bounding box center [244, 53] width 427 height 10
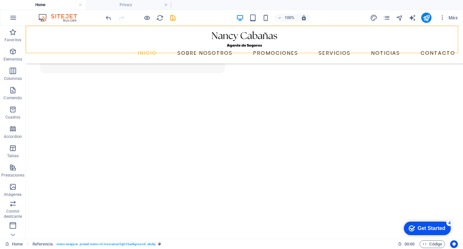
click at [194, 48] on nav "INICIO SOBRE NOSOTROS PROMOCIONES SERVICIOS NOTICIAS CONTACTO" at bounding box center [244, 53] width 427 height 10
click at [168, 17] on div at bounding box center [140, 18] width 72 height 10
click at [176, 18] on icon "save" at bounding box center [172, 17] width 7 height 7
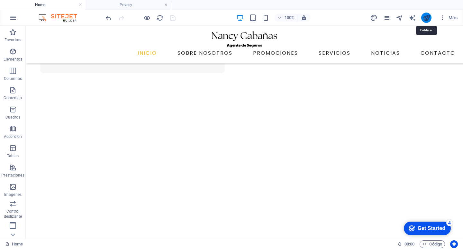
click at [425, 15] on icon "publish" at bounding box center [426, 17] width 7 height 7
